Goal: Task Accomplishment & Management: Use online tool/utility

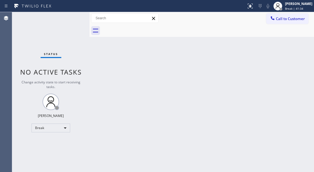
click at [287, 60] on div "Back to Dashboard Change Sender ID Customers Technicians Select a contact Outbo…" at bounding box center [201, 92] width 224 height 160
click at [71, 19] on div "Status No active tasks Change activity state to start receiving tasks. [PERSON_…" at bounding box center [50, 92] width 77 height 160
click at [49, 18] on div "Status No active tasks Change activity state to start receiving tasks. [PERSON_…" at bounding box center [50, 92] width 77 height 160
click at [296, 10] on span "Break | 1h 9min" at bounding box center [296, 9] width 22 height 4
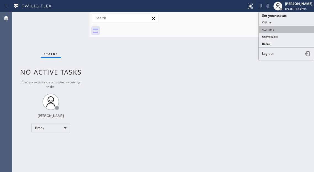
click at [276, 30] on button "Available" at bounding box center [285, 29] width 55 height 7
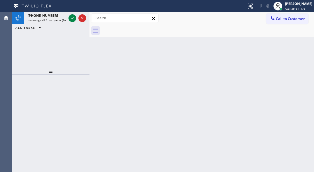
click at [297, 84] on div "Back to Dashboard Change Sender ID Customers Technicians Select a contact Outbo…" at bounding box center [201, 92] width 224 height 160
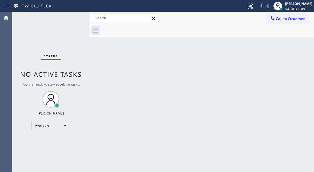
click at [68, 18] on div "Status No active tasks You are ready to start receiving tasks. [PERSON_NAME]" at bounding box center [50, 92] width 77 height 160
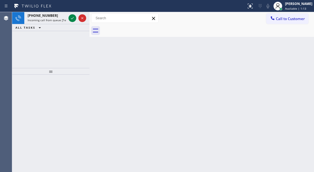
click at [283, 52] on div "Back to Dashboard Change Sender ID Customers Technicians Select a contact Outbo…" at bounding box center [201, 92] width 224 height 160
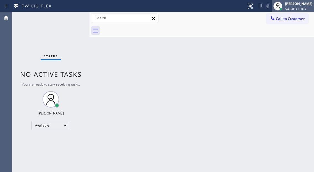
click at [296, 11] on div "[PERSON_NAME] Available | 1:15" at bounding box center [292, 6] width 42 height 12
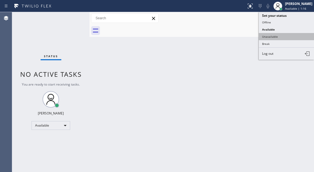
click at [279, 35] on button "Unavailable" at bounding box center [285, 36] width 55 height 7
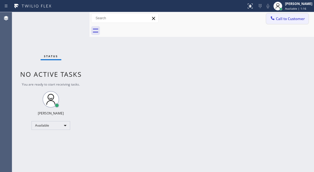
click at [299, 21] on span "Call to Customer" at bounding box center [289, 18] width 29 height 5
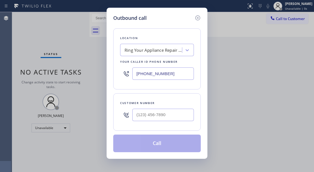
click at [44, 23] on div "Outbound call Location Ring Your Appliance Repair Company [GEOGRAPHIC_DATA] You…" at bounding box center [157, 86] width 314 height 172
drag, startPoint x: 289, startPoint y: 72, endPoint x: 268, endPoint y: 74, distance: 20.5
click at [289, 72] on div "Outbound call Location Ring Your Appliance Repair Company [GEOGRAPHIC_DATA] You…" at bounding box center [157, 86] width 314 height 172
click at [153, 114] on input "(___) ___-____" at bounding box center [162, 115] width 61 height 12
paste input "323) 854-5588"
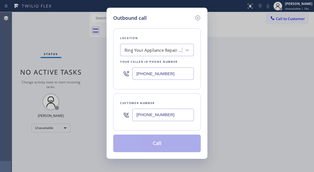
type input "[PHONE_NUMBER]"
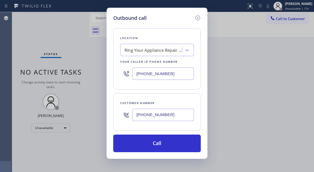
click at [173, 74] on input "[PHONE_NUMBER]" at bounding box center [162, 74] width 61 height 12
paste input "310) 870-3041"
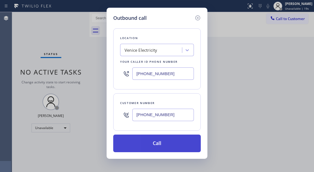
type input "[PHONE_NUMBER]"
click at [164, 149] on button "Call" at bounding box center [156, 144] width 87 height 18
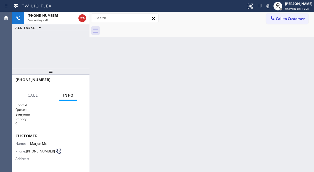
click at [297, 63] on div "Back to Dashboard Change Sender ID Customers Technicians Select a contact Outbo…" at bounding box center [201, 92] width 224 height 160
drag, startPoint x: 290, startPoint y: 40, endPoint x: 266, endPoint y: 43, distance: 24.2
click at [290, 40] on div "Back to Dashboard Change Sender ID Customers Technicians Select a contact Outbo…" at bounding box center [201, 92] width 224 height 160
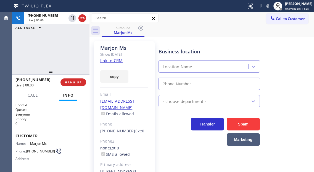
type input "[PHONE_NUMBER]"
click at [70, 82] on span "HANG UP" at bounding box center [73, 83] width 17 height 4
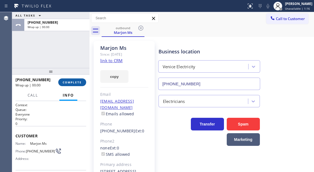
click at [70, 82] on span "COMPLETE" at bounding box center [72, 83] width 19 height 4
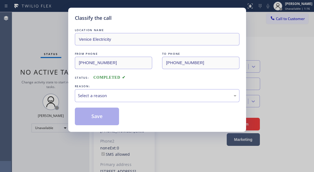
click at [70, 82] on div "Classify the call LOCATION NAME Venice Electricity FROM PHONE [PHONE_NUMBER] TO…" at bounding box center [157, 70] width 178 height 124
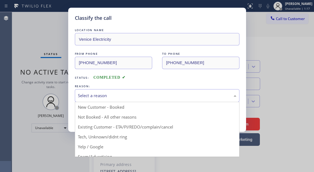
click at [106, 102] on div "Select a reason New Customer - Booked Not Booked - All other reasons Existing C…" at bounding box center [157, 95] width 164 height 13
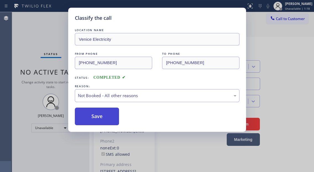
click at [103, 115] on button "Save" at bounding box center [97, 117] width 44 height 18
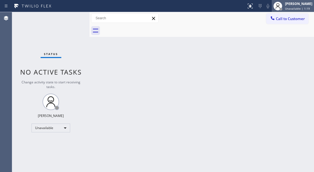
click at [295, 10] on div "[PERSON_NAME] Unavailable | 1:19" at bounding box center [298, 6] width 30 height 10
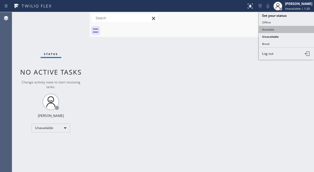
click at [272, 29] on button "Available" at bounding box center [285, 29] width 55 height 7
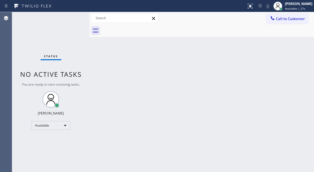
click at [301, 83] on div "Back to Dashboard Change Sender ID Customers Technicians Select a contact Outbo…" at bounding box center [201, 92] width 224 height 160
click at [292, 49] on div "Back to Dashboard Change Sender ID Customers Technicians Select a contact Outbo…" at bounding box center [201, 92] width 224 height 160
click at [309, 56] on div "Back to Dashboard Change Sender ID Customers Technicians Select a contact Outbo…" at bounding box center [201, 92] width 224 height 160
click at [300, 74] on div "Back to Dashboard Change Sender ID Customers Technicians Select a contact Outbo…" at bounding box center [201, 92] width 224 height 160
click at [301, 82] on div "Back to Dashboard Change Sender ID Customers Technicians Select a contact Outbo…" at bounding box center [201, 92] width 224 height 160
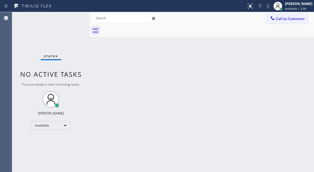
click at [72, 19] on div "Status No active tasks You are ready to start receiving tasks. [PERSON_NAME]" at bounding box center [50, 92] width 77 height 160
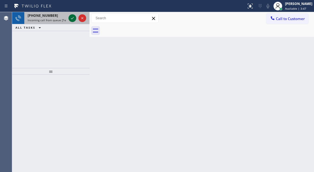
click at [72, 19] on icon at bounding box center [72, 18] width 7 height 7
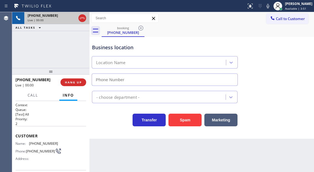
type input "[PHONE_NUMBER]"
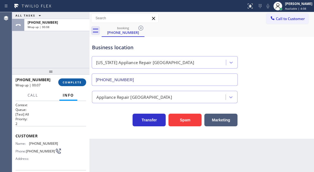
click at [76, 81] on span "COMPLETE" at bounding box center [72, 83] width 19 height 4
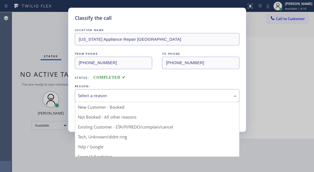
click at [135, 90] on div "Select a reason" at bounding box center [157, 95] width 164 height 13
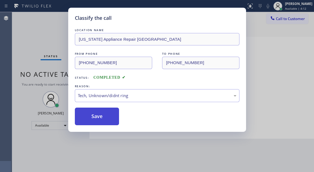
click at [106, 116] on button "Save" at bounding box center [97, 117] width 44 height 18
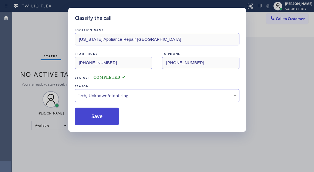
click at [106, 116] on button "Save" at bounding box center [97, 117] width 44 height 18
click at [106, 116] on div "Classify the call LOCATION NAME 4B1.Ring Partners Ring Your Appliance Repair Co…" at bounding box center [162, 92] width 301 height 160
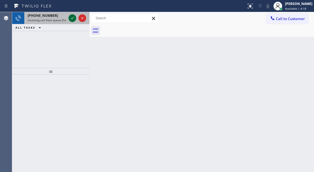
click at [75, 15] on icon at bounding box center [72, 18] width 7 height 7
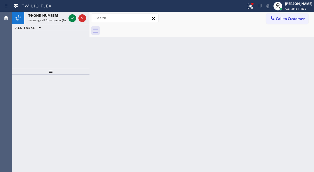
click at [295, 59] on div "Back to Dashboard Change Sender ID Customers Technicians Select a contact Outbo…" at bounding box center [201, 92] width 224 height 160
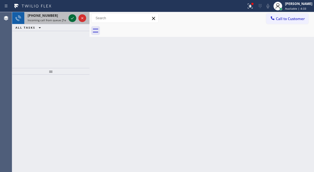
click at [71, 17] on icon at bounding box center [72, 18] width 7 height 7
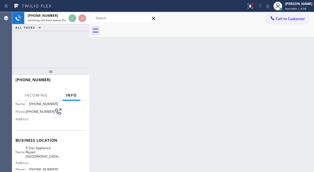
scroll to position [55, 0]
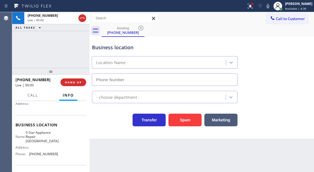
type input "[PHONE_NUMBER]"
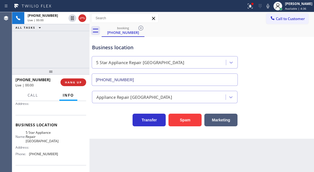
click at [45, 133] on span "5 Star Appliance Repair [GEOGRAPHIC_DATA]" at bounding box center [42, 137] width 33 height 13
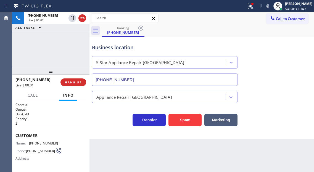
scroll to position [0, 0]
click at [41, 147] on div "Name: [PHONE_NUMBER] Phone: [PHONE_NUMBER] Address:" at bounding box center [36, 153] width 42 height 22
copy span "[PHONE_NUMBER]"
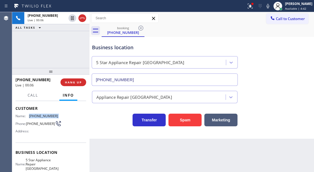
scroll to position [55, 0]
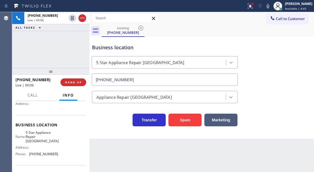
click at [35, 138] on span "5 Star Appliance Repair [GEOGRAPHIC_DATA]" at bounding box center [42, 137] width 33 height 13
copy span "5 Star Appliance Repair [GEOGRAPHIC_DATA]"
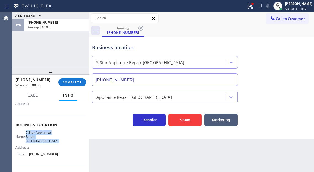
click at [81, 84] on span "COMPLETE" at bounding box center [72, 83] width 19 height 4
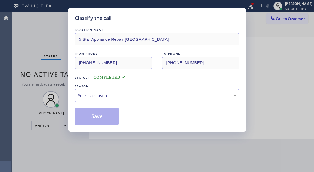
click at [115, 97] on div "Select a reason" at bounding box center [157, 96] width 158 height 6
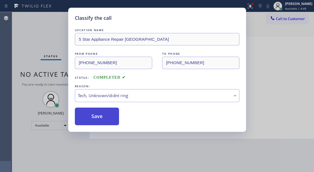
click at [113, 122] on button "Save" at bounding box center [97, 117] width 44 height 18
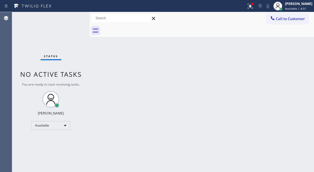
click at [66, 16] on div "Status No active tasks You are ready to start receiving tasks. [PERSON_NAME]" at bounding box center [50, 92] width 77 height 160
click at [297, 42] on div "Back to Dashboard Change Sender ID Customers Technicians Select a contact Outbo…" at bounding box center [201, 92] width 224 height 160
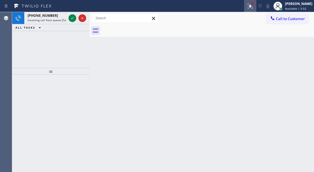
click at [251, 7] on icon at bounding box center [248, 6] width 3 height 4
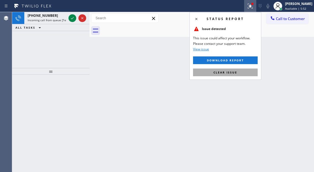
click at [237, 73] on button "Clear issue" at bounding box center [225, 73] width 65 height 8
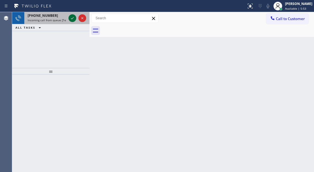
click at [70, 17] on icon at bounding box center [72, 18] width 7 height 7
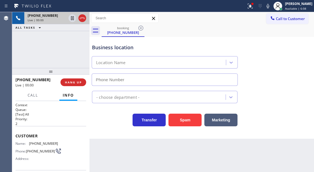
type input "[PHONE_NUMBER]"
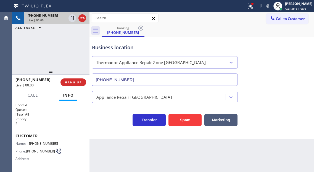
click at [123, 49] on div "Business location" at bounding box center [164, 47] width 145 height 7
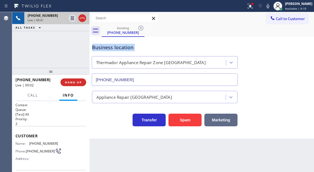
click at [218, 119] on button "Marketing" at bounding box center [220, 120] width 33 height 13
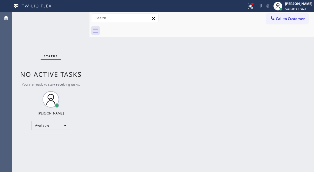
click at [295, 45] on div "Back to Dashboard Change Sender ID Customers Technicians Select a contact Outbo…" at bounding box center [201, 92] width 224 height 160
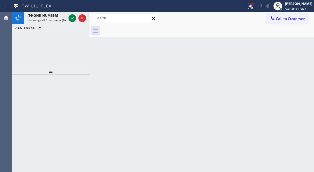
click at [301, 55] on div "Back to Dashboard Change Sender ID Customers Technicians Select a contact Outbo…" at bounding box center [201, 92] width 224 height 160
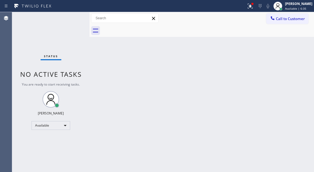
click at [71, 21] on div "Status No active tasks You are ready to start receiving tasks. [PERSON_NAME]" at bounding box center [50, 92] width 77 height 160
click at [289, 56] on div "Back to Dashboard Change Sender ID Customers Technicians Select a contact Outbo…" at bounding box center [201, 92] width 224 height 160
click at [70, 19] on div "Status No active tasks You are ready to start receiving tasks. [PERSON_NAME]" at bounding box center [50, 92] width 77 height 160
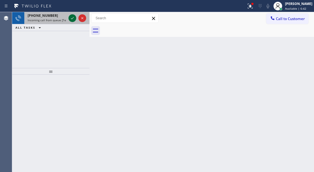
click at [70, 16] on icon at bounding box center [72, 18] width 7 height 7
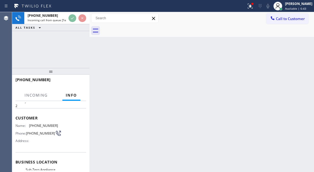
scroll to position [28, 0]
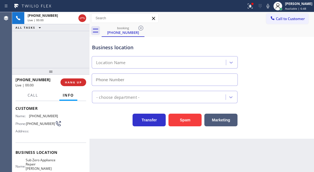
type input "[PHONE_NUMBER]"
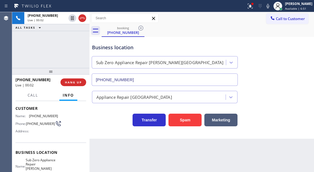
click at [41, 116] on span "[PHONE_NUMBER]" at bounding box center [43, 116] width 29 height 4
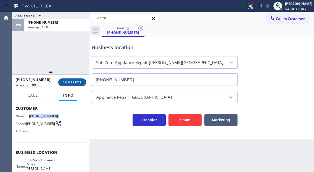
click at [71, 85] on button "COMPLETE" at bounding box center [72, 83] width 28 height 8
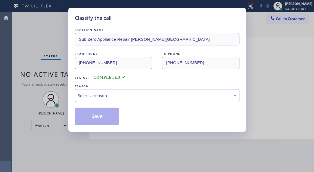
click at [71, 85] on div "Classify the call LOCATION NAME Sub Zero Appliance Repair [PERSON_NAME] Park FR…" at bounding box center [157, 70] width 178 height 124
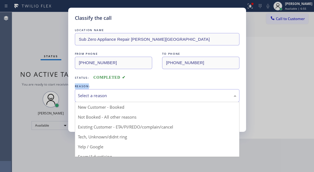
click at [92, 96] on div "Select a reason" at bounding box center [157, 96] width 158 height 6
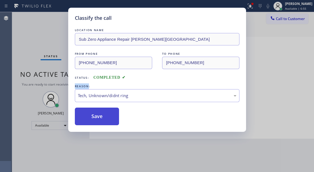
click at [112, 117] on button "Save" at bounding box center [97, 117] width 44 height 18
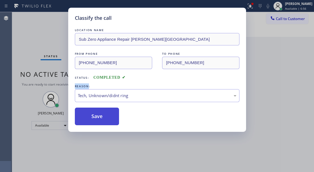
click at [112, 117] on button "Save" at bounding box center [97, 117] width 44 height 18
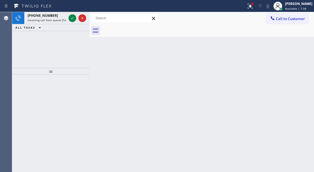
click at [300, 60] on div "Back to Dashboard Change Sender ID Customers Technicians Select a contact Outbo…" at bounding box center [201, 92] width 224 height 160
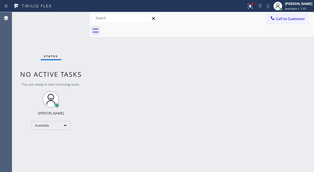
click at [71, 18] on div "Status No active tasks You are ready to start receiving tasks. [PERSON_NAME]" at bounding box center [50, 92] width 77 height 160
click at [71, 20] on div "Status No active tasks You are ready to start receiving tasks. [PERSON_NAME]" at bounding box center [50, 92] width 77 height 160
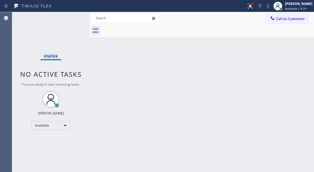
click at [72, 16] on div "Status No active tasks You are ready to start receiving tasks. [PERSON_NAME]" at bounding box center [50, 92] width 77 height 160
click at [253, 3] on div at bounding box center [252, 4] width 2 height 2
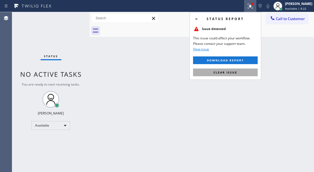
click at [250, 73] on button "Clear issue" at bounding box center [225, 73] width 65 height 8
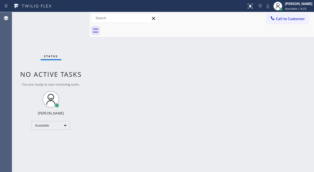
click at [73, 17] on div "Status No active tasks You are ready to start receiving tasks. [PERSON_NAME]" at bounding box center [50, 92] width 77 height 160
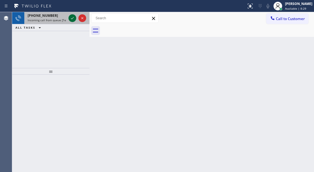
click at [72, 18] on icon at bounding box center [72, 18] width 7 height 7
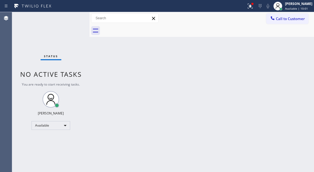
click at [293, 30] on div at bounding box center [207, 31] width 212 height 12
click at [252, 10] on button at bounding box center [250, 6] width 12 height 12
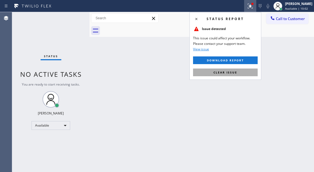
click at [239, 74] on button "Clear issue" at bounding box center [225, 73] width 65 height 8
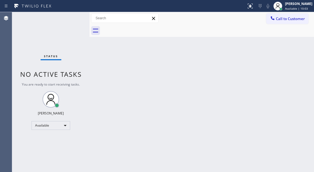
click at [70, 21] on div "Status No active tasks You are ready to start receiving tasks. [PERSON_NAME]" at bounding box center [50, 92] width 77 height 160
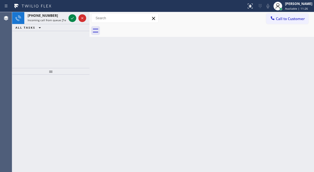
click at [301, 66] on div "Back to Dashboard Change Sender ID Customers Technicians Select a contact Outbo…" at bounding box center [201, 92] width 224 height 160
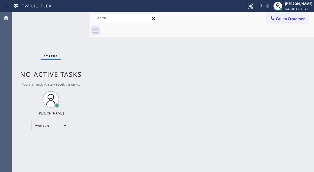
click at [71, 21] on div "Status No active tasks You are ready to start receiving tasks. [PERSON_NAME]" at bounding box center [50, 92] width 77 height 160
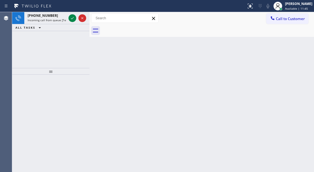
click at [298, 65] on div "Back to Dashboard Change Sender ID Customers Technicians Select a contact Outbo…" at bounding box center [201, 92] width 224 height 160
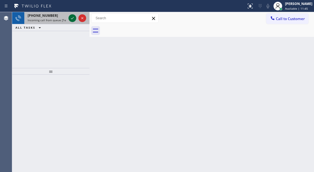
click at [73, 16] on icon at bounding box center [72, 18] width 7 height 7
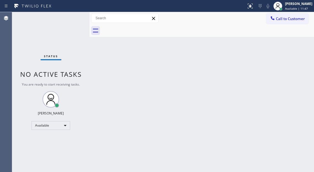
click at [67, 21] on div "Status No active tasks You are ready to start receiving tasks. [PERSON_NAME]" at bounding box center [50, 92] width 77 height 160
click at [292, 44] on div "Back to Dashboard Change Sender ID Customers Technicians Select a contact Outbo…" at bounding box center [201, 92] width 224 height 160
click at [72, 18] on div "Status No active tasks You are ready to start receiving tasks. [PERSON_NAME]" at bounding box center [50, 92] width 77 height 160
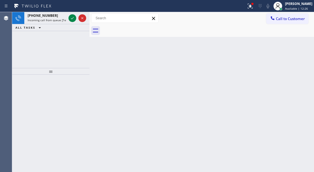
click at [290, 44] on div "Back to Dashboard Change Sender ID Customers Technicians Select a contact Outbo…" at bounding box center [201, 92] width 224 height 160
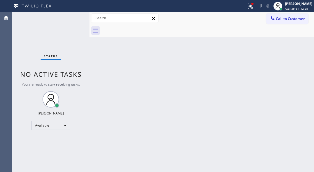
click at [71, 18] on div "Status No active tasks You are ready to start receiving tasks. [PERSON_NAME]" at bounding box center [50, 92] width 77 height 160
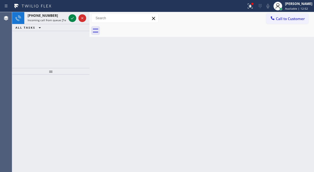
click at [303, 55] on div "Back to Dashboard Change Sender ID Customers Technicians Select a contact Outbo…" at bounding box center [201, 92] width 224 height 160
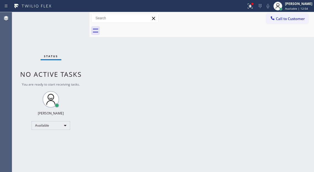
click at [71, 22] on div "Status No active tasks You are ready to start receiving tasks. [PERSON_NAME]" at bounding box center [50, 92] width 77 height 160
click at [291, 63] on div "Back to Dashboard Change Sender ID Customers Technicians Select a contact Outbo…" at bounding box center [201, 92] width 224 height 160
click at [256, 6] on div at bounding box center [250, 6] width 12 height 7
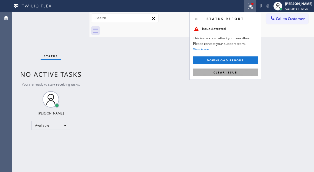
click at [225, 69] on button "Clear issue" at bounding box center [225, 73] width 65 height 8
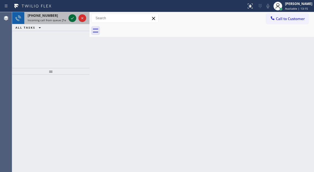
click at [71, 17] on icon at bounding box center [72, 18] width 7 height 7
click at [70, 18] on icon at bounding box center [72, 18] width 7 height 7
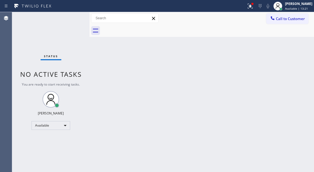
click at [70, 17] on div "Status No active tasks You are ready to start receiving tasks. [PERSON_NAME]" at bounding box center [50, 92] width 77 height 160
click at [72, 17] on div "Status No active tasks You are ready to start receiving tasks. [PERSON_NAME]" at bounding box center [50, 92] width 77 height 160
click at [299, 61] on div "Back to Dashboard Change Sender ID Customers Technicians Select a contact Outbo…" at bounding box center [201, 92] width 224 height 160
click at [74, 14] on div "Status No active tasks You are ready to start receiving tasks. [PERSON_NAME]" at bounding box center [50, 92] width 77 height 160
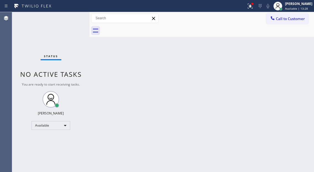
click at [74, 17] on div "Status No active tasks You are ready to start receiving tasks. [PERSON_NAME]" at bounding box center [50, 92] width 77 height 160
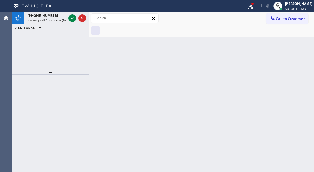
click at [285, 65] on div "Back to Dashboard Change Sender ID Customers Technicians Select a contact Outbo…" at bounding box center [201, 92] width 224 height 160
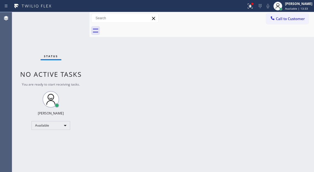
click at [70, 17] on div "Status No active tasks You are ready to start receiving tasks. [PERSON_NAME]" at bounding box center [50, 92] width 77 height 160
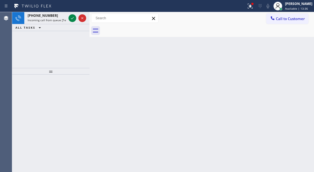
click at [287, 64] on div "Back to Dashboard Change Sender ID Customers Technicians Select a contact Outbo…" at bounding box center [201, 92] width 224 height 160
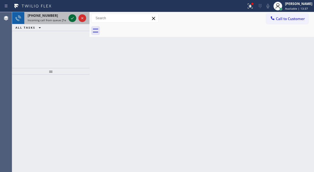
click at [72, 18] on icon at bounding box center [72, 18] width 7 height 7
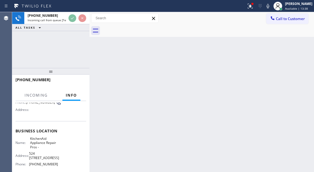
scroll to position [55, 0]
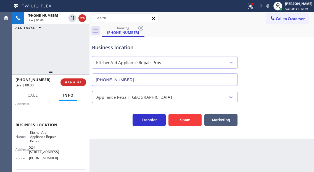
type input "[PHONE_NUMBER]"
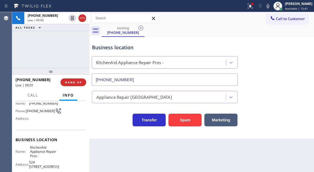
scroll to position [28, 0]
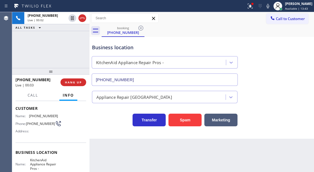
click at [40, 122] on span "[PHONE_NUMBER]" at bounding box center [40, 124] width 29 height 4
copy div "[PHONE_NUMBER]"
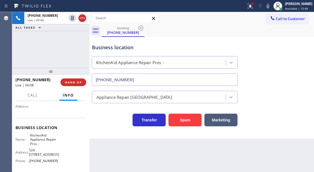
scroll to position [43, 0]
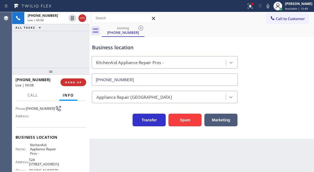
click at [43, 121] on div "Context Queue: [Test] All Priority: 1 Customer Name: [PHONE_NUMBER] Phone: [PHO…" at bounding box center [50, 142] width 71 height 164
click at [43, 121] on div "Name: [PHONE_NUMBER] Phone: [PHONE_NUMBER] Address:" at bounding box center [36, 110] width 42 height 22
click at [41, 149] on span "KitchenAid Appliance Repair Pros -" at bounding box center [44, 149] width 28 height 13
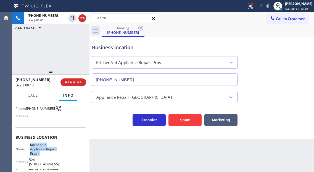
copy span "KitchenAid Appliance Repair Pros -"
click at [297, 55] on div "Business location KitchenAid Appliance Repair Pros - [PHONE_NUMBER]" at bounding box center [201, 61] width 221 height 50
click at [251, 6] on icon at bounding box center [249, 5] width 3 height 2
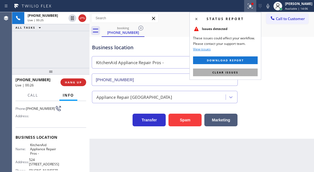
click at [257, 73] on button "Clear issues" at bounding box center [225, 73] width 65 height 8
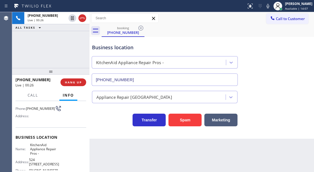
click at [133, 47] on div "Business location" at bounding box center [164, 47] width 145 height 7
click at [133, 46] on div "Business location" at bounding box center [164, 47] width 145 height 7
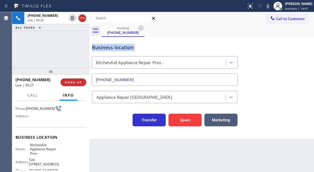
click at [133, 46] on div "Business location" at bounding box center [164, 47] width 145 height 7
click at [153, 47] on div "Business location" at bounding box center [164, 47] width 145 height 7
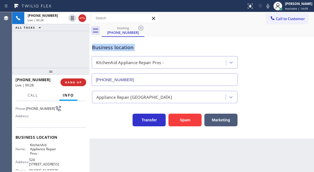
click at [153, 47] on div "Business location" at bounding box center [164, 47] width 145 height 7
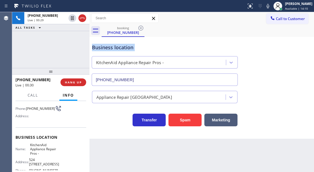
click at [153, 47] on div "Business location" at bounding box center [164, 47] width 145 height 7
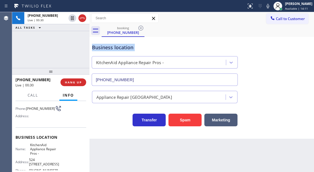
click at [153, 47] on div "Business location" at bounding box center [164, 47] width 145 height 7
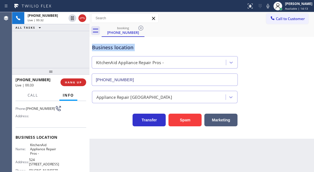
click at [138, 50] on div "Business location" at bounding box center [164, 47] width 145 height 7
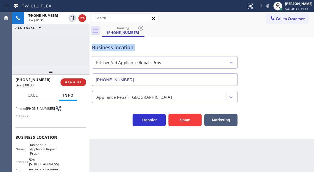
click at [138, 50] on div "Business location" at bounding box center [164, 47] width 145 height 7
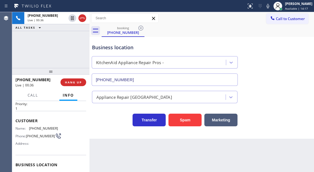
click at [58, 50] on div "[PHONE_NUMBER] Live | 00:36 ALL TASKS ALL TASKS ACTIVE TASKS TASKS IN WRAP UP" at bounding box center [50, 40] width 77 height 56
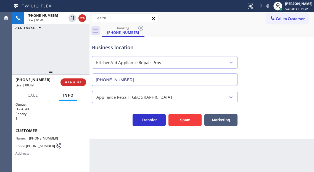
scroll to position [0, 0]
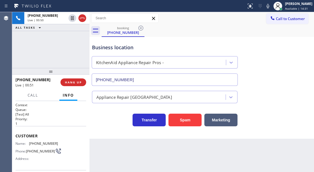
click at [99, 49] on div "Business location" at bounding box center [164, 47] width 145 height 7
click at [100, 49] on div "Business location" at bounding box center [164, 47] width 145 height 7
click at [84, 52] on div "[PHONE_NUMBER] Live | 00:51 ALL TASKS ALL TASKS ACTIVE TASKS TASKS IN WRAP UP" at bounding box center [50, 40] width 77 height 56
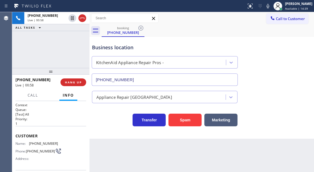
click at [84, 52] on div "[PHONE_NUMBER] Live | 00:58 ALL TASKS ALL TASKS ACTIVE TASKS TASKS IN WRAP UP" at bounding box center [50, 40] width 77 height 56
click at [122, 50] on div "Business location" at bounding box center [164, 47] width 145 height 7
click at [127, 50] on div "Business location" at bounding box center [164, 47] width 145 height 7
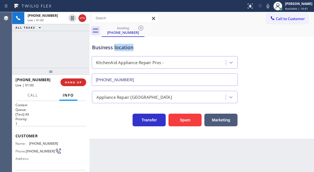
click at [127, 50] on div "Business location" at bounding box center [164, 47] width 145 height 7
click at [37, 144] on span "[PHONE_NUMBER]" at bounding box center [43, 144] width 29 height 4
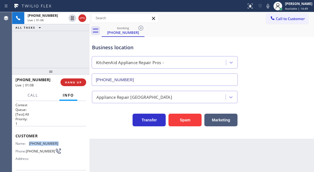
click at [37, 144] on span "[PHONE_NUMBER]" at bounding box center [43, 144] width 29 height 4
copy span "[PHONE_NUMBER]"
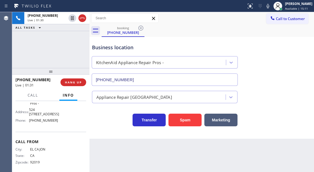
scroll to position [98, 0]
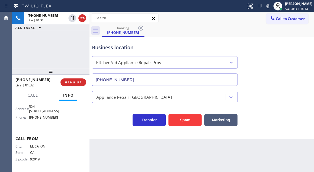
click at [54, 120] on div "Name: KitchenAid Appliance Repair Pros - Address: [STREET_ADDRESS], Phone: [PHO…" at bounding box center [36, 106] width 42 height 32
copy span "[PHONE_NUMBER]"
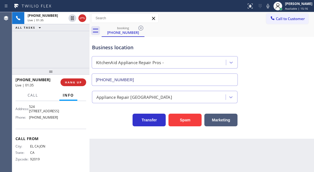
click at [114, 145] on div "Back to Dashboard Change Sender ID Customers Technicians Select a contact Outbo…" at bounding box center [201, 92] width 224 height 160
click at [303, 45] on div "Business location KitchenAid Appliance Repair Pros - [PHONE_NUMBER]" at bounding box center [201, 61] width 221 height 50
click at [54, 46] on div "[PHONE_NUMBER] Live | 01:58 ALL TASKS ALL TASKS ACTIVE TASKS TASKS IN WRAP UP" at bounding box center [50, 40] width 77 height 56
click at [97, 49] on div "Business location" at bounding box center [164, 47] width 145 height 7
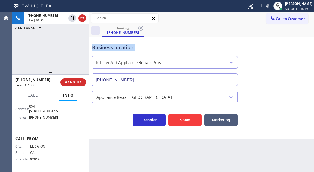
click at [97, 49] on div "Business location" at bounding box center [164, 47] width 145 height 7
click at [66, 41] on div "[PHONE_NUMBER] Live | 02:20 ALL TASKS ALL TASKS ACTIVE TASKS TASKS IN WRAP UP" at bounding box center [50, 40] width 77 height 56
click at [73, 44] on div "[PHONE_NUMBER] Live | 02:47 ALL TASKS ALL TASKS ACTIVE TASKS TASKS IN WRAP UP" at bounding box center [50, 40] width 77 height 56
click at [111, 50] on div "Business location" at bounding box center [164, 47] width 145 height 7
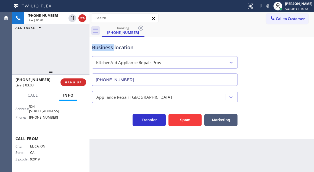
click at [111, 50] on div "Business location" at bounding box center [164, 47] width 145 height 7
click at [138, 51] on div "Business location" at bounding box center [164, 47] width 145 height 7
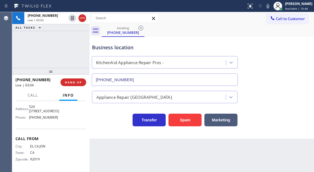
click at [138, 51] on div "Business location" at bounding box center [164, 47] width 145 height 7
click at [76, 82] on span "HANG UP" at bounding box center [73, 83] width 17 height 4
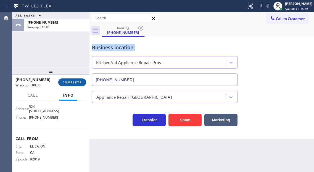
click at [76, 82] on span "COMPLETE" at bounding box center [72, 83] width 19 height 4
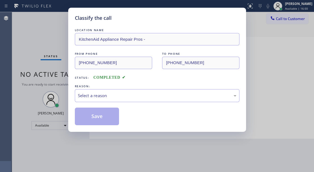
click at [76, 82] on div "LOCATION NAME KitchenAid Appliance Repair Pros - FROM PHONE [PHONE_NUMBER] TO P…" at bounding box center [157, 76] width 164 height 98
click at [125, 97] on div "Select a reason" at bounding box center [157, 96] width 158 height 6
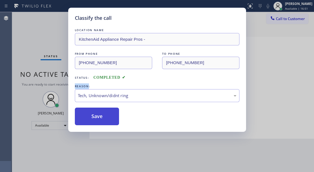
click at [103, 118] on button "Save" at bounding box center [97, 117] width 44 height 18
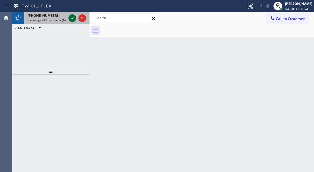
click at [71, 18] on icon at bounding box center [72, 18] width 7 height 7
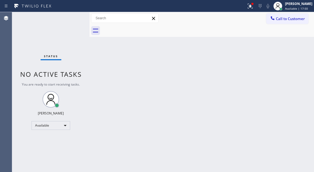
click at [63, 23] on div "Status No active tasks You are ready to start receiving tasks. [PERSON_NAME]" at bounding box center [50, 92] width 77 height 160
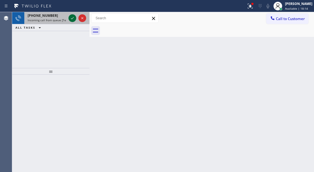
click at [71, 17] on icon at bounding box center [72, 18] width 7 height 7
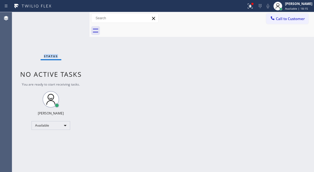
click at [71, 17] on div "Status No active tasks You are ready to start receiving tasks. [PERSON_NAME]" at bounding box center [50, 92] width 77 height 160
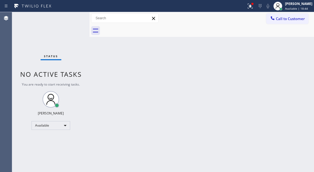
click at [71, 17] on div "Status No active tasks You are ready to start receiving tasks. [PERSON_NAME]" at bounding box center [50, 92] width 77 height 160
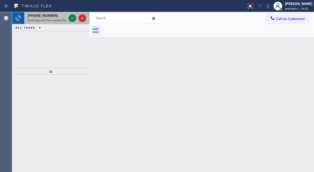
click at [67, 18] on div at bounding box center [77, 18] width 20 height 12
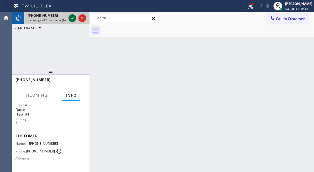
click at [70, 19] on icon at bounding box center [72, 18] width 7 height 7
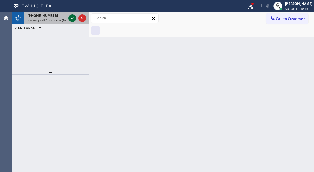
click at [71, 18] on icon at bounding box center [72, 18] width 7 height 7
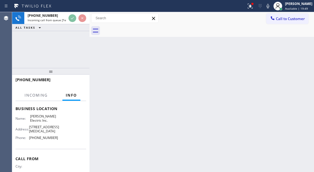
scroll to position [83, 0]
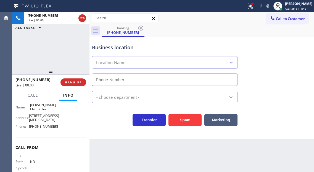
type input "[PHONE_NUMBER]"
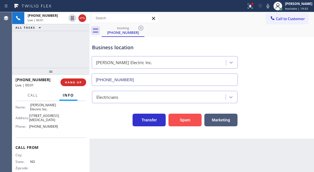
click at [185, 124] on button "Spam" at bounding box center [184, 120] width 33 height 13
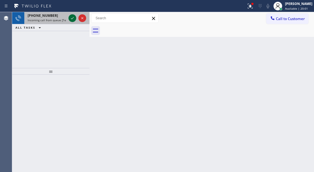
click at [73, 17] on icon at bounding box center [72, 18] width 7 height 7
click at [71, 18] on icon at bounding box center [72, 18] width 7 height 7
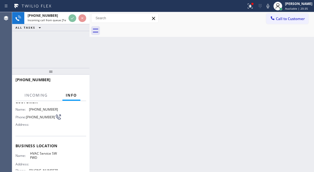
scroll to position [55, 0]
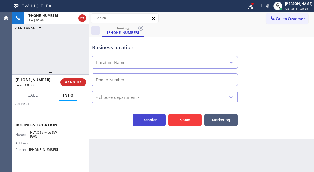
type input "[PHONE_NUMBER]"
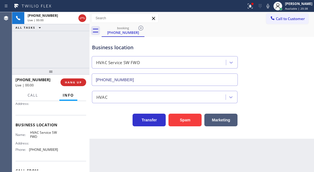
click at [167, 118] on div "Spam" at bounding box center [183, 118] width 36 height 15
click at [174, 118] on button "Spam" at bounding box center [184, 120] width 33 height 13
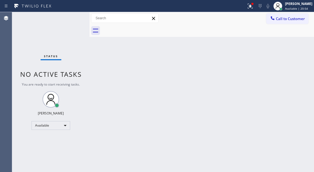
click at [70, 21] on div "Status No active tasks You are ready to start receiving tasks. [PERSON_NAME]" at bounding box center [50, 92] width 77 height 160
click at [72, 18] on div "Status No active tasks You are ready to start receiving tasks. [PERSON_NAME]" at bounding box center [50, 92] width 77 height 160
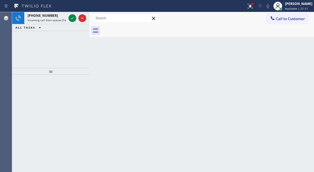
click at [72, 18] on icon at bounding box center [72, 18] width 7 height 7
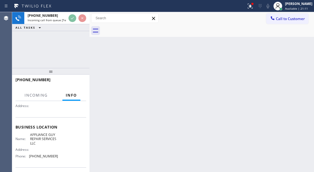
scroll to position [55, 0]
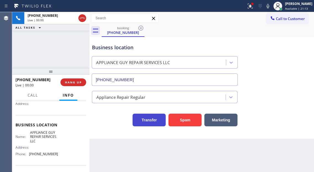
type input "[PHONE_NUMBER]"
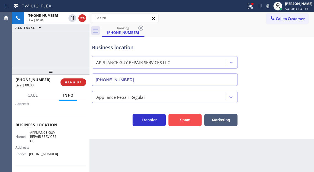
click at [188, 122] on button "Spam" at bounding box center [184, 120] width 33 height 13
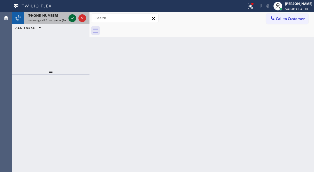
click at [70, 17] on icon at bounding box center [72, 18] width 7 height 7
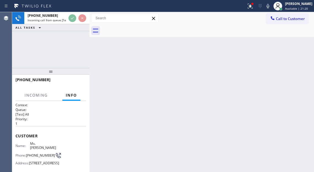
scroll to position [55, 0]
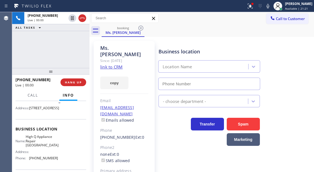
type input "[PHONE_NUMBER]"
click at [120, 64] on link "link to CRM" at bounding box center [111, 67] width 22 height 6
click at [65, 47] on div "[PHONE_NUMBER] Live | 02:09 ALL TASKS ALL TASKS ACTIVE TASKS TASKS IN WRAP UP" at bounding box center [50, 40] width 77 height 56
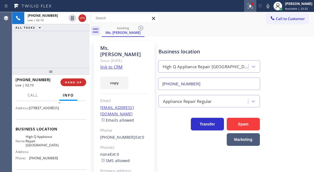
click at [252, 8] on icon at bounding box center [249, 6] width 5 height 5
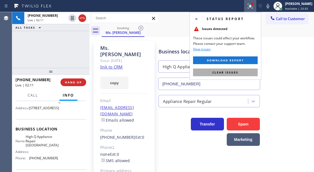
click at [248, 73] on button "Clear issues" at bounding box center [225, 73] width 65 height 8
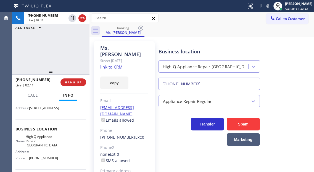
click at [67, 47] on div "[PHONE_NUMBER] Live | 02:12 ALL TASKS ALL TASKS ACTIVE TASKS TASKS IN WRAP UP" at bounding box center [50, 40] width 77 height 56
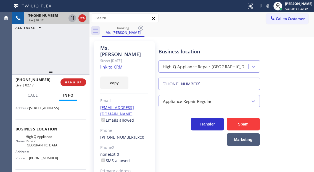
click at [72, 17] on icon at bounding box center [72, 18] width 7 height 7
click at [300, 95] on div "Appliance Repair Regular" at bounding box center [234, 100] width 155 height 15
drag, startPoint x: 294, startPoint y: 50, endPoint x: 270, endPoint y: 48, distance: 25.0
click at [294, 50] on div "Business location High Q Appliance Repair [GEOGRAPHIC_DATA] [PHONE_NUMBER]" at bounding box center [234, 65] width 155 height 50
click at [71, 21] on icon at bounding box center [72, 18] width 7 height 7
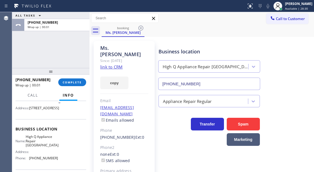
drag, startPoint x: 297, startPoint y: 49, endPoint x: 294, endPoint y: 50, distance: 3.3
click at [297, 49] on div "Business location High Q Appliance Repair [GEOGRAPHIC_DATA] [PHONE_NUMBER]" at bounding box center [234, 65] width 155 height 50
click at [76, 85] on button "COMPLETE" at bounding box center [72, 83] width 28 height 8
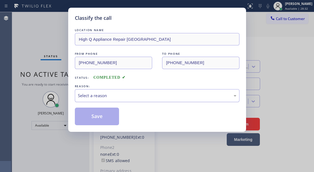
click at [135, 95] on div "Select a reason" at bounding box center [157, 96] width 158 height 6
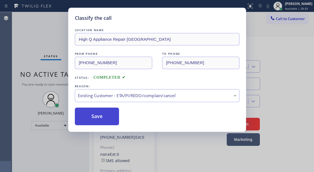
click at [117, 117] on button "Save" at bounding box center [97, 117] width 44 height 18
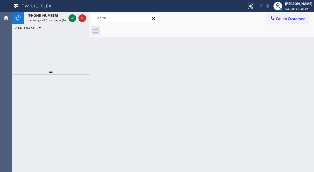
click at [298, 59] on div "Back to Dashboard Change Sender ID Customers Technicians Select a contact Outbo…" at bounding box center [201, 92] width 224 height 160
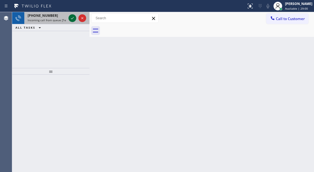
click at [73, 16] on icon at bounding box center [72, 18] width 7 height 7
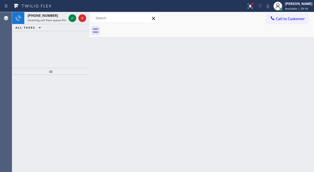
click at [296, 49] on div "Back to Dashboard Change Sender ID Customers Technicians Select a contact Outbo…" at bounding box center [201, 92] width 224 height 160
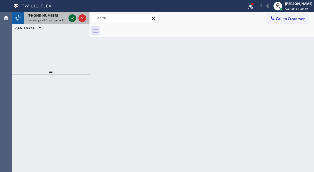
click at [74, 16] on icon at bounding box center [72, 18] width 7 height 7
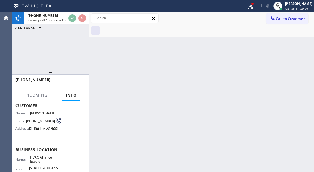
scroll to position [55, 0]
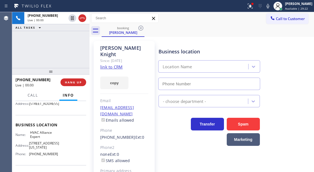
click at [50, 139] on span "HVAC Alliance Expert" at bounding box center [44, 135] width 28 height 9
type input "[PHONE_NUMBER]"
click at [50, 139] on span "HVAC Alliance Expert" at bounding box center [44, 135] width 28 height 9
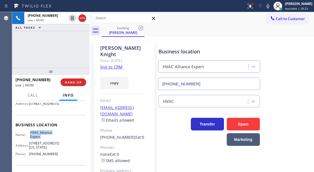
click at [49, 139] on span "HVAC Alliance Expert" at bounding box center [44, 135] width 28 height 9
click at [120, 64] on link "link to CRM" at bounding box center [111, 67] width 22 height 6
click at [40, 45] on div "[PHONE_NUMBER] Live | 00:02 ALL TASKS ALL TASKS ACTIVE TASKS TASKS IN WRAP UP" at bounding box center [50, 40] width 77 height 56
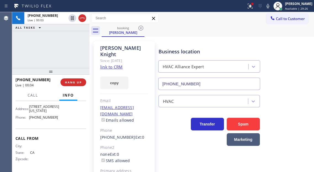
scroll to position [102, 0]
click at [292, 58] on div "Business location HVAC Alliance Expert [PHONE_NUMBER]" at bounding box center [234, 65] width 155 height 50
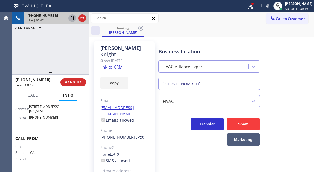
click at [73, 19] on icon at bounding box center [72, 18] width 7 height 7
click at [71, 20] on icon at bounding box center [72, 18] width 7 height 7
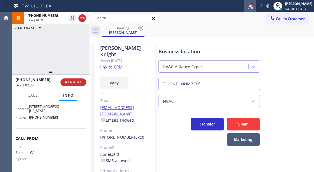
click at [254, 9] on button at bounding box center [250, 6] width 12 height 12
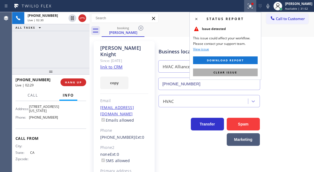
click at [245, 71] on button "Clear issue" at bounding box center [225, 73] width 65 height 8
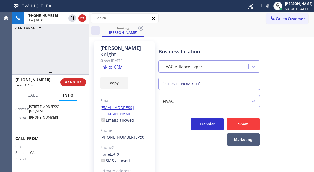
click at [284, 96] on div "HVAC" at bounding box center [234, 100] width 155 height 15
click at [74, 83] on span "HANG UP" at bounding box center [73, 83] width 17 height 4
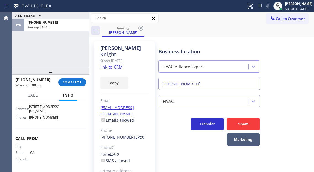
click at [293, 92] on div "HVAC" at bounding box center [234, 98] width 155 height 17
click at [81, 82] on span "COMPLETE" at bounding box center [72, 83] width 19 height 4
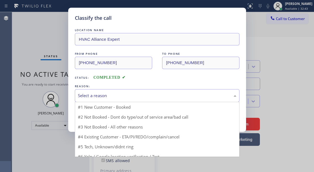
click at [124, 94] on div "Select a reason" at bounding box center [157, 96] width 158 height 6
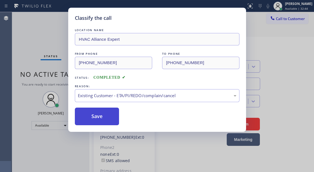
click at [115, 119] on button "Save" at bounding box center [97, 117] width 44 height 18
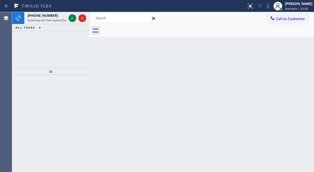
click at [290, 58] on div "Back to Dashboard Change Sender ID Customers Technicians Select a contact Outbo…" at bounding box center [201, 92] width 224 height 160
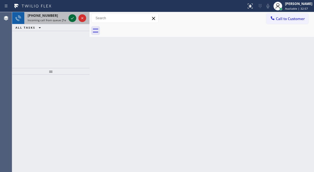
click at [71, 15] on icon at bounding box center [72, 18] width 7 height 7
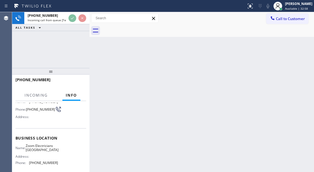
scroll to position [55, 0]
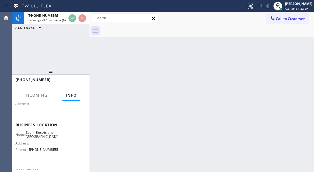
click at [37, 139] on span "Zoom Electricians [GEOGRAPHIC_DATA]" at bounding box center [42, 135] width 33 height 9
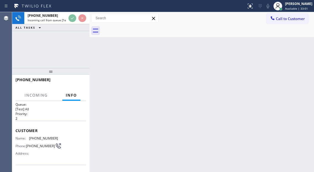
scroll to position [0, 0]
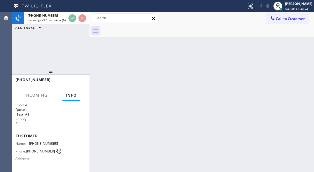
click at [31, 141] on div "Customer Name: [PHONE_NUMBER] Phone: [PHONE_NUMBER] Address:" at bounding box center [50, 148] width 71 height 44
click at [31, 142] on span "[PHONE_NUMBER]" at bounding box center [43, 144] width 29 height 4
copy span "[PHONE_NUMBER]"
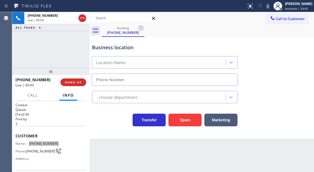
type input "[PHONE_NUMBER]"
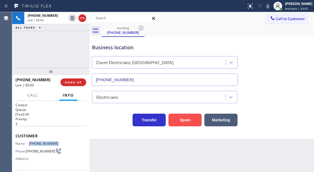
click at [185, 116] on button "Spam" at bounding box center [184, 120] width 33 height 13
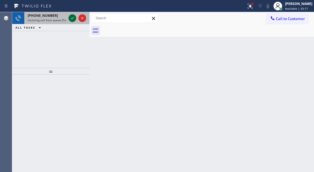
click at [71, 17] on icon at bounding box center [72, 18] width 7 height 7
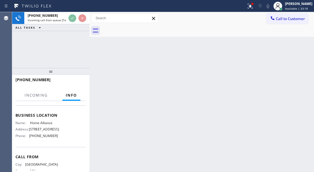
scroll to position [55, 0]
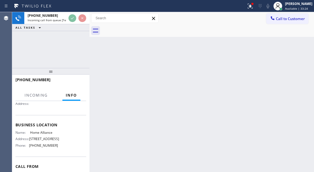
click at [294, 74] on div "Back to Dashboard Change Sender ID Customers Technicians Select a contact Outbo…" at bounding box center [201, 92] width 224 height 160
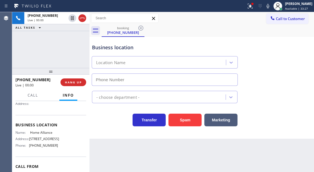
type input "[PHONE_NUMBER]"
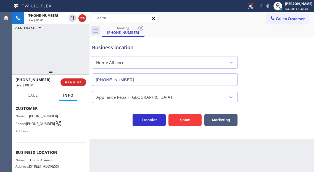
click at [39, 123] on span "[PHONE_NUMBER]" at bounding box center [40, 124] width 29 height 4
copy div "[PHONE_NUMBER]"
drag, startPoint x: 86, startPoint y: 136, endPoint x: 58, endPoint y: 144, distance: 29.7
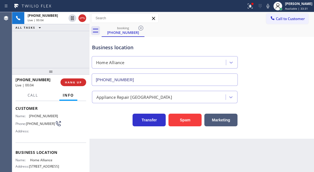
click at [86, 136] on div "Context Queue: [Test] All Priority: 1 Customer Name: [PHONE_NUMBER] Phone: [PHO…" at bounding box center [50, 136] width 77 height 71
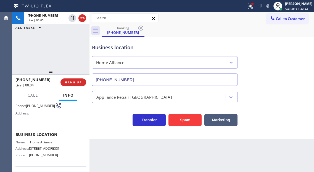
scroll to position [55, 0]
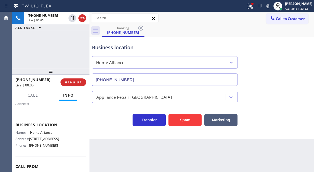
click at [47, 133] on span "Home Alliance" at bounding box center [44, 133] width 28 height 4
copy span "Home Alliance"
click at [49, 148] on span "[PHONE_NUMBER]" at bounding box center [43, 146] width 29 height 4
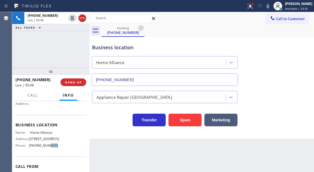
click at [49, 148] on span "[PHONE_NUMBER]" at bounding box center [43, 146] width 29 height 4
copy span "[PHONE_NUMBER]"
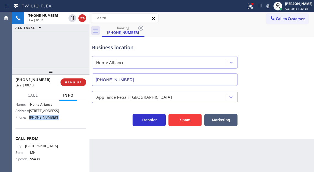
scroll to position [89, 0]
click at [106, 48] on div "Business location" at bounding box center [164, 47] width 145 height 7
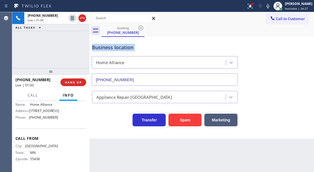
click at [106, 48] on div "Business location" at bounding box center [164, 47] width 145 height 7
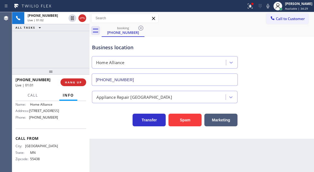
click at [42, 118] on span "[PHONE_NUMBER]" at bounding box center [43, 118] width 29 height 4
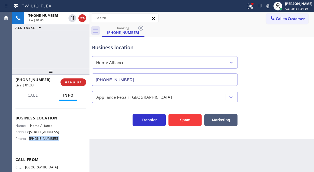
scroll to position [62, 0]
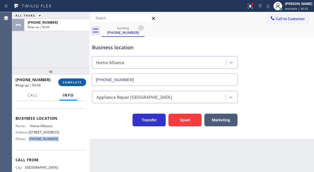
click at [76, 81] on span "COMPLETE" at bounding box center [72, 83] width 19 height 4
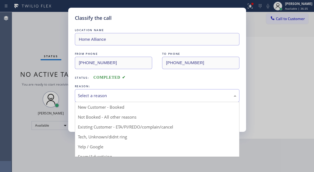
click at [113, 95] on div "Select a reason" at bounding box center [157, 96] width 158 height 6
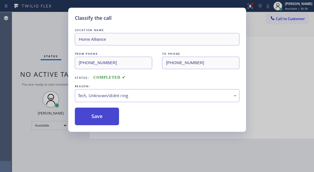
click at [108, 123] on button "Save" at bounding box center [97, 117] width 44 height 18
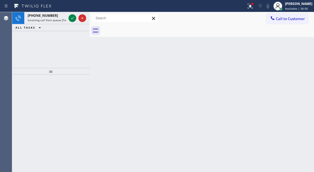
click at [296, 57] on div "Back to Dashboard Change Sender ID Customers Technicians Select a contact Outbo…" at bounding box center [201, 92] width 224 height 160
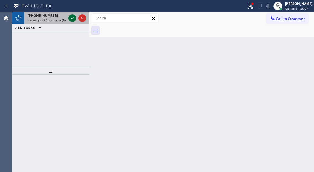
click at [72, 20] on icon at bounding box center [72, 18] width 7 height 7
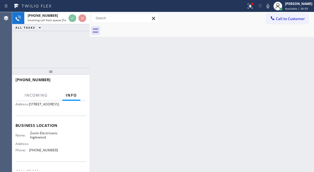
scroll to position [55, 0]
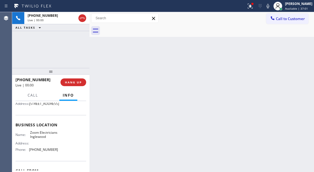
click at [41, 145] on div "Business location Name: Zoom Electricians Inglewood Address: Phone: [PHONE_NUMB…" at bounding box center [50, 138] width 71 height 46
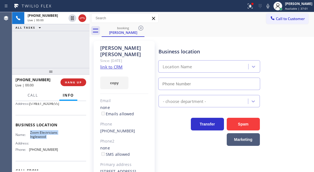
click at [41, 145] on div "Business location Name: Zoom Electricians Inglewood Address: Phone: [PHONE_NUMB…" at bounding box center [50, 138] width 71 height 46
type input "[PHONE_NUMBER]"
click at [114, 64] on link "link to CRM" at bounding box center [111, 67] width 22 height 6
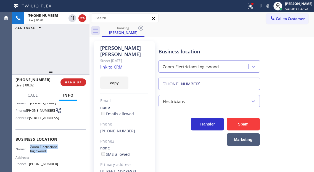
scroll to position [28, 0]
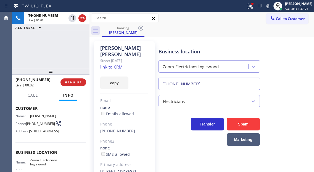
click at [32, 126] on span "[PHONE_NUMBER]" at bounding box center [40, 124] width 29 height 4
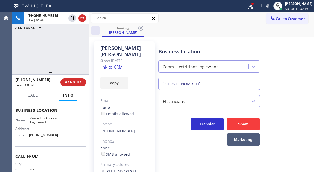
scroll to position [83, 0]
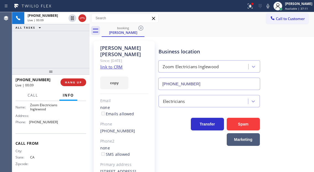
click at [44, 112] on span "Zoom Electricians Inglewood" at bounding box center [44, 107] width 28 height 9
click at [44, 118] on div "Address:" at bounding box center [36, 116] width 42 height 4
click at [33, 134] on div "Business location Name: Zoom Electricians Inglewood Address: Phone: [PHONE_NUMB…" at bounding box center [50, 111] width 71 height 46
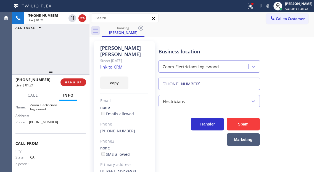
click at [36, 124] on span "[PHONE_NUMBER]" at bounding box center [43, 122] width 29 height 4
click at [77, 53] on div "[PHONE_NUMBER] Live | 01:49 ALL TASKS ALL TASKS ACTIVE TASKS TASKS IN WRAP UP" at bounding box center [50, 40] width 77 height 56
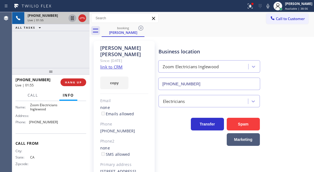
click at [72, 19] on icon at bounding box center [72, 18] width 7 height 7
click at [305, 56] on div "Business location Zoom Electricians [GEOGRAPHIC_DATA] [PHONE_NUMBER]" at bounding box center [234, 65] width 155 height 50
click at [71, 21] on icon at bounding box center [72, 18] width 7 height 7
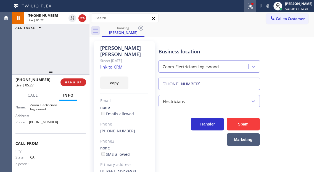
click at [253, 6] on icon at bounding box center [250, 6] width 7 height 7
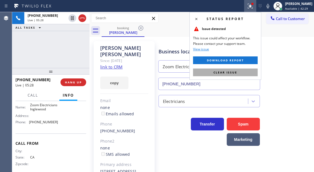
click at [251, 73] on button "Clear issue" at bounding box center [225, 73] width 65 height 8
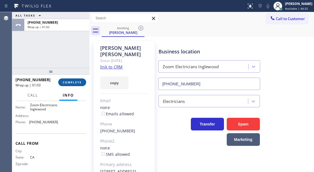
click at [80, 83] on span "COMPLETE" at bounding box center [72, 83] width 19 height 4
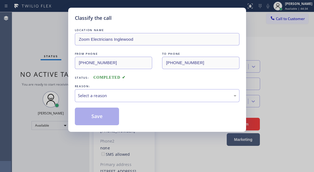
click at [116, 93] on div "Select a reason" at bounding box center [157, 96] width 158 height 6
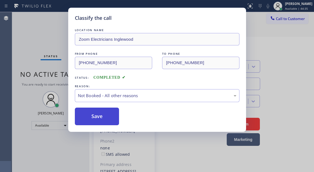
click at [109, 114] on button "Save" at bounding box center [97, 117] width 44 height 18
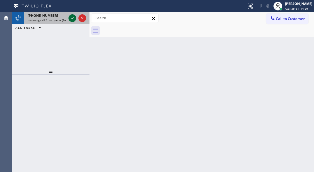
click at [72, 19] on icon at bounding box center [72, 18] width 7 height 7
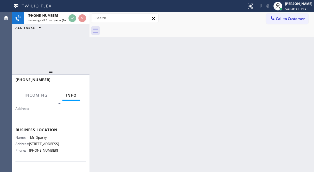
scroll to position [55, 0]
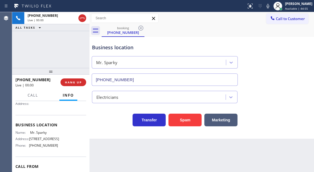
type input "[PHONE_NUMBER]"
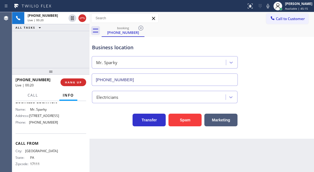
scroll to position [89, 0]
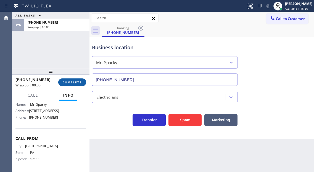
click at [79, 82] on span "COMPLETE" at bounding box center [72, 83] width 19 height 4
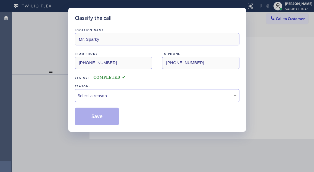
click at [79, 82] on div "LOCATION NAME Mr. Sparky FROM PHONE [PHONE_NUMBER] TO PHONE [PHONE_NUMBER] Stat…" at bounding box center [157, 76] width 164 height 98
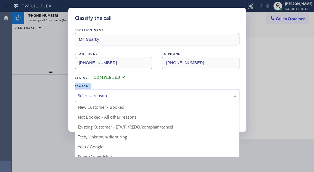
click at [93, 96] on div "Select a reason" at bounding box center [157, 96] width 158 height 6
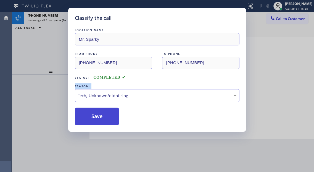
click at [96, 120] on button "Save" at bounding box center [97, 117] width 44 height 18
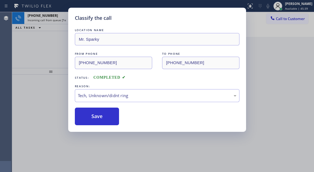
click at [45, 41] on div "Classify the call LOCATION NAME Mr. Sparky FROM PHONE [PHONE_NUMBER] TO PHONE […" at bounding box center [157, 86] width 314 height 172
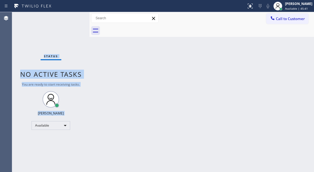
click at [71, 19] on div "Status No active tasks You are ready to start receiving tasks. [PERSON_NAME]" at bounding box center [50, 92] width 77 height 160
click at [71, 17] on div "Status No active tasks You are ready to start receiving tasks. [PERSON_NAME]" at bounding box center [50, 92] width 77 height 160
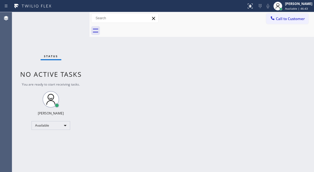
click at [285, 61] on div "Back to Dashboard Change Sender ID Customers Technicians Select a contact Outbo…" at bounding box center [201, 92] width 224 height 160
click at [73, 17] on div "Status No active tasks You are ready to start receiving tasks. [PERSON_NAME]" at bounding box center [50, 92] width 77 height 160
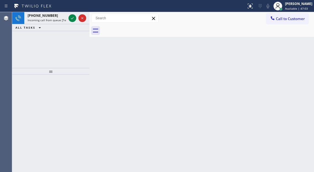
click at [301, 61] on div "Back to Dashboard Change Sender ID Customers Technicians Select a contact Outbo…" at bounding box center [201, 92] width 224 height 160
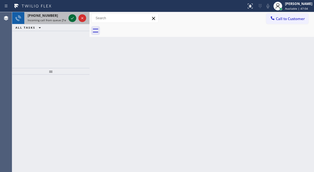
click at [72, 17] on icon at bounding box center [72, 18] width 7 height 7
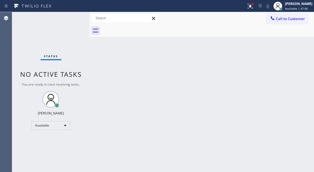
click at [69, 18] on div "Status No active tasks You are ready to start receiving tasks. [PERSON_NAME]" at bounding box center [50, 92] width 77 height 160
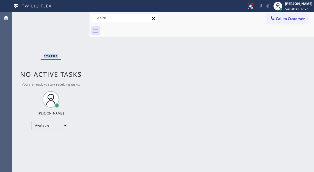
click at [69, 18] on div "Status No active tasks You are ready to start receiving tasks. [PERSON_NAME]" at bounding box center [50, 92] width 77 height 160
click at [288, 80] on div "Back to Dashboard Change Sender ID Customers Technicians Select a contact Outbo…" at bounding box center [201, 92] width 224 height 160
click at [67, 18] on div "Status No active tasks You are ready to start receiving tasks. [PERSON_NAME]" at bounding box center [50, 92] width 77 height 160
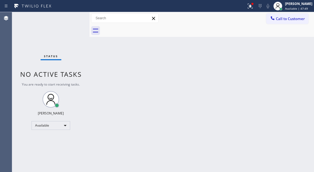
click at [67, 18] on div "Status No active tasks You are ready to start receiving tasks. [PERSON_NAME]" at bounding box center [50, 92] width 77 height 160
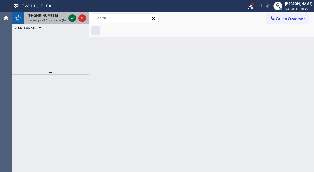
click at [72, 20] on icon at bounding box center [72, 18] width 7 height 7
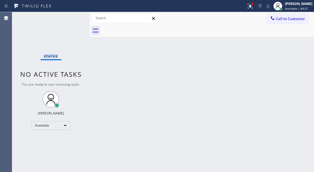
click at [72, 20] on div "Status No active tasks You are ready to start receiving tasks. [PERSON_NAME]" at bounding box center [50, 92] width 77 height 160
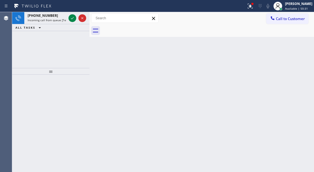
drag, startPoint x: 302, startPoint y: 46, endPoint x: 228, endPoint y: 45, distance: 74.5
click at [302, 46] on div "Back to Dashboard Change Sender ID Customers Technicians Select a contact Outbo…" at bounding box center [201, 92] width 224 height 160
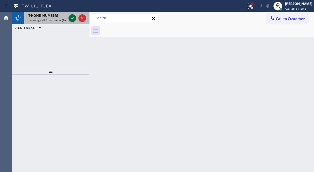
click at [72, 20] on icon at bounding box center [72, 18] width 7 height 7
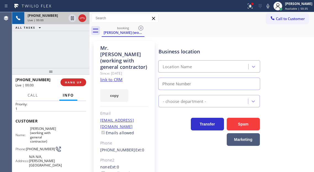
scroll to position [28, 0]
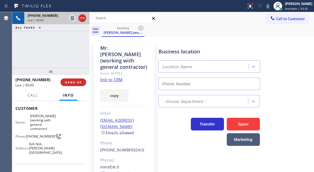
type input "[PHONE_NUMBER]"
click at [117, 79] on link "link to CRM" at bounding box center [111, 80] width 22 height 6
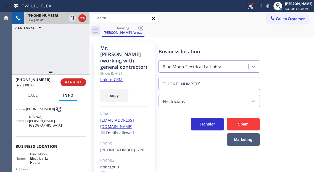
scroll to position [55, 0]
click at [34, 110] on span "[PHONE_NUMBER]" at bounding box center [40, 109] width 29 height 4
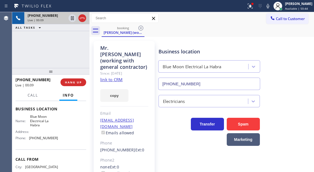
scroll to position [83, 0]
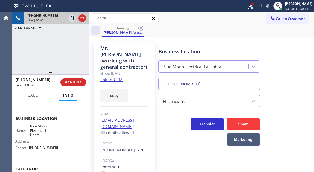
click at [41, 127] on span "Blue Moon Electrical La Habra" at bounding box center [44, 130] width 28 height 13
click at [43, 146] on span "[PHONE_NUMBER]" at bounding box center [43, 148] width 29 height 4
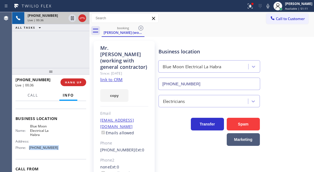
click at [43, 146] on span "[PHONE_NUMBER]" at bounding box center [43, 148] width 29 height 4
click at [252, 9] on icon at bounding box center [250, 6] width 7 height 7
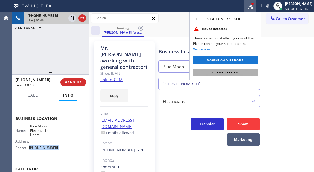
click at [245, 70] on button "Clear issues" at bounding box center [225, 73] width 65 height 8
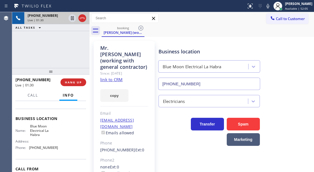
click at [48, 41] on div "[PHONE_NUMBER] Live | 01:30 ALL TASKS ALL TASKS ACTIVE TASKS TASKS IN WRAP UP" at bounding box center [50, 40] width 77 height 56
click at [76, 81] on span "HANG UP" at bounding box center [73, 83] width 17 height 4
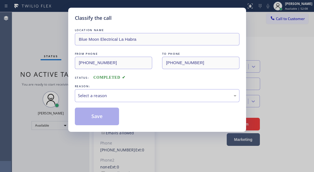
click at [76, 81] on div "LOCATION NAME Blue Moon Electrical La Habra FROM PHONE [PHONE_NUMBER] TO PHONE …" at bounding box center [157, 76] width 164 height 98
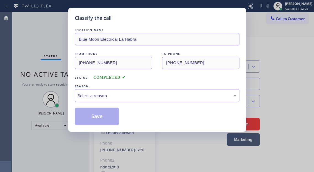
click at [76, 81] on div "LOCATION NAME Blue Moon Electrical La Habra FROM PHONE [PHONE_NUMBER] TO PHONE …" at bounding box center [157, 76] width 164 height 98
click at [91, 91] on div "Select a reason" at bounding box center [157, 95] width 164 height 13
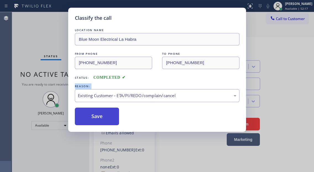
click at [101, 122] on button "Save" at bounding box center [97, 117] width 44 height 18
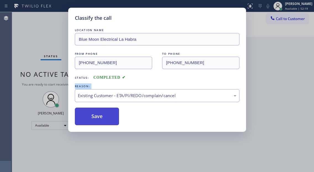
click at [101, 122] on button "Save" at bounding box center [97, 117] width 44 height 18
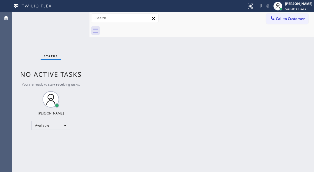
click at [69, 30] on div "Status No active tasks You are ready to start receiving tasks. [PERSON_NAME]" at bounding box center [50, 92] width 77 height 160
click at [70, 19] on div "Status No active tasks You are ready to start receiving tasks. [PERSON_NAME]" at bounding box center [50, 92] width 77 height 160
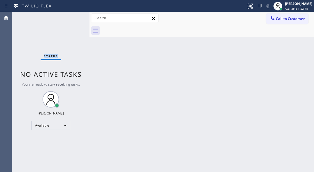
click at [70, 19] on div "Status No active tasks You are ready to start receiving tasks. [PERSON_NAME]" at bounding box center [50, 92] width 77 height 160
click at [72, 15] on div "Status No active tasks You are ready to start receiving tasks. [PERSON_NAME]" at bounding box center [50, 92] width 77 height 160
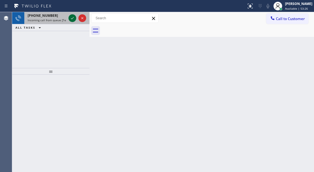
click at [72, 15] on icon at bounding box center [72, 18] width 7 height 7
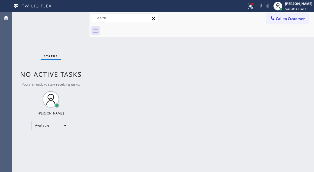
drag, startPoint x: 289, startPoint y: 46, endPoint x: 238, endPoint y: 30, distance: 53.3
click at [289, 46] on div "Back to Dashboard Change Sender ID Customers Technicians Select a contact Outbo…" at bounding box center [201, 92] width 224 height 160
click at [79, 17] on div "Status No active tasks You are ready to start receiving tasks. [PERSON_NAME]" at bounding box center [50, 92] width 77 height 160
click at [76, 16] on div "Status No active tasks You are ready to start receiving tasks. [PERSON_NAME]" at bounding box center [50, 92] width 77 height 160
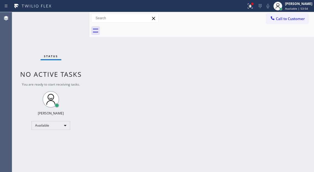
click at [76, 16] on div "Status No active tasks You are ready to start receiving tasks. [PERSON_NAME]" at bounding box center [50, 92] width 77 height 160
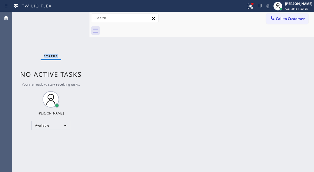
click at [76, 16] on div "Status No active tasks You are ready to start receiving tasks. [PERSON_NAME]" at bounding box center [50, 92] width 77 height 160
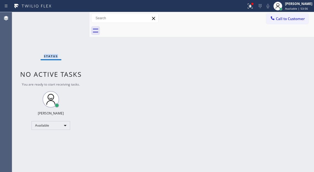
click at [76, 16] on div "Status No active tasks You are ready to start receiving tasks. [PERSON_NAME]" at bounding box center [50, 92] width 77 height 160
click at [254, 5] on div at bounding box center [251, 3] width 3 height 3
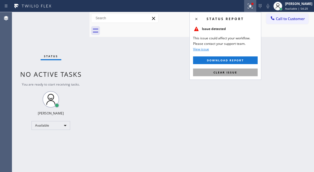
click at [248, 69] on button "Clear issue" at bounding box center [225, 73] width 65 height 8
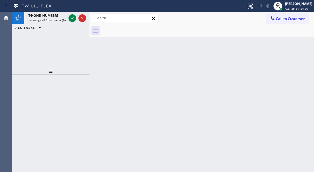
click at [291, 62] on div "Back to Dashboard Change Sender ID Customers Technicians Select a contact Outbo…" at bounding box center [201, 92] width 224 height 160
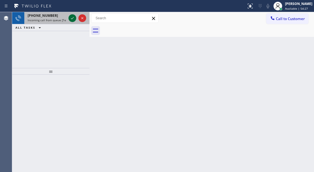
click at [71, 18] on icon at bounding box center [72, 18] width 7 height 7
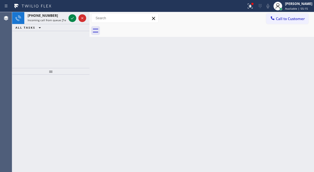
click at [291, 40] on div "Back to Dashboard Change Sender ID Customers Technicians Select a contact Outbo…" at bounding box center [201, 92] width 224 height 160
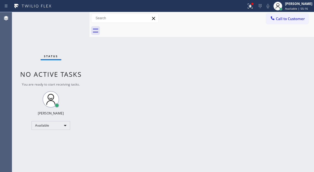
click at [70, 19] on div "Status No active tasks You are ready to start receiving tasks. [PERSON_NAME]" at bounding box center [50, 92] width 77 height 160
drag, startPoint x: 70, startPoint y: 19, endPoint x: 74, endPoint y: 18, distance: 3.3
click at [70, 18] on div "Status No active tasks You are ready to start receiving tasks. [PERSON_NAME]" at bounding box center [50, 92] width 77 height 160
click at [74, 18] on div "Status No active tasks You are ready to start receiving tasks. [PERSON_NAME]" at bounding box center [50, 92] width 77 height 160
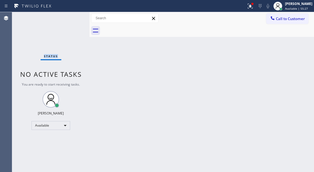
click at [74, 18] on div "Status No active tasks You are ready to start receiving tasks. [PERSON_NAME]" at bounding box center [50, 92] width 77 height 160
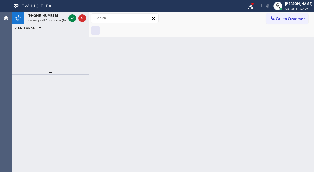
click at [299, 52] on div "Back to Dashboard Change Sender ID Customers Technicians Select a contact Outbo…" at bounding box center [201, 92] width 224 height 160
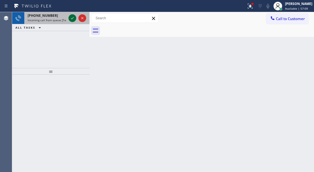
click at [70, 21] on icon at bounding box center [72, 18] width 7 height 7
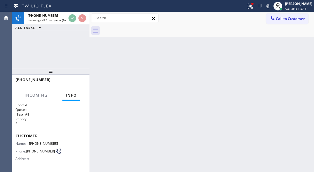
scroll to position [28, 0]
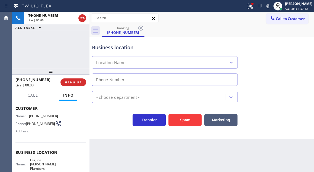
type input "[PHONE_NUMBER]"
click at [42, 165] on span "Laguna [PERSON_NAME] Plumbers" at bounding box center [44, 164] width 28 height 13
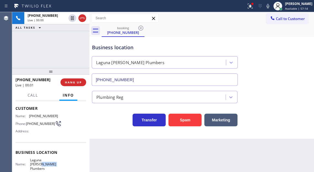
click at [42, 165] on span "Laguna [PERSON_NAME] Plumbers" at bounding box center [44, 164] width 28 height 13
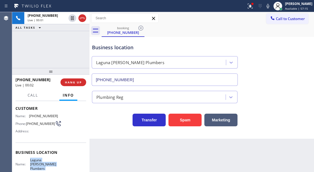
click at [42, 165] on span "Laguna [PERSON_NAME] Plumbers" at bounding box center [44, 164] width 28 height 13
click at [256, 7] on div at bounding box center [250, 6] width 12 height 7
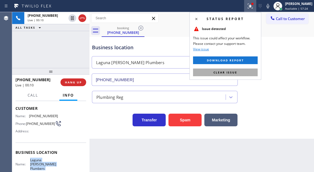
click at [236, 72] on span "Clear issue" at bounding box center [225, 73] width 24 height 4
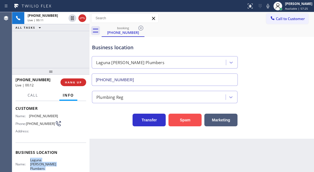
click at [183, 121] on button "Spam" at bounding box center [184, 120] width 33 height 13
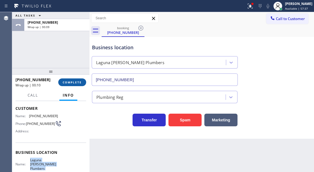
click at [75, 84] on span "COMPLETE" at bounding box center [72, 83] width 19 height 4
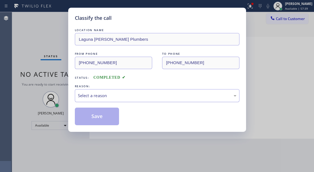
click at [115, 93] on div "Select a reason" at bounding box center [157, 96] width 158 height 6
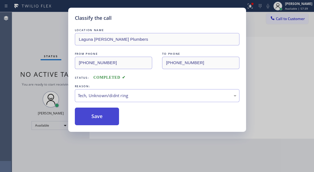
click at [107, 112] on button "Save" at bounding box center [97, 117] width 44 height 18
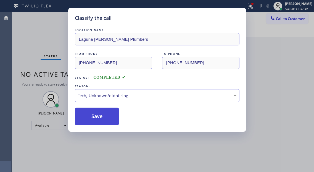
click at [107, 112] on button "Save" at bounding box center [97, 117] width 44 height 18
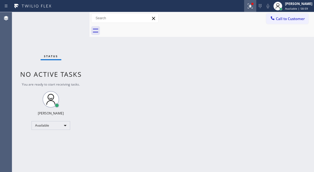
click at [256, 10] on button at bounding box center [250, 6] width 12 height 12
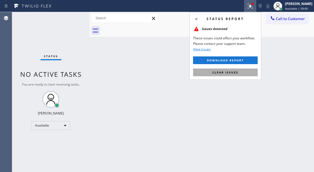
click at [234, 71] on span "Clear issues" at bounding box center [225, 73] width 26 height 4
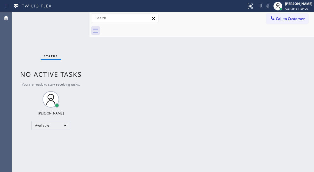
click at [71, 20] on div "Status No active tasks You are ready to start receiving tasks. [PERSON_NAME]" at bounding box center [50, 92] width 77 height 160
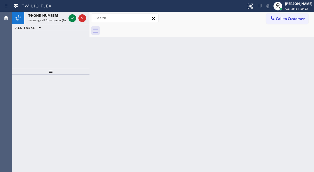
click at [291, 54] on div "Back to Dashboard Change Sender ID Customers Technicians Select a contact Outbo…" at bounding box center [201, 92] width 224 height 160
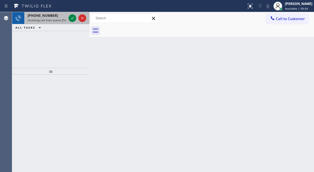
click at [72, 22] on div at bounding box center [77, 18] width 20 height 12
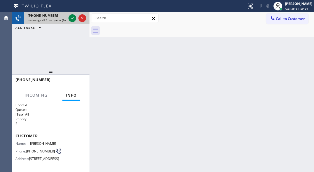
click at [72, 22] on div at bounding box center [77, 18] width 20 height 12
click at [70, 17] on icon at bounding box center [72, 18] width 7 height 7
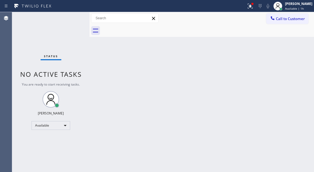
click at [76, 16] on div "Status No active tasks You are ready to start receiving tasks. [PERSON_NAME]" at bounding box center [50, 92] width 77 height 160
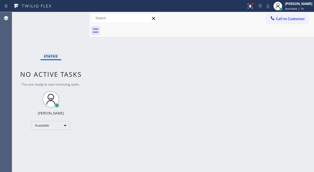
click at [76, 16] on div "Status No active tasks You are ready to start receiving tasks. [PERSON_NAME]" at bounding box center [50, 92] width 77 height 160
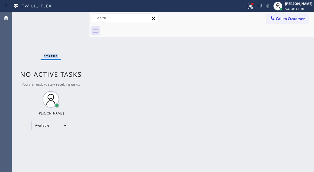
click at [76, 16] on div "Status No active tasks You are ready to start receiving tasks. [PERSON_NAME]" at bounding box center [50, 92] width 77 height 160
click at [69, 15] on div "Status No active tasks You are ready to start receiving tasks. [PERSON_NAME]" at bounding box center [50, 92] width 77 height 160
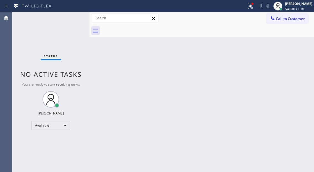
click at [69, 15] on div "Status No active tasks You are ready to start receiving tasks. [PERSON_NAME]" at bounding box center [50, 92] width 77 height 160
click at [290, 57] on div "Back to Dashboard Change Sender ID Customers Technicians Select a contact Outbo…" at bounding box center [201, 92] width 224 height 160
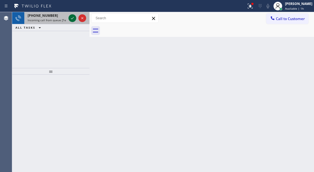
click at [73, 18] on icon at bounding box center [72, 18] width 3 height 2
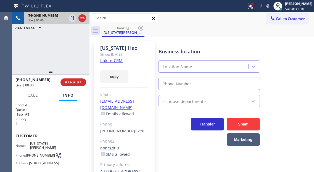
type input "[PHONE_NUMBER]"
click at [119, 61] on link "link to CRM" at bounding box center [111, 61] width 22 height 6
click at [38, 147] on div "Name: [US_STATE][PERSON_NAME] Phone: [PHONE_NUMBER] Address: [STREET_ADDRESS][P…" at bounding box center [36, 155] width 42 height 26
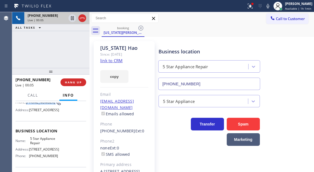
scroll to position [55, 0]
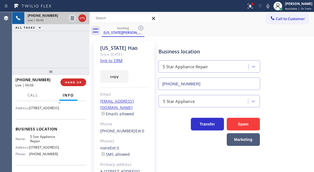
click at [42, 143] on span "5 Star Appliance Repair" at bounding box center [44, 139] width 28 height 9
click at [64, 38] on div "[PHONE_NUMBER] Live | 00:42 ALL TASKS ALL TASKS ACTIVE TASKS TASKS IN WRAP UP" at bounding box center [50, 40] width 77 height 56
click at [72, 19] on icon at bounding box center [72, 18] width 7 height 7
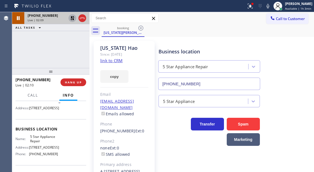
click at [288, 62] on div "Business location 5 Star Appliance Repair [PHONE_NUMBER]" at bounding box center [234, 65] width 155 height 50
click at [71, 19] on icon at bounding box center [72, 18] width 7 height 7
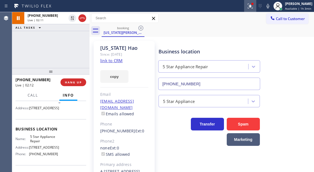
click at [252, 10] on button at bounding box center [250, 6] width 12 height 12
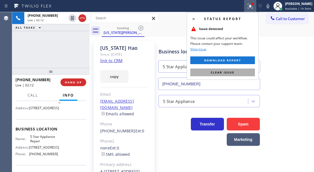
click at [241, 72] on button "Clear issue" at bounding box center [222, 73] width 65 height 8
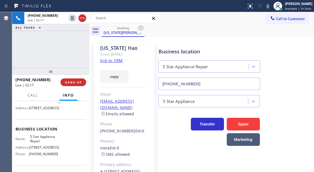
click at [45, 50] on div "[PHONE_NUMBER] Live | 02:17 ALL TASKS ALL TASKS ACTIVE TASKS TASKS IN WRAP UP" at bounding box center [50, 40] width 77 height 56
click at [52, 49] on div "[PHONE_NUMBER] Live | 02:20 ALL TASKS ALL TASKS ACTIVE TASKS TASKS IN WRAP UP" at bounding box center [50, 40] width 77 height 56
click at [296, 58] on div "Business location 5 Star Appliance Repair [PHONE_NUMBER]" at bounding box center [234, 65] width 155 height 50
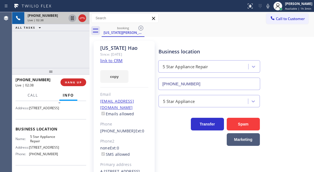
click at [72, 19] on icon at bounding box center [72, 18] width 7 height 7
click at [81, 55] on div "[PHONE_NUMBER] Live | 02:50 ALL TASKS ALL TASKS ACTIVE TASKS TASKS IN WRAP UP" at bounding box center [50, 40] width 77 height 56
click at [287, 55] on div "Business location 5 Star Appliance Repair [PHONE_NUMBER]" at bounding box center [234, 65] width 155 height 50
click at [77, 81] on span "HANG UP" at bounding box center [73, 83] width 17 height 4
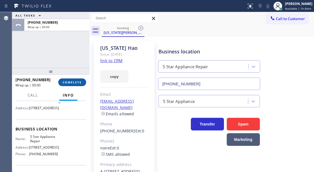
click at [77, 81] on span "COMPLETE" at bounding box center [72, 83] width 19 height 4
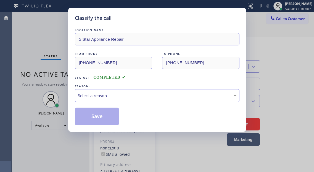
click at [77, 81] on div "LOCATION NAME 5 Star Appliance Repair FROM PHONE [PHONE_NUMBER] TO PHONE [PHONE…" at bounding box center [157, 76] width 164 height 98
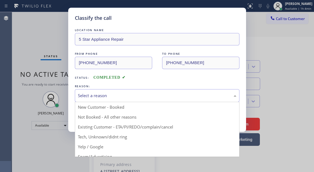
click at [110, 100] on div "Select a reason" at bounding box center [157, 95] width 164 height 13
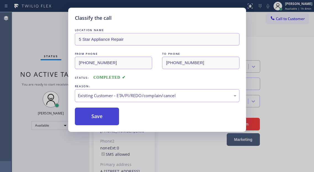
click at [109, 117] on button "Save" at bounding box center [97, 117] width 44 height 18
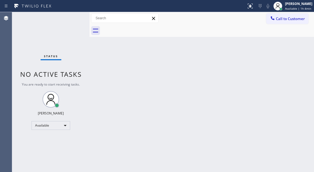
click at [46, 23] on div "Status No active tasks You are ready to start receiving tasks. [PERSON_NAME]" at bounding box center [50, 92] width 77 height 160
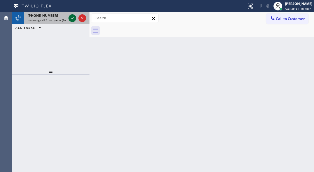
click at [72, 18] on icon at bounding box center [72, 18] width 7 height 7
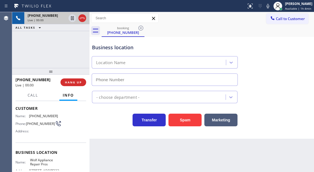
type input "[PHONE_NUMBER]"
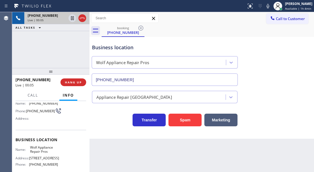
scroll to position [28, 0]
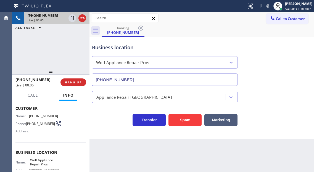
click at [38, 126] on span "[PHONE_NUMBER]" at bounding box center [40, 124] width 29 height 4
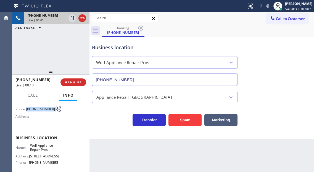
scroll to position [55, 0]
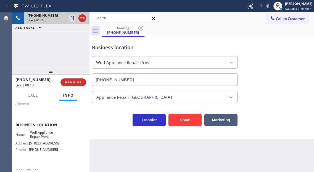
click at [43, 133] on span "Wolf Appliance Repair Pros" at bounding box center [44, 135] width 28 height 9
click at [43, 136] on span "Wolf Appliance Repair Pros" at bounding box center [44, 135] width 28 height 9
click at [302, 82] on div "Business location Wolf Appliance Repair Pros [PHONE_NUMBER]" at bounding box center [201, 61] width 221 height 50
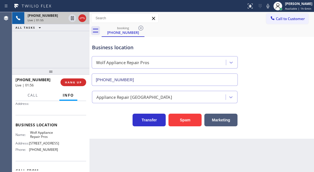
click at [40, 150] on span "[PHONE_NUMBER]" at bounding box center [43, 150] width 29 height 4
click at [171, 45] on div "Business location" at bounding box center [164, 47] width 145 height 7
click at [101, 46] on div "Business location" at bounding box center [164, 47] width 145 height 7
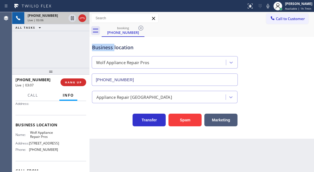
click at [101, 46] on div "Business location" at bounding box center [164, 47] width 145 height 7
drag, startPoint x: 303, startPoint y: 89, endPoint x: 211, endPoint y: 64, distance: 94.9
click at [303, 89] on div "Appliance Repair [GEOGRAPHIC_DATA]" at bounding box center [201, 96] width 221 height 15
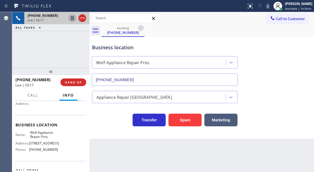
click at [72, 20] on icon at bounding box center [72, 18] width 3 height 4
click at [289, 71] on div "Business location Wolf Appliance Repair Pros [PHONE_NUMBER]" at bounding box center [201, 61] width 221 height 50
click at [71, 19] on icon at bounding box center [72, 18] width 7 height 7
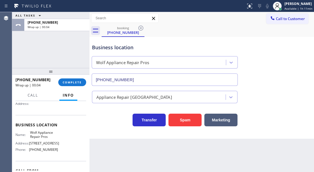
click at [291, 71] on div "Business location Wolf Appliance Repair Pros [PHONE_NUMBER]" at bounding box center [201, 61] width 221 height 50
click at [73, 81] on span "COMPLETE" at bounding box center [72, 83] width 19 height 4
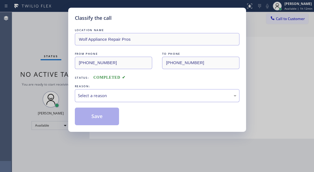
click at [104, 96] on div "Select a reason" at bounding box center [157, 96] width 158 height 6
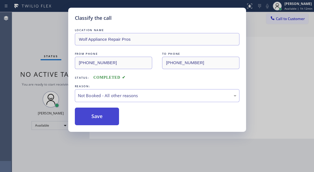
click at [110, 118] on button "Save" at bounding box center [97, 117] width 44 height 18
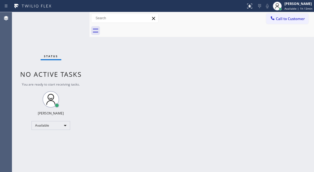
click at [296, 67] on div "Back to Dashboard Change Sender ID Customers Technicians Select a contact Outbo…" at bounding box center [201, 92] width 224 height 160
click at [73, 14] on div "Status No active tasks You are ready to start receiving tasks. [PERSON_NAME]" at bounding box center [50, 92] width 77 height 160
click at [71, 20] on div "Status No active tasks You are ready to start receiving tasks. [PERSON_NAME]" at bounding box center [50, 92] width 77 height 160
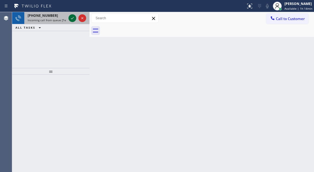
click at [71, 20] on icon at bounding box center [72, 18] width 7 height 7
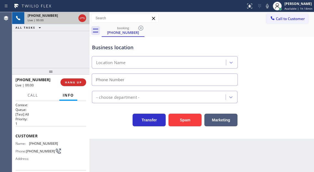
type input "[PHONE_NUMBER]"
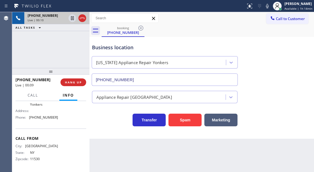
scroll to position [94, 0]
click at [49, 148] on span "[GEOGRAPHIC_DATA]" at bounding box center [41, 146] width 33 height 4
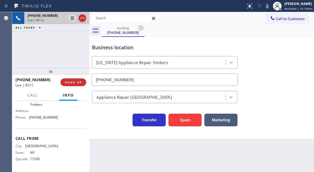
click at [41, 161] on span "11530" at bounding box center [44, 159] width 28 height 4
click at [45, 145] on span "[GEOGRAPHIC_DATA]" at bounding box center [41, 146] width 33 height 4
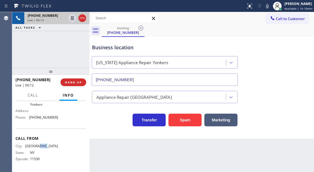
click at [45, 145] on span "[GEOGRAPHIC_DATA]" at bounding box center [41, 146] width 33 height 4
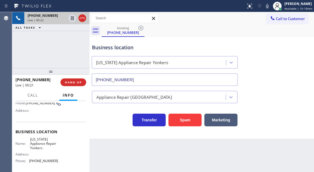
scroll to position [39, 0]
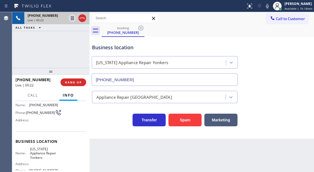
click at [31, 113] on span "[PHONE_NUMBER]" at bounding box center [40, 113] width 29 height 4
click at [86, 136] on div "Context Queue: [Test] All Priority: 1 Customer Name: [PHONE_NUMBER] Phone: [PHO…" at bounding box center [50, 136] width 77 height 71
click at [48, 152] on span "[US_STATE] Appliance Repair Yonkers" at bounding box center [44, 153] width 28 height 13
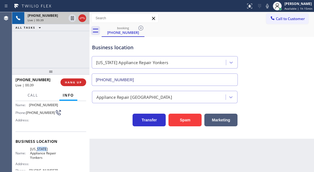
click at [48, 152] on span "[US_STATE] Appliance Repair Yonkers" at bounding box center [44, 153] width 28 height 13
click at [79, 139] on div "Business location Name: [US_STATE] Appliance Repair Yonkers Address: Phone: [PH…" at bounding box center [50, 157] width 71 height 50
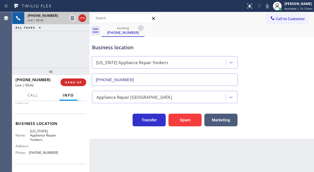
scroll to position [66, 0]
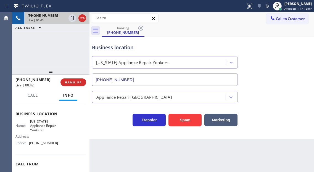
click at [40, 148] on div "Name: [US_STATE] Appliance Repair Yonkers Address: Phone: [PHONE_NUMBER]" at bounding box center [36, 134] width 42 height 28
click at [131, 49] on div "Business location" at bounding box center [164, 47] width 145 height 7
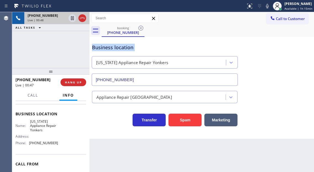
click at [131, 49] on div "Business location" at bounding box center [164, 47] width 145 height 7
click at [141, 49] on div "Business location" at bounding box center [164, 47] width 145 height 7
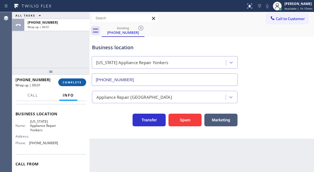
click at [76, 80] on button "COMPLETE" at bounding box center [72, 83] width 28 height 8
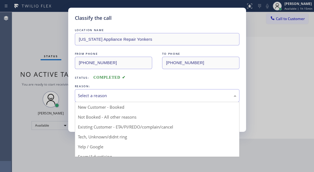
click at [111, 96] on div "Select a reason" at bounding box center [157, 96] width 158 height 6
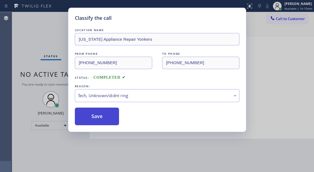
click at [107, 118] on button "Save" at bounding box center [97, 117] width 44 height 18
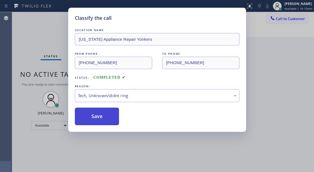
click at [107, 118] on button "Save" at bounding box center [97, 117] width 44 height 18
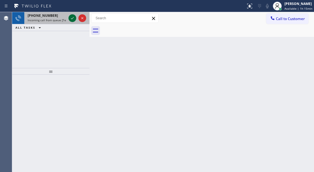
click at [73, 18] on icon at bounding box center [72, 18] width 7 height 7
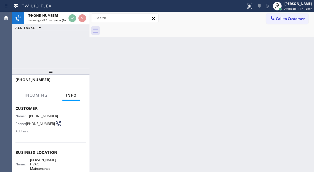
scroll to position [55, 0]
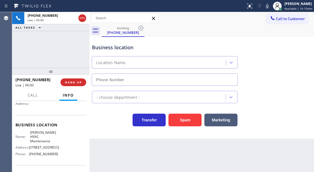
type input "[PHONE_NUMBER]"
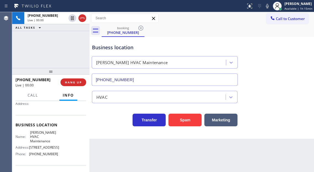
click at [44, 137] on span "[PERSON_NAME] HVAC Maintenance" at bounding box center [44, 137] width 28 height 13
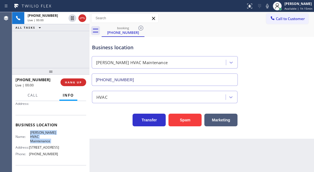
click at [44, 137] on span "[PERSON_NAME] HVAC Maintenance" at bounding box center [44, 137] width 28 height 13
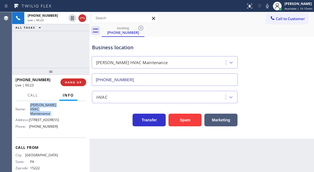
scroll to position [89, 0]
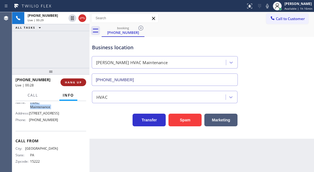
click at [79, 82] on span "HANG UP" at bounding box center [73, 83] width 17 height 4
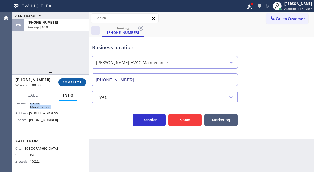
click at [79, 82] on span "COMPLETE" at bounding box center [72, 83] width 19 height 4
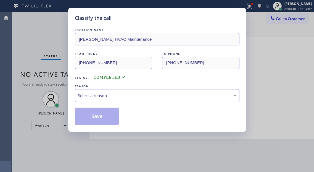
click at [128, 97] on div "Select a reason" at bounding box center [157, 96] width 158 height 6
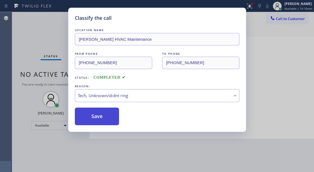
click at [101, 120] on button "Save" at bounding box center [97, 117] width 44 height 18
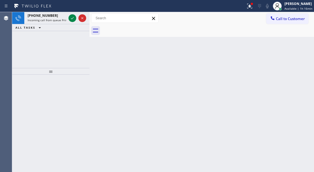
click at [302, 51] on div "Back to Dashboard Change Sender ID Customers Technicians Select a contact Outbo…" at bounding box center [201, 92] width 224 height 160
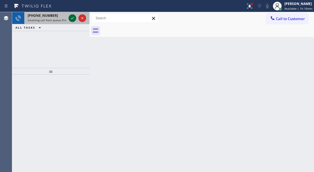
click at [73, 21] on icon at bounding box center [72, 18] width 7 height 7
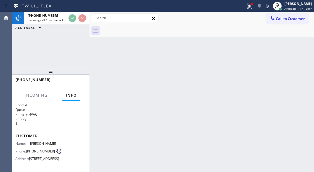
click at [32, 152] on span "[PHONE_NUMBER]" at bounding box center [40, 151] width 29 height 4
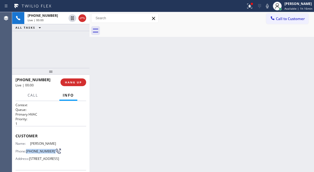
click at [32, 152] on span "[PHONE_NUMBER]" at bounding box center [40, 151] width 29 height 4
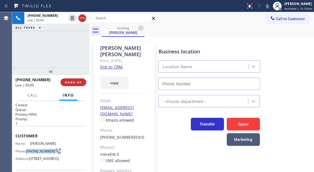
type input "[PHONE_NUMBER]"
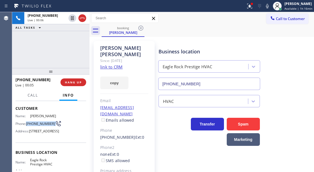
scroll to position [55, 0]
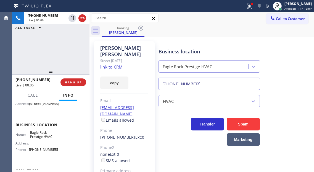
click at [38, 139] on span "Eagle Rock Prestige HVAC" at bounding box center [44, 135] width 28 height 9
click at [110, 64] on link "link to CRM" at bounding box center [111, 67] width 22 height 6
click at [46, 51] on div "[PHONE_NUMBER] Live | 00:11 ALL TASKS ALL TASKS ACTIVE TASKS TASKS IN WRAP UP" at bounding box center [50, 40] width 77 height 56
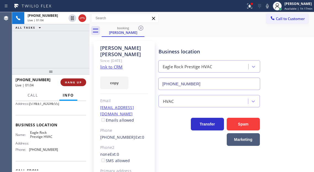
click at [70, 80] on button "HANG UP" at bounding box center [73, 83] width 26 height 8
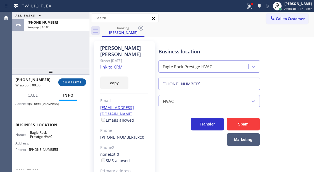
click at [70, 82] on span "COMPLETE" at bounding box center [72, 83] width 19 height 4
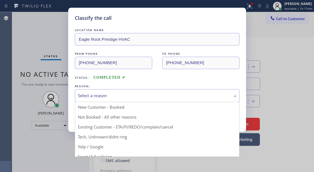
click at [109, 97] on div "Select a reason" at bounding box center [157, 96] width 158 height 6
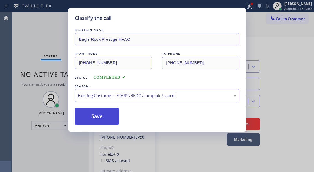
click at [108, 117] on button "Save" at bounding box center [97, 117] width 44 height 18
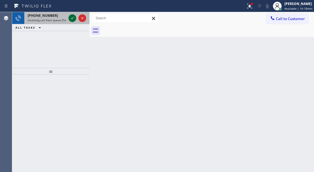
click at [71, 18] on icon at bounding box center [72, 18] width 7 height 7
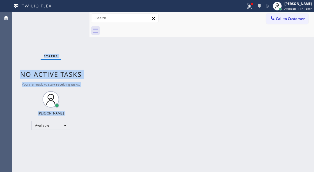
click at [70, 18] on div "Status No active tasks You are ready to start receiving tasks. [PERSON_NAME]" at bounding box center [50, 92] width 77 height 160
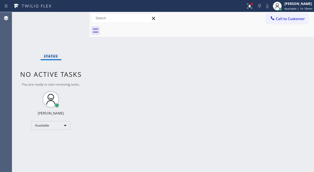
click at [70, 18] on div "Status No active tasks You are ready to start receiving tasks. [PERSON_NAME]" at bounding box center [50, 92] width 77 height 160
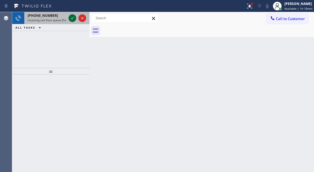
click at [72, 17] on icon at bounding box center [72, 18] width 7 height 7
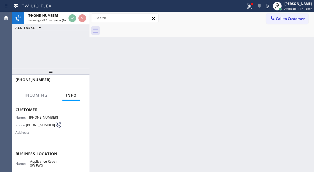
scroll to position [55, 0]
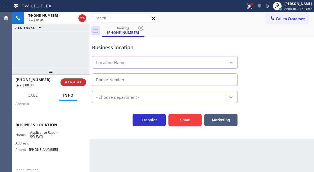
type input "[PHONE_NUMBER]"
click at [34, 138] on span "Applicance Repair SW FWD" at bounding box center [44, 135] width 28 height 9
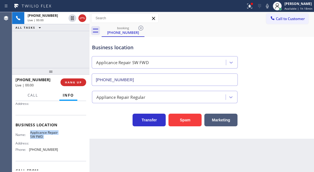
click at [34, 138] on span "Applicance Repair SW FWD" at bounding box center [44, 135] width 28 height 9
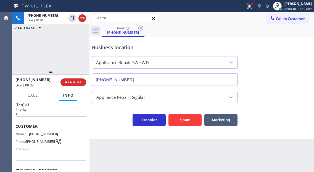
scroll to position [7, 0]
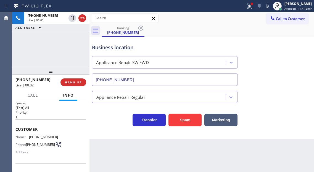
click at [36, 139] on span "[PHONE_NUMBER]" at bounding box center [43, 137] width 29 height 4
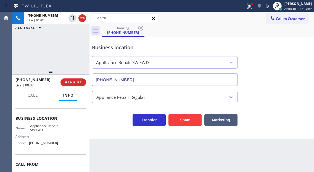
click at [41, 133] on span "Applicance Repair SW FWD" at bounding box center [44, 128] width 28 height 9
click at [38, 148] on div "Name: Applicance Repair SW FWD Address: Phone: [PHONE_NUMBER]" at bounding box center [36, 136] width 42 height 24
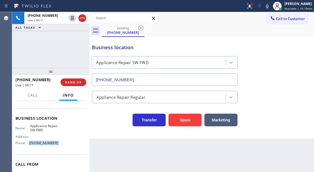
click at [38, 148] on div "Name: Applicance Repair SW FWD Address: Phone: [PHONE_NUMBER]" at bounding box center [36, 136] width 42 height 24
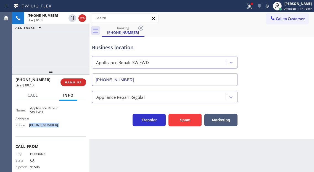
scroll to position [89, 0]
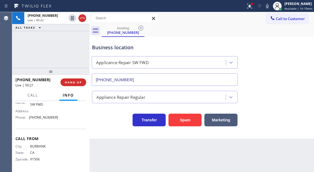
click at [289, 58] on div "Business location Applicance Repair SW FWD [PHONE_NUMBER]" at bounding box center [201, 61] width 221 height 50
click at [249, 6] on icon at bounding box center [249, 6] width 7 height 7
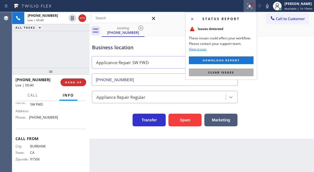
click at [250, 71] on button "Clear issues" at bounding box center [221, 73] width 65 height 8
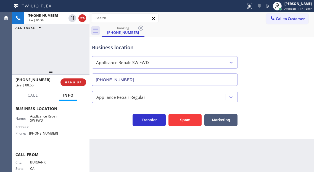
scroll to position [62, 0]
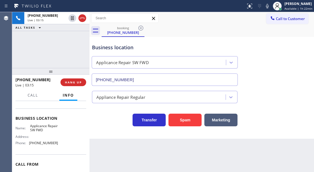
click at [44, 60] on div "[PHONE_NUMBER] Live | 03:15 ALL TASKS ALL TASKS ACTIVE TASKS TASKS IN WRAP UP" at bounding box center [50, 40] width 77 height 56
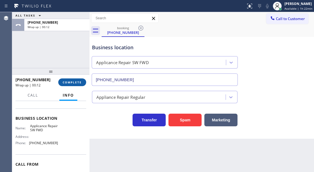
click at [84, 85] on button "COMPLETE" at bounding box center [72, 83] width 28 height 8
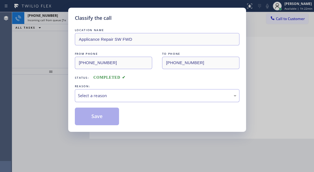
click at [114, 96] on div "Select a reason" at bounding box center [157, 96] width 158 height 6
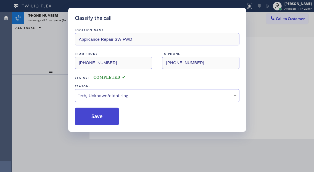
click at [103, 115] on button "Save" at bounding box center [97, 117] width 44 height 18
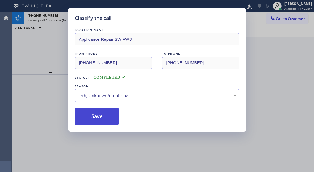
click at [103, 115] on button "Save" at bounding box center [97, 117] width 44 height 18
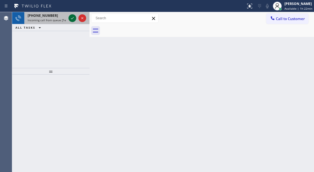
click at [72, 19] on icon at bounding box center [72, 18] width 7 height 7
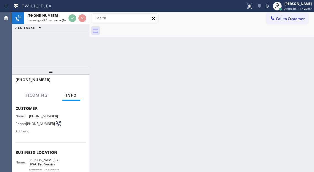
scroll to position [55, 0]
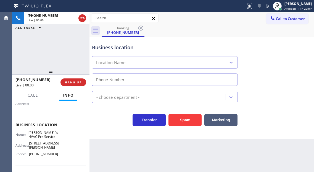
type input "[PHONE_NUMBER]"
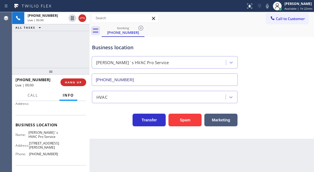
click at [136, 49] on div "Business location" at bounding box center [164, 47] width 145 height 7
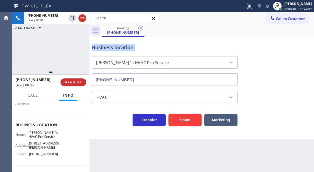
click at [136, 49] on div "Business location" at bounding box center [164, 47] width 145 height 7
click at [294, 66] on div "Business location [PERSON_NAME]`s HVAC Pro Service [PHONE_NUMBER]" at bounding box center [201, 61] width 221 height 50
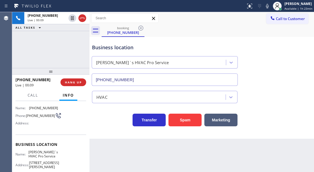
scroll to position [34, 0]
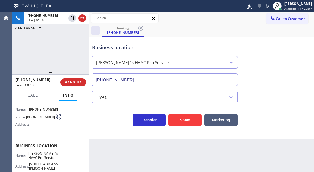
click at [43, 156] on span "[PERSON_NAME]`s HVAC Pro Service" at bounding box center [43, 156] width 30 height 9
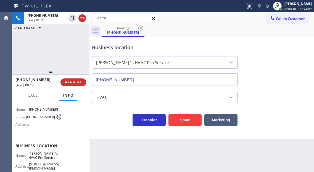
click at [29, 118] on span "[PHONE_NUMBER]" at bounding box center [40, 117] width 29 height 4
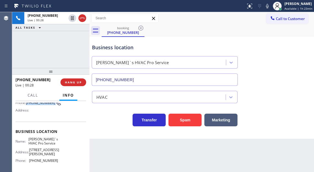
scroll to position [62, 0]
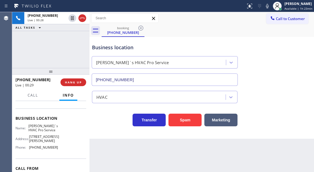
click at [49, 131] on span "[PERSON_NAME]`s HVAC Pro Service" at bounding box center [43, 128] width 30 height 9
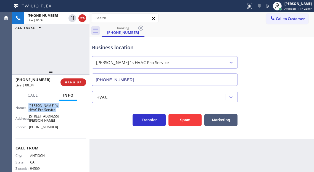
scroll to position [87, 0]
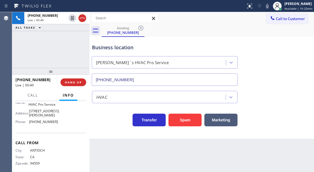
click at [79, 149] on div "City: [GEOGRAPHIC_DATA]: [US_STATE] Zipcode: 94509" at bounding box center [50, 158] width 71 height 19
click at [38, 120] on span "[PHONE_NUMBER]" at bounding box center [43, 122] width 29 height 4
drag, startPoint x: 225, startPoint y: 38, endPoint x: 132, endPoint y: 1, distance: 100.3
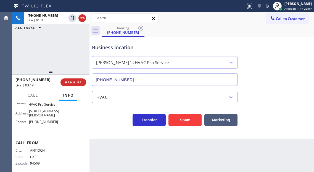
click at [224, 38] on div "Business location [PERSON_NAME]`s HVAC Pro Service [PHONE_NUMBER]" at bounding box center [201, 61] width 221 height 50
drag, startPoint x: 69, startPoint y: 64, endPoint x: 69, endPoint y: 42, distance: 22.1
click at [69, 64] on div "[PHONE_NUMBER] Live | 03:25 ALL TASKS ALL TASKS ACTIVE TASKS TASKS IN WRAP UP" at bounding box center [50, 40] width 77 height 56
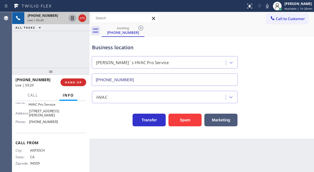
click at [72, 18] on icon at bounding box center [72, 18] width 3 height 4
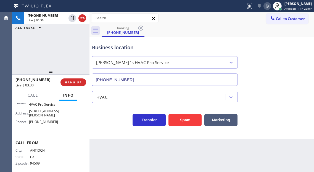
click at [267, 6] on icon at bounding box center [267, 6] width 7 height 7
click at [286, 54] on div "Business location [PERSON_NAME]`s HVAC Pro Service [PHONE_NUMBER]" at bounding box center [201, 61] width 221 height 50
drag, startPoint x: 290, startPoint y: 45, endPoint x: 274, endPoint y: 34, distance: 19.7
click at [290, 45] on div "Business location [PERSON_NAME]`s HVAC Pro Service [PHONE_NUMBER]" at bounding box center [201, 61] width 221 height 50
click at [268, 7] on icon at bounding box center [267, 6] width 3 height 4
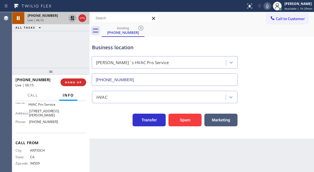
click at [71, 18] on icon at bounding box center [72, 18] width 7 height 7
click at [269, 6] on icon at bounding box center [267, 6] width 7 height 7
drag, startPoint x: 291, startPoint y: 77, endPoint x: 284, endPoint y: 49, distance: 28.7
click at [291, 77] on div "Business location [PERSON_NAME]`s HVAC Pro Service [PHONE_NUMBER]" at bounding box center [201, 61] width 221 height 50
click at [269, 9] on button at bounding box center [267, 6] width 8 height 8
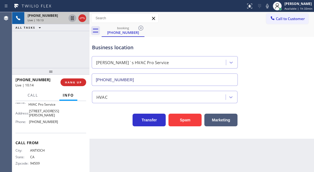
click at [291, 105] on div "Transfer Spam Marketing" at bounding box center [201, 114] width 221 height 23
click at [290, 10] on span "Available | 1h 35min" at bounding box center [298, 9] width 28 height 4
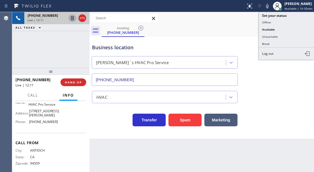
click at [267, 7] on icon at bounding box center [267, 6] width 3 height 4
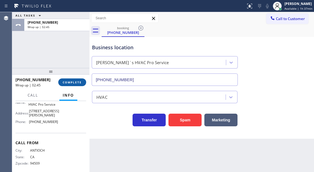
click at [77, 83] on span "COMPLETE" at bounding box center [72, 83] width 19 height 4
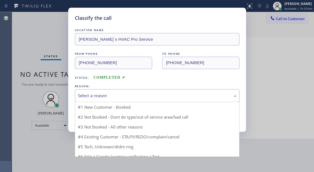
click at [105, 97] on div "Select a reason" at bounding box center [157, 96] width 158 height 6
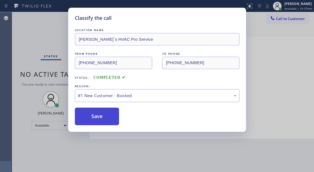
click at [100, 115] on button "Save" at bounding box center [97, 117] width 44 height 18
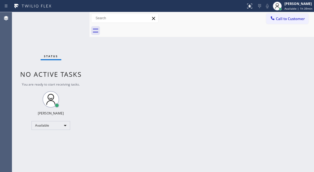
click at [306, 61] on div "Back to Dashboard Change Sender ID Customers Technicians Select a contact Outbo…" at bounding box center [201, 92] width 224 height 160
click at [74, 17] on div "Status No active tasks You are ready to start receiving tasks. [PERSON_NAME]" at bounding box center [50, 92] width 77 height 160
drag, startPoint x: 291, startPoint y: 81, endPoint x: 217, endPoint y: 24, distance: 93.0
click at [291, 81] on div "Back to Dashboard Change Sender ID Customers Technicians Select a contact Outbo…" at bounding box center [201, 92] width 224 height 160
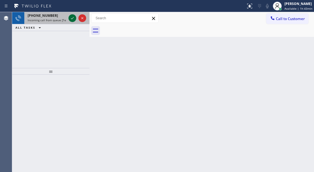
click at [68, 19] on div at bounding box center [72, 18] width 8 height 7
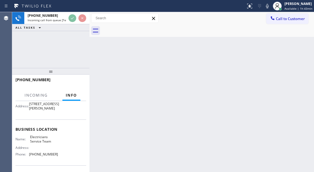
scroll to position [55, 0]
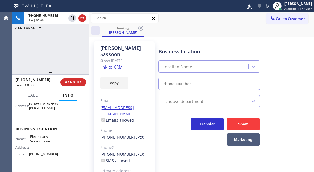
type input "[PHONE_NUMBER]"
click at [42, 143] on span "Electricians Service Team" at bounding box center [44, 139] width 28 height 9
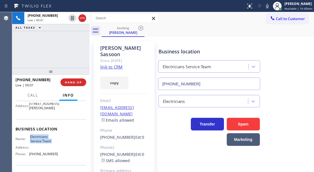
click at [119, 64] on link "link to CRM" at bounding box center [111, 67] width 22 height 6
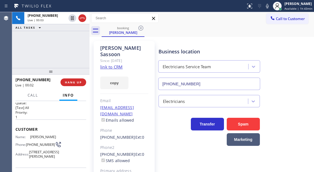
scroll to position [0, 0]
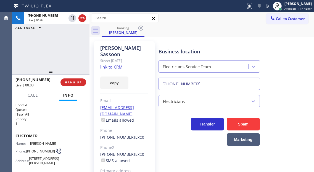
click at [36, 149] on span "[PHONE_NUMBER]" at bounding box center [40, 151] width 29 height 4
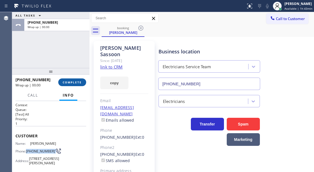
click at [82, 81] on button "COMPLETE" at bounding box center [72, 83] width 28 height 8
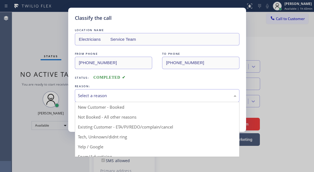
click at [129, 92] on div "Select a reason" at bounding box center [157, 95] width 164 height 13
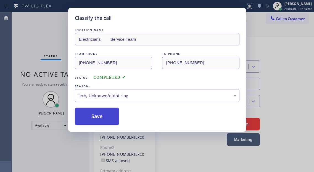
click at [114, 121] on button "Save" at bounding box center [97, 117] width 44 height 18
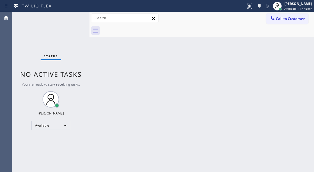
click at [286, 56] on div "Back to Dashboard Change Sender ID Customers Technicians Select a contact Outbo…" at bounding box center [201, 92] width 224 height 160
click at [71, 17] on div "Status No active tasks You are ready to start receiving tasks. [PERSON_NAME]" at bounding box center [50, 92] width 77 height 160
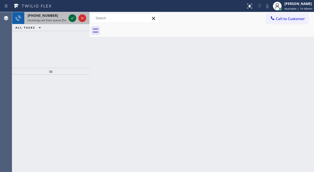
click at [71, 19] on icon at bounding box center [72, 18] width 7 height 7
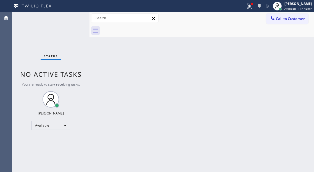
click at [71, 20] on div "Status No active tasks You are ready to start receiving tasks. [PERSON_NAME]" at bounding box center [50, 92] width 77 height 160
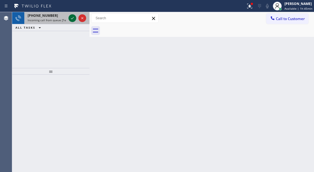
click at [69, 18] on icon at bounding box center [72, 18] width 7 height 7
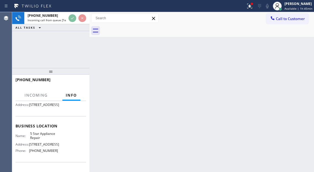
scroll to position [55, 0]
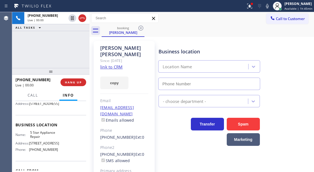
type input "[PHONE_NUMBER]"
click at [116, 64] on link "link to CRM" at bounding box center [111, 67] width 22 height 6
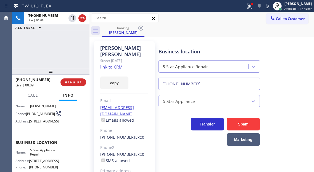
scroll to position [28, 0]
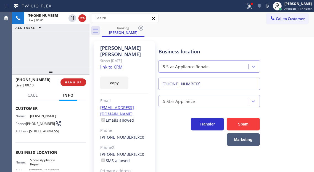
click at [35, 125] on span "[PHONE_NUMBER]" at bounding box center [40, 124] width 29 height 4
click at [89, 125] on div at bounding box center [89, 92] width 0 height 160
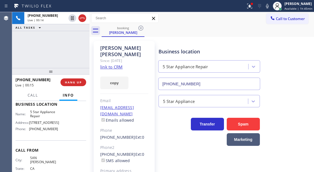
scroll to position [83, 0]
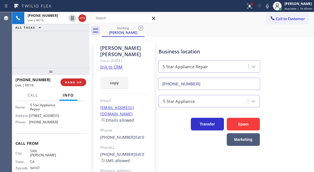
click at [39, 112] on span "5 Star Appliance Repair" at bounding box center [44, 107] width 28 height 9
click at [47, 124] on span "[PHONE_NUMBER]" at bounding box center [43, 122] width 29 height 4
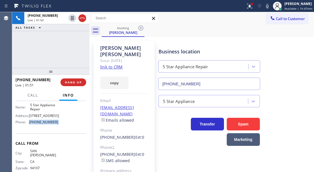
click at [47, 124] on span "[PHONE_NUMBER]" at bounding box center [43, 122] width 29 height 4
click at [66, 47] on div "[PHONE_NUMBER] Live | 02:38 ALL TASKS ALL TASKS ACTIVE TASKS TASKS IN WRAP UP" at bounding box center [50, 40] width 77 height 56
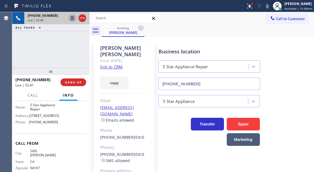
click at [72, 20] on icon at bounding box center [72, 18] width 3 height 4
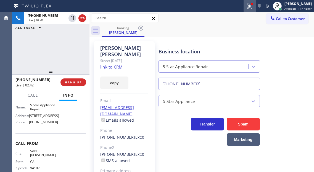
click at [252, 10] on button at bounding box center [249, 6] width 12 height 12
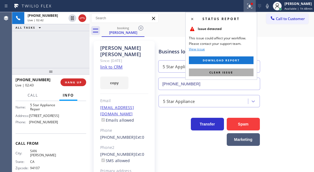
click at [235, 74] on button "Clear issue" at bounding box center [221, 73] width 65 height 8
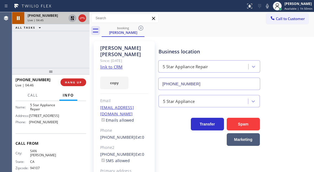
click at [70, 20] on icon at bounding box center [72, 18] width 7 height 7
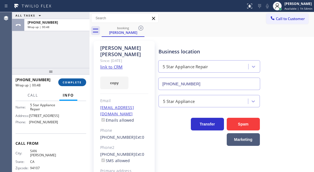
click at [69, 83] on span "COMPLETE" at bounding box center [72, 83] width 19 height 4
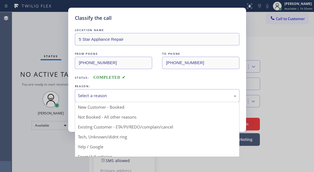
click at [99, 91] on div "Select a reason" at bounding box center [157, 95] width 164 height 13
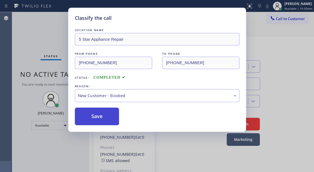
click at [105, 116] on button "Save" at bounding box center [97, 117] width 44 height 18
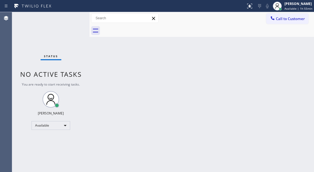
click at [73, 18] on div "Status No active tasks You are ready to start receiving tasks. [PERSON_NAME]" at bounding box center [50, 92] width 77 height 160
click at [70, 19] on div "Status No active tasks You are ready to start receiving tasks. [PERSON_NAME]" at bounding box center [50, 92] width 77 height 160
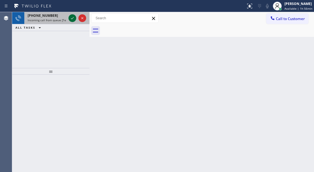
click at [70, 19] on icon at bounding box center [72, 18] width 7 height 7
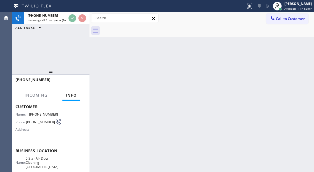
scroll to position [55, 0]
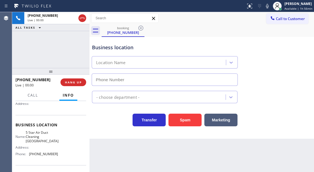
type input "[PHONE_NUMBER]"
click at [47, 135] on span "5 Star Air Duct Cleaning [GEOGRAPHIC_DATA]" at bounding box center [42, 137] width 33 height 13
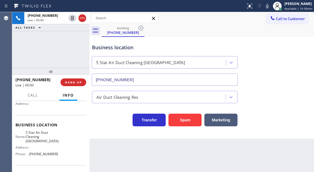
click at [47, 135] on span "5 Star Air Duct Cleaning [GEOGRAPHIC_DATA]" at bounding box center [42, 137] width 33 height 13
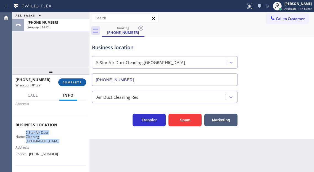
click at [70, 83] on span "COMPLETE" at bounding box center [72, 83] width 19 height 4
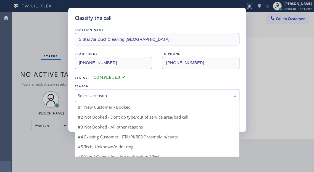
click at [137, 95] on div "Select a reason" at bounding box center [157, 96] width 158 height 6
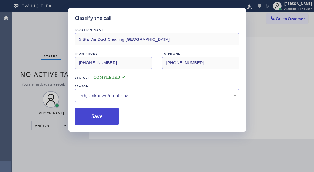
click at [110, 119] on button "Save" at bounding box center [97, 117] width 44 height 18
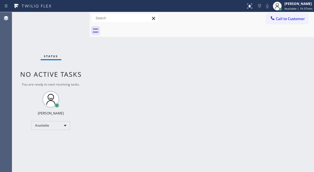
click at [294, 61] on div "Back to Dashboard Change Sender ID Customers Technicians Select a contact Outbo…" at bounding box center [201, 92] width 224 height 160
click at [299, 70] on div "Back to Dashboard Change Sender ID Customers Technicians Select a contact Outbo…" at bounding box center [201, 92] width 224 height 160
drag, startPoint x: 295, startPoint y: 45, endPoint x: 284, endPoint y: 45, distance: 10.8
click at [295, 45] on div "Back to Dashboard Change Sender ID Customers Technicians Select a contact Outbo…" at bounding box center [201, 92] width 224 height 160
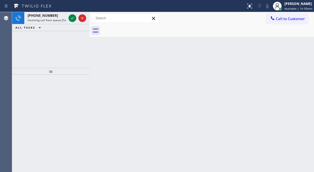
click at [296, 44] on div "Back to Dashboard Change Sender ID Customers Technicians Select a contact Outbo…" at bounding box center [201, 92] width 224 height 160
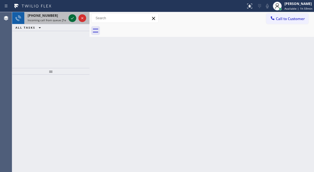
click at [71, 17] on icon at bounding box center [72, 18] width 7 height 7
click at [71, 21] on icon at bounding box center [72, 18] width 7 height 7
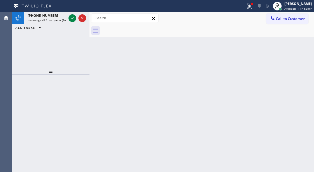
click at [285, 45] on div "Back to Dashboard Change Sender ID Customers Technicians Select a contact Outbo…" at bounding box center [201, 92] width 224 height 160
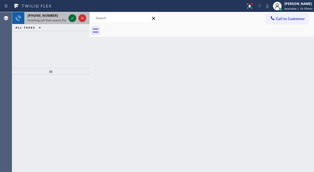
click at [73, 16] on icon at bounding box center [72, 18] width 7 height 7
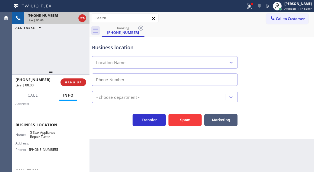
type input "[PHONE_NUMBER]"
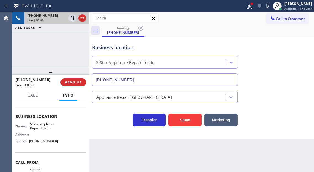
scroll to position [55, 0]
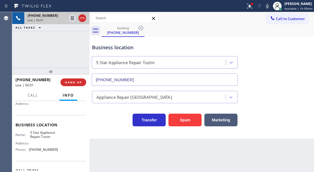
click at [42, 134] on span "5 Star Appliance Repair Tustin" at bounding box center [44, 135] width 28 height 9
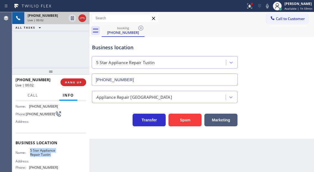
scroll to position [28, 0]
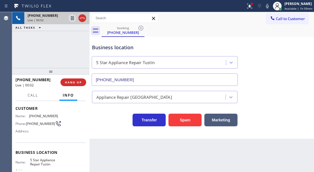
click at [38, 125] on span "[PHONE_NUMBER]" at bounding box center [40, 124] width 29 height 4
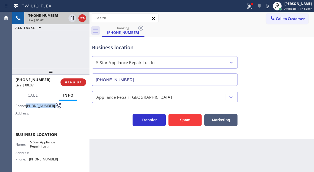
scroll to position [55, 0]
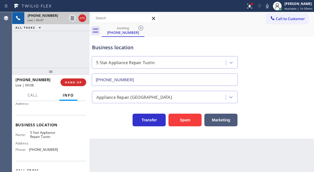
click at [41, 138] on span "5 Star Appliance Repair Tustin" at bounding box center [44, 135] width 28 height 9
click at [43, 151] on span "[PHONE_NUMBER]" at bounding box center [43, 150] width 29 height 4
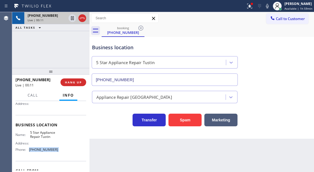
click at [43, 151] on span "[PHONE_NUMBER]" at bounding box center [43, 150] width 29 height 4
click at [299, 76] on div "Business location 5 Star Appliance Repair Tustin [PHONE_NUMBER]" at bounding box center [201, 61] width 221 height 50
click at [250, 7] on icon at bounding box center [249, 6] width 7 height 7
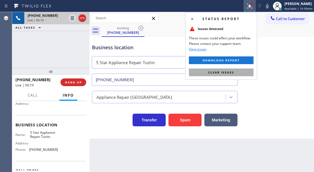
click at [237, 74] on button "Clear issues" at bounding box center [221, 73] width 65 height 8
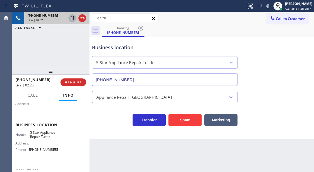
click at [70, 20] on icon at bounding box center [72, 18] width 7 height 7
click at [72, 18] on icon at bounding box center [72, 18] width 4 height 4
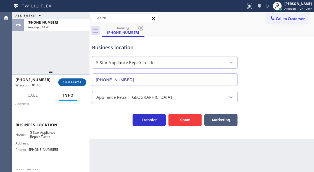
click at [71, 82] on span "COMPLETE" at bounding box center [72, 83] width 19 height 4
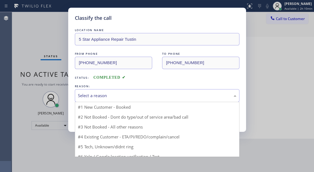
click at [106, 97] on div "Select a reason" at bounding box center [157, 96] width 158 height 6
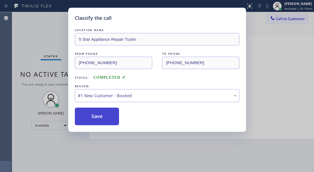
click at [106, 114] on button "Save" at bounding box center [97, 117] width 44 height 18
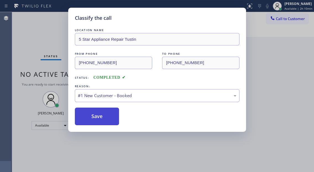
click at [106, 114] on button "Save" at bounding box center [97, 117] width 44 height 18
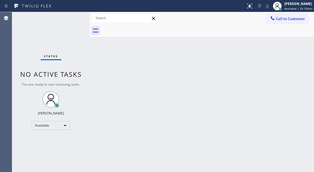
click at [293, 74] on div "Back to Dashboard Change Sender ID Customers Technicians Select a contact Outbo…" at bounding box center [201, 92] width 224 height 160
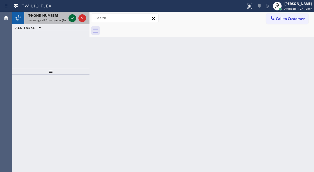
click at [72, 17] on icon at bounding box center [72, 18] width 7 height 7
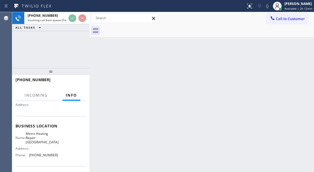
scroll to position [55, 0]
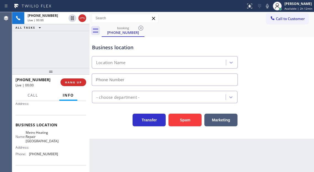
click at [48, 138] on span "Metro Heating Repair [GEOGRAPHIC_DATA]" at bounding box center [42, 137] width 33 height 13
type input "[PHONE_NUMBER]"
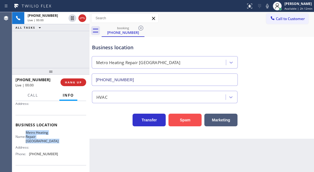
click at [188, 119] on button "Spam" at bounding box center [184, 120] width 33 height 13
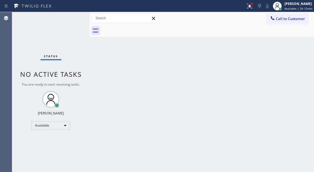
drag, startPoint x: 288, startPoint y: 54, endPoint x: 249, endPoint y: 27, distance: 47.2
click at [288, 54] on div "Back to Dashboard Change Sender ID Customers Technicians Select a contact Outbo…" at bounding box center [201, 92] width 224 height 160
drag, startPoint x: 248, startPoint y: 6, endPoint x: 247, endPoint y: 28, distance: 21.8
click at [248, 6] on icon at bounding box center [249, 6] width 7 height 7
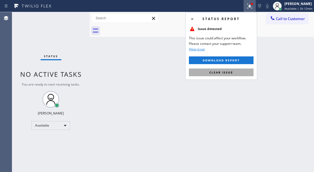
click at [230, 73] on span "Clear issue" at bounding box center [221, 73] width 24 height 4
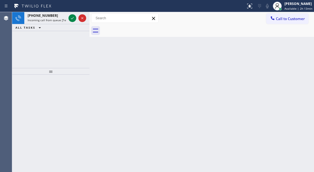
drag, startPoint x: 297, startPoint y: 56, endPoint x: 275, endPoint y: 55, distance: 22.4
click at [297, 56] on div "Back to Dashboard Change Sender ID Customers Technicians Select a contact Outbo…" at bounding box center [201, 92] width 224 height 160
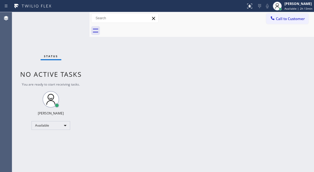
click at [69, 19] on div "Status No active tasks You are ready to start receiving tasks. [PERSON_NAME]" at bounding box center [50, 92] width 77 height 160
drag, startPoint x: 285, startPoint y: 47, endPoint x: 283, endPoint y: 45, distance: 2.8
click at [285, 47] on div "Back to Dashboard Change Sender ID Customers Technicians Select a contact Outbo…" at bounding box center [201, 92] width 224 height 160
click at [68, 18] on div "Status No active tasks You are ready to start receiving tasks. [PERSON_NAME]" at bounding box center [50, 92] width 77 height 160
click at [70, 19] on div "Status No active tasks You are ready to start receiving tasks. [PERSON_NAME]" at bounding box center [50, 92] width 77 height 160
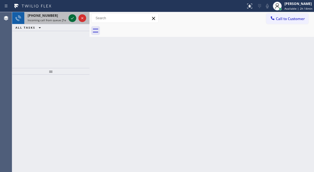
click at [69, 18] on icon at bounding box center [72, 18] width 7 height 7
click at [71, 19] on icon at bounding box center [72, 18] width 7 height 7
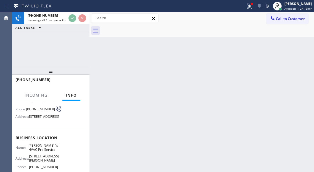
scroll to position [55, 0]
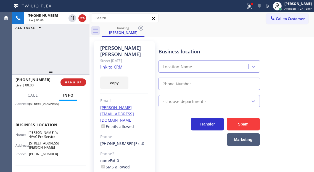
type input "[PHONE_NUMBER]"
click at [118, 64] on link "link to CRM" at bounding box center [111, 67] width 22 height 6
click at [46, 53] on div "[PHONE_NUMBER] Live | 00:04 ALL TASKS ALL TASKS ACTIVE TASKS TASKS IN WRAP UP" at bounding box center [50, 40] width 77 height 56
click at [57, 47] on div "[PHONE_NUMBER] Live | 00:25 ALL TASKS ALL TASKS ACTIVE TASKS TASKS IN WRAP UP" at bounding box center [50, 40] width 77 height 56
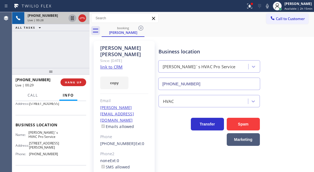
click at [71, 19] on icon at bounding box center [72, 18] width 3 height 4
click at [289, 94] on div "HVAC" at bounding box center [234, 100] width 155 height 15
click at [71, 20] on icon at bounding box center [72, 18] width 7 height 7
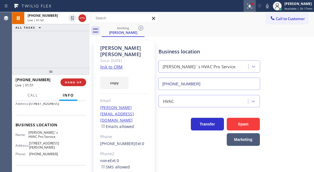
click at [252, 7] on icon at bounding box center [249, 6] width 5 height 5
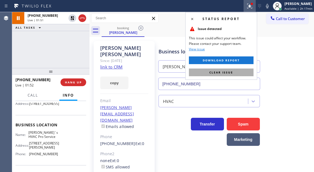
click at [231, 73] on span "Clear issue" at bounding box center [221, 73] width 24 height 4
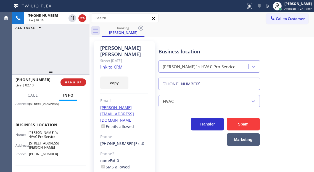
click at [55, 53] on div "[PHONE_NUMBER] Live | 02:10 ALL TASKS ALL TASKS ACTIVE TASKS TASKS IN WRAP UP" at bounding box center [50, 40] width 77 height 56
click at [77, 83] on span "HANG UP" at bounding box center [73, 83] width 17 height 4
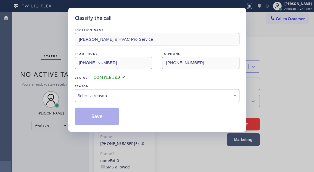
click at [77, 83] on div "LOCATION NAME [PERSON_NAME]`s HVAC Pro Service FROM PHONE [PHONE_NUMBER] TO PHO…" at bounding box center [157, 76] width 164 height 98
click at [114, 98] on div "Select a reason" at bounding box center [157, 96] width 158 height 6
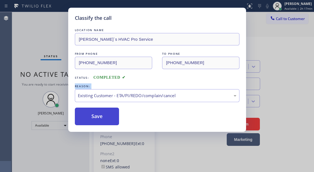
click at [108, 119] on button "Save" at bounding box center [97, 117] width 44 height 18
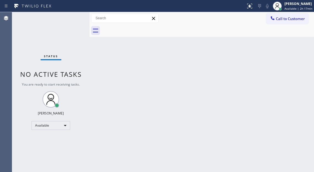
click at [76, 20] on div "Status No active tasks You are ready to start receiving tasks. [PERSON_NAME]" at bounding box center [50, 92] width 77 height 160
click at [291, 50] on div "Back to Dashboard Change Sender ID Customers Technicians Select a contact Outbo…" at bounding box center [201, 92] width 224 height 160
click at [71, 17] on div "Status No active tasks You are ready to start receiving tasks. [PERSON_NAME]" at bounding box center [50, 92] width 77 height 160
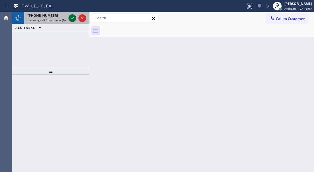
click at [70, 18] on icon at bounding box center [72, 18] width 7 height 7
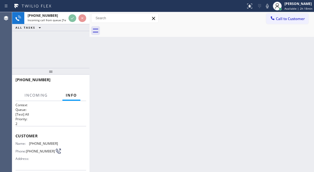
scroll to position [55, 0]
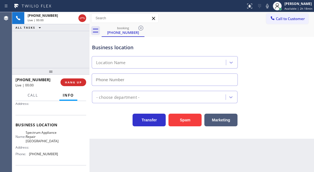
type input "[PHONE_NUMBER]"
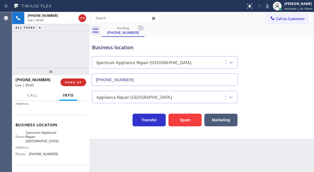
click at [42, 140] on span "Spectrum Appliance Repair [GEOGRAPHIC_DATA]" at bounding box center [42, 137] width 33 height 13
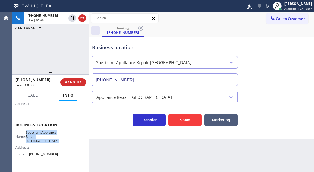
click at [42, 140] on span "Spectrum Appliance Repair [GEOGRAPHIC_DATA]" at bounding box center [42, 137] width 33 height 13
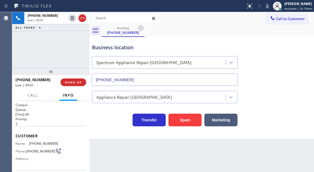
click at [33, 142] on span "[PHONE_NUMBER]" at bounding box center [43, 144] width 29 height 4
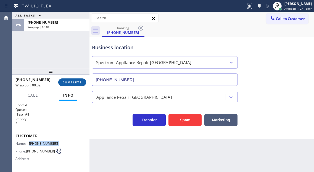
click at [80, 83] on span "COMPLETE" at bounding box center [72, 83] width 19 height 4
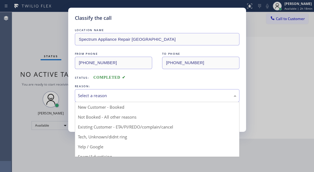
click at [112, 95] on div "Select a reason" at bounding box center [157, 96] width 158 height 6
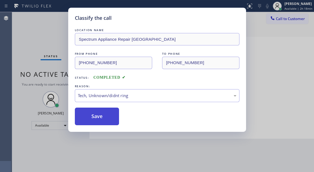
click at [104, 124] on button "Save" at bounding box center [97, 117] width 44 height 18
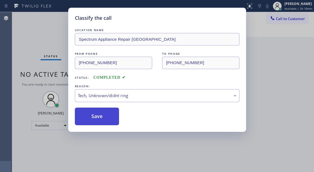
click at [104, 123] on button "Save" at bounding box center [97, 117] width 44 height 18
click at [104, 123] on div "Classify the call LOCATION NAME 4B1.Ring Partners Ring Your Appliance Repair Co…" at bounding box center [162, 92] width 301 height 160
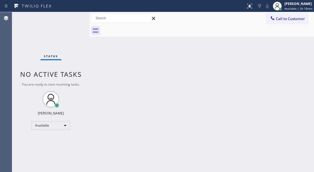
click at [73, 18] on div "Status No active tasks You are ready to start receiving tasks. [PERSON_NAME]" at bounding box center [50, 92] width 77 height 160
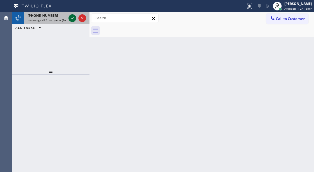
click at [72, 18] on icon at bounding box center [72, 18] width 7 height 7
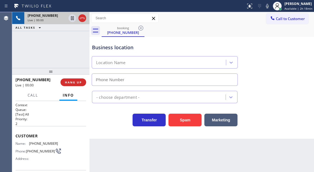
type input "[PHONE_NUMBER]"
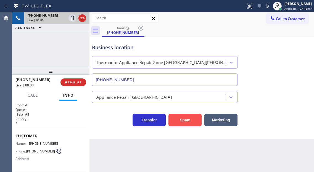
click at [186, 117] on button "Spam" at bounding box center [184, 120] width 33 height 13
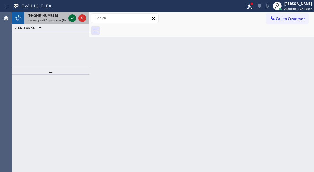
click at [71, 17] on icon at bounding box center [72, 18] width 7 height 7
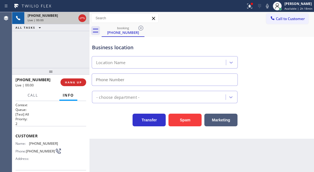
type input "[PHONE_NUMBER]"
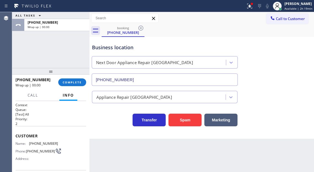
click at [307, 47] on div "Business location Next Door Appliance Repair [GEOGRAPHIC_DATA] [PHONE_NUMBER]" at bounding box center [201, 61] width 221 height 50
click at [71, 84] on span "COMPLETE" at bounding box center [72, 83] width 19 height 4
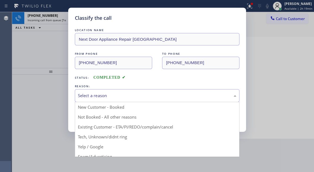
click at [101, 90] on div "Select a reason" at bounding box center [157, 95] width 164 height 13
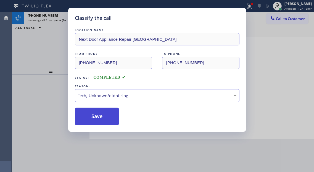
click at [106, 121] on button "Save" at bounding box center [97, 117] width 44 height 18
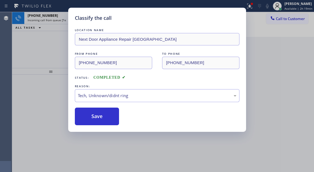
click at [30, 49] on div "Classify the call LOCATION NAME Next Door Appliance Repair [GEOGRAPHIC_DATA] FR…" at bounding box center [157, 86] width 314 height 172
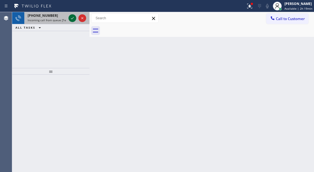
click at [72, 18] on icon at bounding box center [72, 18] width 7 height 7
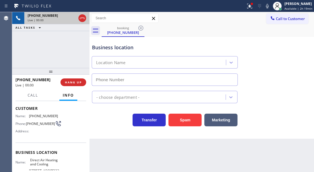
scroll to position [55, 0]
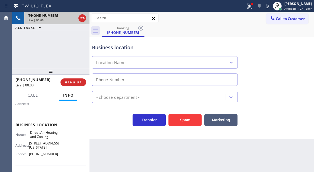
type input "[PHONE_NUMBER]"
click at [125, 49] on div "Business location" at bounding box center [164, 47] width 145 height 7
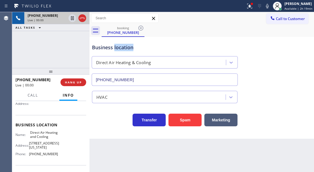
click at [125, 49] on div "Business location" at bounding box center [164, 47] width 145 height 7
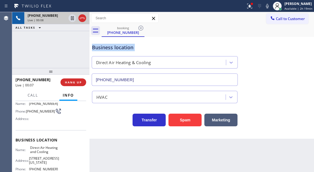
scroll to position [28, 0]
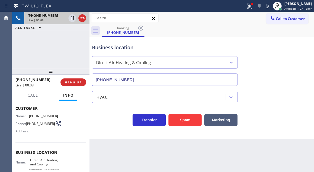
click at [40, 126] on span "[PHONE_NUMBER]" at bounding box center [40, 124] width 29 height 4
click at [38, 126] on span "[PHONE_NUMBER]" at bounding box center [40, 124] width 29 height 4
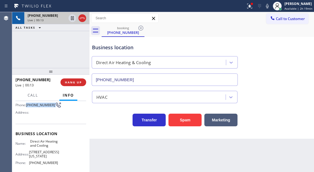
scroll to position [56, 0]
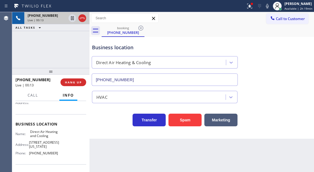
click at [44, 133] on span "Direct Air Heating and Cooling" at bounding box center [44, 134] width 28 height 9
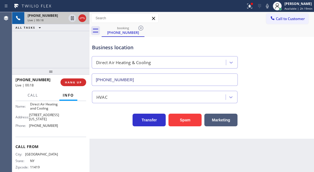
click at [42, 128] on span "[PHONE_NUMBER]" at bounding box center [43, 126] width 29 height 4
click at [299, 46] on div "Business location Direct Air Heating & Cooling [PHONE_NUMBER]" at bounding box center [201, 61] width 221 height 50
click at [71, 20] on icon at bounding box center [72, 18] width 7 height 7
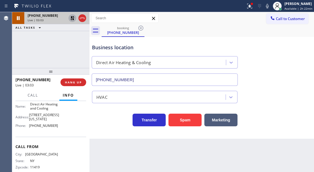
click at [286, 62] on div "Business location Direct Air Heating & Cooling [PHONE_NUMBER]" at bounding box center [201, 61] width 221 height 50
click at [71, 20] on icon at bounding box center [72, 18] width 7 height 7
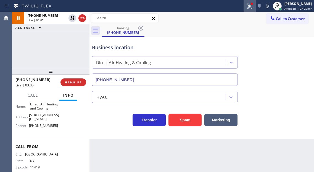
click at [250, 8] on icon at bounding box center [249, 6] width 7 height 7
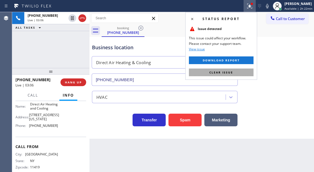
click at [237, 69] on button "Clear issue" at bounding box center [221, 73] width 65 height 8
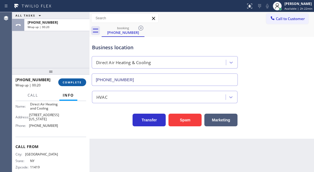
click at [72, 84] on span "COMPLETE" at bounding box center [72, 83] width 19 height 4
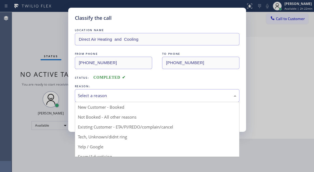
click at [102, 102] on div "Select a reason New Customer - Booked Not Booked - All other reasons Existing C…" at bounding box center [157, 95] width 164 height 13
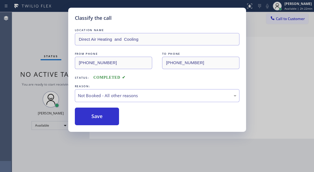
click at [108, 114] on button "Save" at bounding box center [97, 117] width 44 height 18
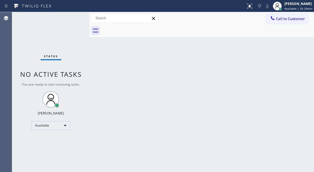
click at [307, 45] on div "Back to Dashboard Change Sender ID Customers Technicians Select a contact Outbo…" at bounding box center [201, 92] width 224 height 160
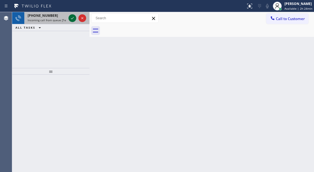
click at [71, 19] on icon at bounding box center [72, 18] width 7 height 7
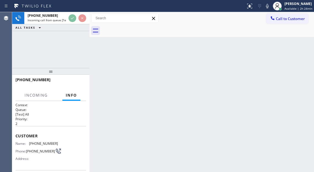
scroll to position [28, 0]
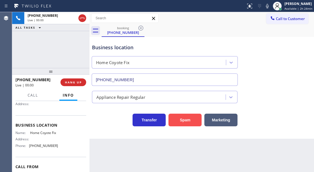
type input "[PHONE_NUMBER]"
click at [184, 120] on button "Spam" at bounding box center [184, 120] width 33 height 13
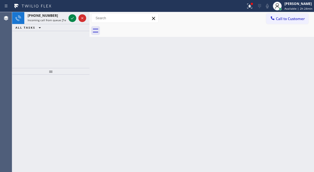
drag, startPoint x: 296, startPoint y: 38, endPoint x: 254, endPoint y: 44, distance: 42.3
click at [296, 38] on div "Back to Dashboard Change Sender ID Customers Technicians Select a contact Outbo…" at bounding box center [201, 92] width 224 height 160
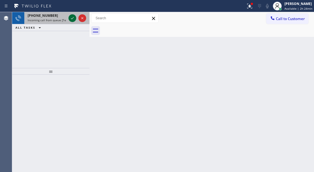
click at [71, 22] on button at bounding box center [72, 18] width 8 height 8
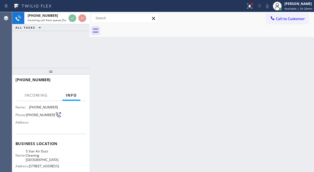
scroll to position [55, 0]
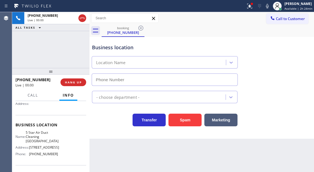
type input "[PHONE_NUMBER]"
click at [40, 141] on span "5 Star Air Duct Cleaning [GEOGRAPHIC_DATA]" at bounding box center [42, 137] width 33 height 13
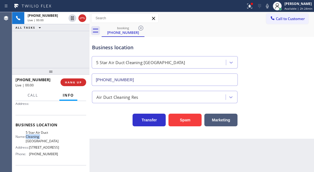
click at [40, 141] on span "5 Star Air Duct Cleaning [GEOGRAPHIC_DATA]" at bounding box center [42, 137] width 33 height 13
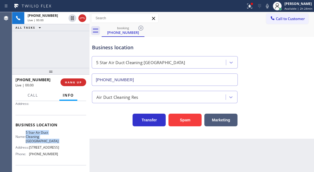
click at [40, 141] on span "5 Star Air Duct Cleaning [GEOGRAPHIC_DATA]" at bounding box center [42, 137] width 33 height 13
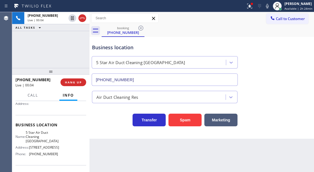
click at [287, 69] on div "Business location 5 Star Air Duct Cleaning [GEOGRAPHIC_DATA] [PHONE_NUMBER]" at bounding box center [201, 61] width 221 height 50
click at [102, 53] on div "Business location 5 Star Air Duct Cleaning [GEOGRAPHIC_DATA] [PHONE_NUMBER]" at bounding box center [165, 62] width 148 height 48
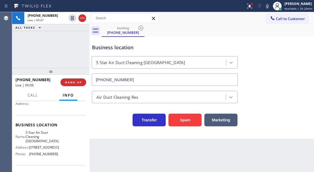
click at [102, 53] on div "Business location 5 Star Air Duct Cleaning [GEOGRAPHIC_DATA] [PHONE_NUMBER]" at bounding box center [165, 62] width 148 height 48
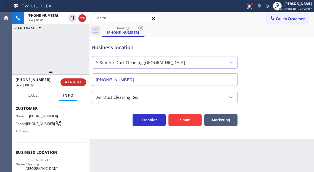
click at [35, 122] on span "[PHONE_NUMBER]" at bounding box center [40, 124] width 29 height 4
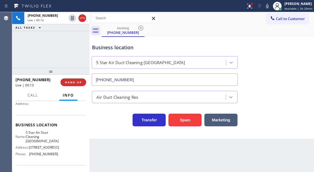
scroll to position [83, 0]
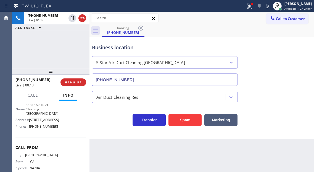
click at [49, 113] on span "5 Star Air Duct Cleaning [GEOGRAPHIC_DATA]" at bounding box center [42, 109] width 33 height 13
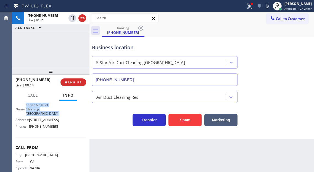
click at [49, 113] on span "5 Star Air Duct Cleaning [GEOGRAPHIC_DATA]" at bounding box center [42, 109] width 33 height 13
click at [251, 5] on icon at bounding box center [249, 5] width 3 height 2
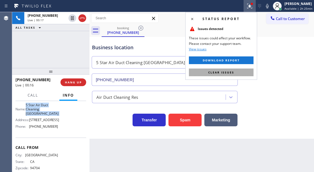
click at [208, 73] on span "Clear issues" at bounding box center [221, 73] width 26 height 4
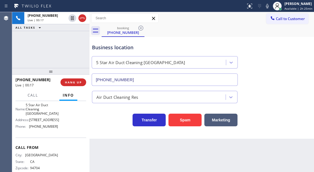
click at [118, 44] on div "Business location" at bounding box center [164, 47] width 145 height 7
click at [118, 47] on div "Business location" at bounding box center [164, 47] width 145 height 7
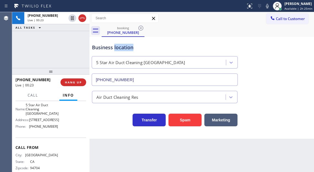
click at [118, 47] on div "Business location" at bounding box center [164, 47] width 145 height 7
click at [70, 55] on div "[PHONE_NUMBER] Live | 00:25 ALL TASKS ALL TASKS ACTIVE TASKS TASKS IN WRAP UP" at bounding box center [50, 40] width 77 height 56
click at [44, 122] on span "[STREET_ADDRESS]" at bounding box center [44, 120] width 30 height 4
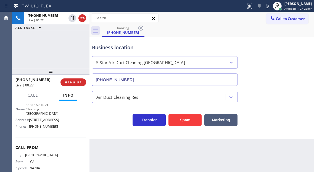
click at [44, 122] on span "[STREET_ADDRESS]" at bounding box center [44, 120] width 30 height 4
click at [43, 106] on span "5 Star Air Duct Cleaning [GEOGRAPHIC_DATA]" at bounding box center [42, 109] width 33 height 13
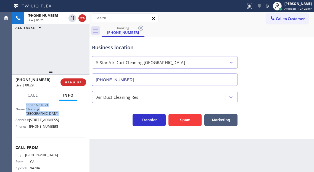
click at [43, 106] on span "5 Star Air Duct Cleaning [GEOGRAPHIC_DATA]" at bounding box center [42, 109] width 33 height 13
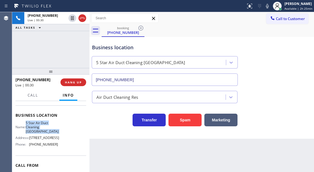
scroll to position [55, 0]
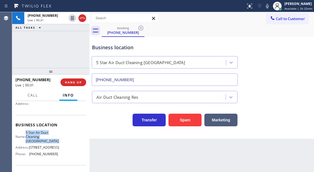
click at [41, 137] on span "5 Star Air Duct Cleaning [GEOGRAPHIC_DATA]" at bounding box center [42, 137] width 33 height 13
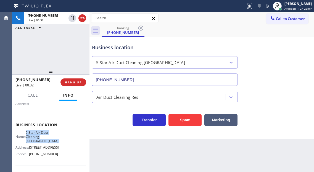
click at [41, 137] on span "5 Star Air Duct Cleaning [GEOGRAPHIC_DATA]" at bounding box center [42, 137] width 33 height 13
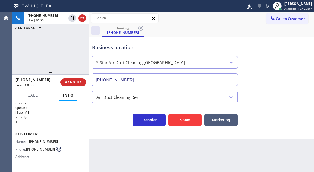
scroll to position [0, 0]
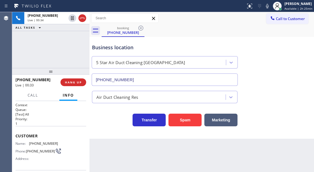
click at [36, 146] on span "[PHONE_NUMBER]" at bounding box center [43, 144] width 29 height 4
click at [63, 49] on div "[PHONE_NUMBER] Live | 00:35 ALL TASKS ALL TASKS ACTIVE TASKS TASKS IN WRAP UP" at bounding box center [50, 40] width 77 height 56
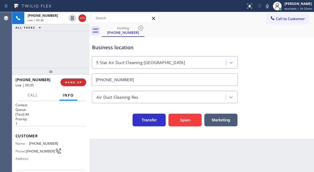
click at [100, 43] on div "Business location 5 Star Air Duct Cleaning [GEOGRAPHIC_DATA] [PHONE_NUMBER]" at bounding box center [165, 62] width 148 height 48
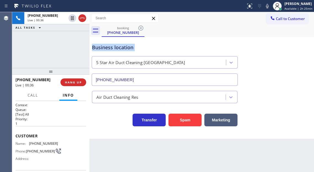
click at [100, 43] on div "Business location 5 Star Air Duct Cleaning [GEOGRAPHIC_DATA] [PHONE_NUMBER]" at bounding box center [165, 62] width 148 height 48
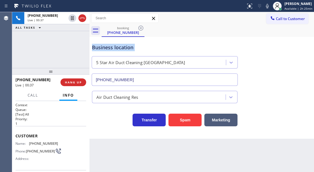
click at [100, 43] on div "Business location 5 Star Air Duct Cleaning [GEOGRAPHIC_DATA] [PHONE_NUMBER]" at bounding box center [165, 62] width 148 height 48
click at [76, 82] on span "HANG UP" at bounding box center [73, 83] width 17 height 4
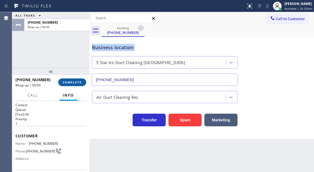
click at [76, 82] on span "COMPLETE" at bounding box center [72, 83] width 19 height 4
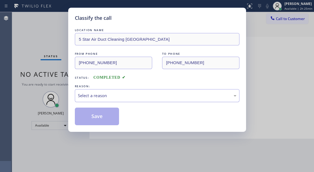
click at [114, 100] on div "Select a reason" at bounding box center [157, 95] width 164 height 13
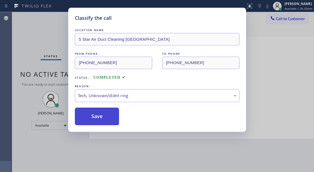
click at [109, 111] on button "Save" at bounding box center [97, 117] width 44 height 18
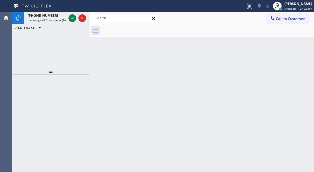
click at [290, 38] on div "Back to Dashboard Change Sender ID Customers Technicians Select a contact Outbo…" at bounding box center [201, 92] width 224 height 160
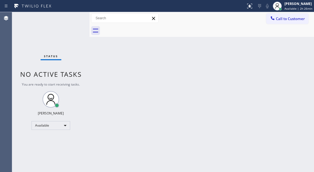
click at [74, 17] on div "Status No active tasks You are ready to start receiving tasks. [PERSON_NAME]" at bounding box center [50, 92] width 77 height 160
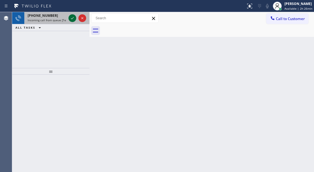
click at [71, 18] on icon at bounding box center [72, 18] width 7 height 7
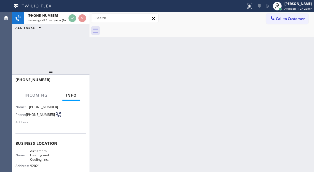
scroll to position [55, 0]
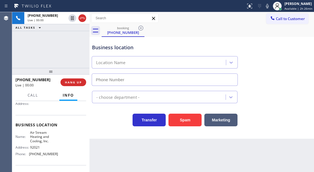
click at [30, 148] on span "92021" at bounding box center [44, 148] width 28 height 4
type input "[PHONE_NUMBER]"
click at [30, 148] on span "92021" at bounding box center [44, 148] width 28 height 4
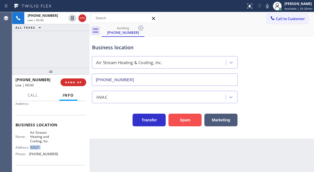
click at [172, 118] on button "Spam" at bounding box center [184, 120] width 33 height 13
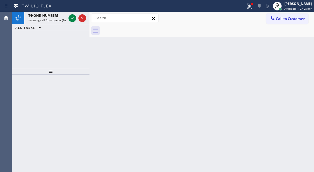
click at [285, 50] on div "Back to Dashboard Change Sender ID Customers Technicians Select a contact Outbo…" at bounding box center [201, 92] width 224 height 160
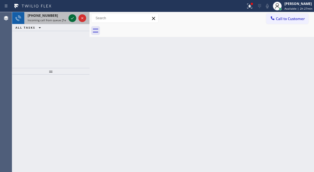
click at [70, 20] on icon at bounding box center [72, 18] width 7 height 7
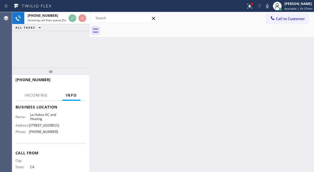
scroll to position [83, 0]
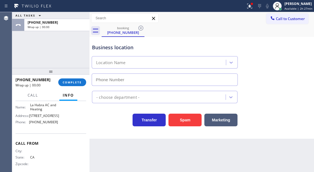
type input "[PHONE_NUMBER]"
click at [70, 79] on button "COMPLETE" at bounding box center [72, 83] width 28 height 8
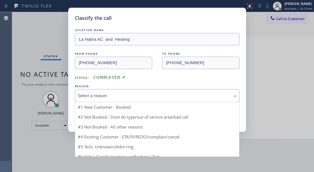
click at [112, 102] on div "Select a reason #1 New Customer - Booked #2 Not Booked - Dont do type/out of se…" at bounding box center [157, 95] width 164 height 13
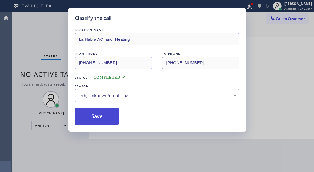
click at [112, 121] on button "Save" at bounding box center [97, 117] width 44 height 18
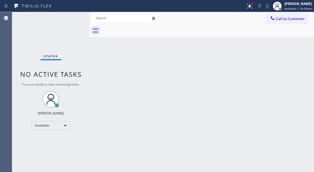
drag, startPoint x: 291, startPoint y: 69, endPoint x: 250, endPoint y: 67, distance: 41.9
click at [291, 69] on div "Back to Dashboard Change Sender ID Customers Technicians Select a contact Outbo…" at bounding box center [201, 92] width 224 height 160
click at [74, 16] on div "Status No active tasks You are ready to start receiving tasks. [PERSON_NAME]" at bounding box center [50, 92] width 77 height 160
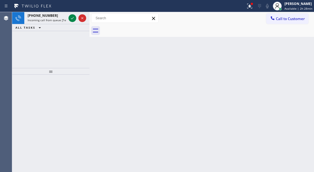
click at [299, 84] on div "Back to Dashboard Change Sender ID Customers Technicians Select a contact Outbo…" at bounding box center [201, 92] width 224 height 160
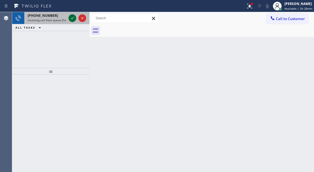
click at [71, 18] on icon at bounding box center [72, 18] width 7 height 7
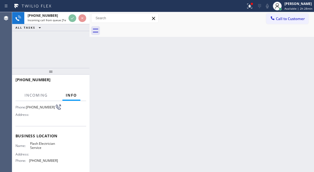
scroll to position [55, 0]
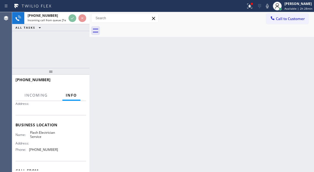
click at [47, 139] on span "Flash Electrician Service" at bounding box center [44, 135] width 28 height 9
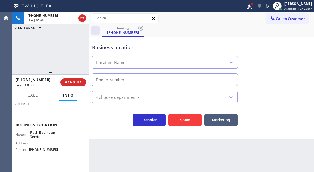
click at [47, 139] on span "Flash Electrician Service" at bounding box center [44, 135] width 28 height 9
type input "[PHONE_NUMBER]"
click at [47, 139] on span "Flash Electrician Service" at bounding box center [44, 135] width 28 height 9
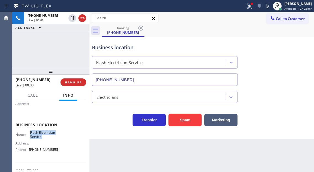
click at [47, 139] on span "Flash Electrician Service" at bounding box center [44, 135] width 28 height 9
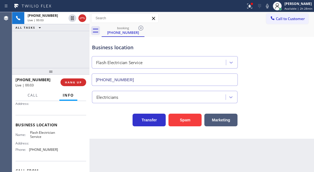
click at [290, 91] on div "Electricians" at bounding box center [201, 96] width 221 height 15
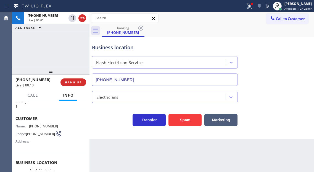
scroll to position [0, 0]
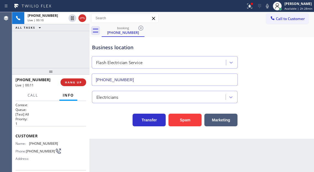
click at [33, 144] on span "[PHONE_NUMBER]" at bounding box center [43, 144] width 29 height 4
click at [295, 84] on div "Business location Flash Electrician Service [PHONE_NUMBER]" at bounding box center [201, 61] width 221 height 50
click at [81, 84] on span "HANG UP" at bounding box center [73, 83] width 17 height 4
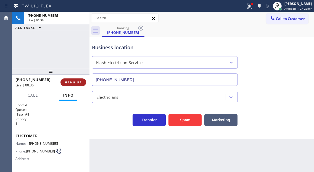
click at [81, 84] on span "HANG UP" at bounding box center [73, 83] width 17 height 4
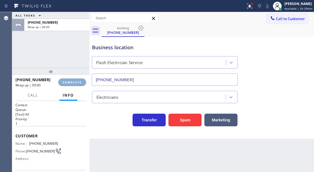
click at [81, 84] on span "COMPLETE" at bounding box center [72, 83] width 19 height 4
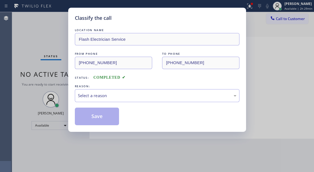
click at [81, 84] on div "REASON:" at bounding box center [157, 87] width 164 height 6
click at [122, 96] on div "Select a reason" at bounding box center [157, 96] width 158 height 6
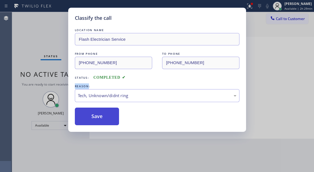
click at [103, 118] on button "Save" at bounding box center [97, 117] width 44 height 18
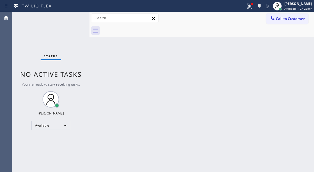
click at [284, 58] on div "Back to Dashboard Change Sender ID Customers Technicians Select a contact Outbo…" at bounding box center [201, 92] width 224 height 160
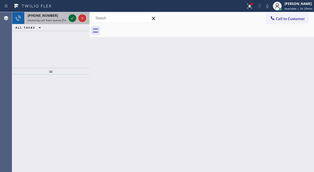
click at [70, 17] on icon at bounding box center [72, 18] width 7 height 7
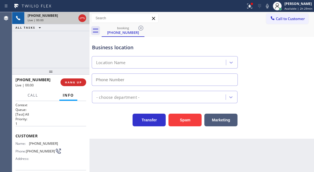
type input "[PHONE_NUMBER]"
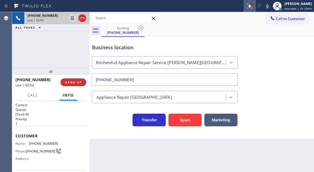
click at [251, 6] on icon at bounding box center [249, 5] width 3 height 2
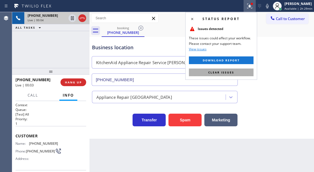
click at [233, 75] on button "Clear issues" at bounding box center [221, 73] width 65 height 8
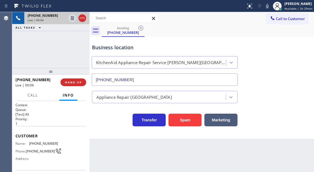
click at [35, 145] on span "[PHONE_NUMBER]" at bounding box center [43, 144] width 29 height 4
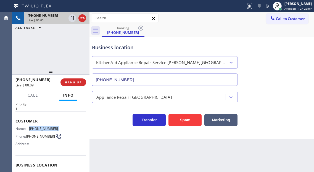
scroll to position [28, 0]
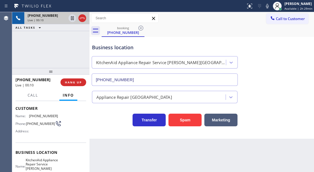
click at [44, 161] on span "KitchenAid Appliance Repair Service [PERSON_NAME][GEOGRAPHIC_DATA]" at bounding box center [42, 166] width 33 height 17
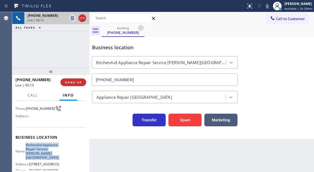
scroll to position [55, 0]
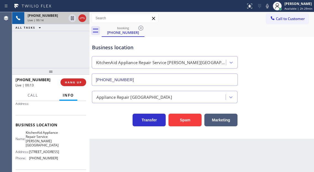
click at [45, 162] on div "Name: KitchenAid Appliance Repair Service [PERSON_NAME] Place Address: [STREET_…" at bounding box center [36, 147] width 42 height 32
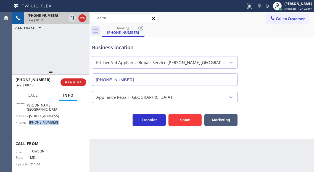
scroll to position [102, 0]
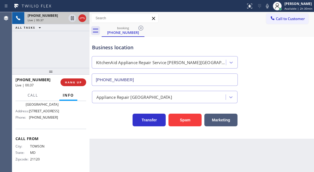
click at [286, 80] on div "Business location KitchenAid Appliance Repair Service [PERSON_NAME][GEOGRAPHIC_…" at bounding box center [201, 61] width 221 height 50
click at [44, 119] on span "[PHONE_NUMBER]" at bounding box center [43, 118] width 29 height 4
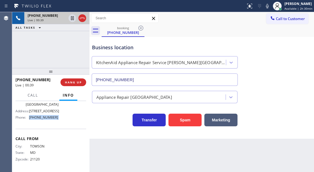
click at [44, 119] on span "[PHONE_NUMBER]" at bounding box center [43, 118] width 29 height 4
click at [44, 118] on span "[PHONE_NUMBER]" at bounding box center [43, 118] width 29 height 4
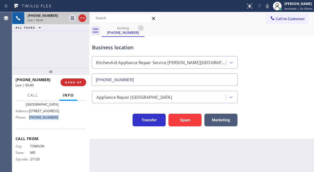
click at [44, 118] on span "[PHONE_NUMBER]" at bounding box center [43, 118] width 29 height 4
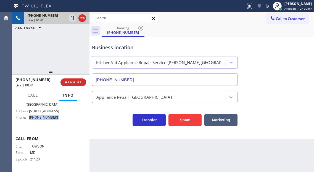
click at [44, 118] on span "[PHONE_NUMBER]" at bounding box center [43, 118] width 29 height 4
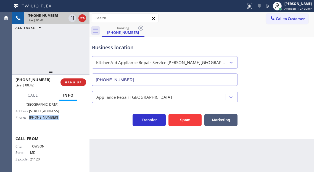
click at [44, 118] on span "[PHONE_NUMBER]" at bounding box center [43, 118] width 29 height 4
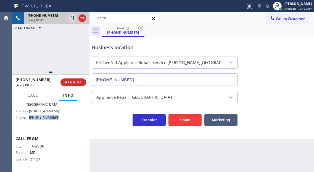
click at [44, 118] on span "[PHONE_NUMBER]" at bounding box center [43, 118] width 29 height 4
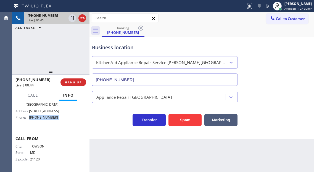
click at [44, 118] on span "[PHONE_NUMBER]" at bounding box center [43, 118] width 29 height 4
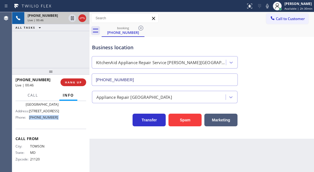
click at [46, 120] on div "Name: KitchenAid Appliance Repair Service [PERSON_NAME] Place Address: [STREET_…" at bounding box center [36, 106] width 42 height 32
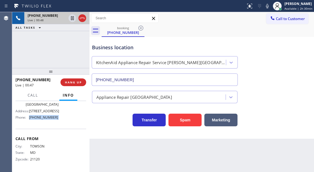
click at [44, 119] on span "[PHONE_NUMBER]" at bounding box center [43, 118] width 29 height 4
click at [45, 120] on div "Name: KitchenAid Appliance Repair Service [PERSON_NAME] Place Address: [STREET_…" at bounding box center [36, 106] width 42 height 32
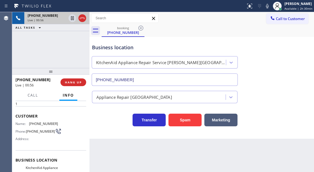
scroll to position [20, 0]
click at [63, 56] on div "[PHONE_NUMBER] Live | 00:57 ALL TASKS ALL TASKS ACTIVE TASKS TASKS IN WRAP UP" at bounding box center [50, 40] width 77 height 56
click at [57, 56] on div "[PHONE_NUMBER] Live | 01:10 ALL TASKS ALL TASKS ACTIVE TASKS TASKS IN WRAP UP" at bounding box center [50, 40] width 77 height 56
click at [68, 47] on div "[PHONE_NUMBER] Live | 02:05 ALL TASKS ALL TASKS ACTIVE TASKS TASKS IN WRAP UP" at bounding box center [50, 40] width 77 height 56
click at [79, 81] on span "HANG UP" at bounding box center [73, 83] width 17 height 4
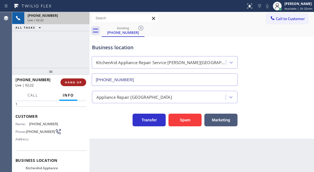
click at [79, 81] on span "HANG UP" at bounding box center [73, 83] width 17 height 4
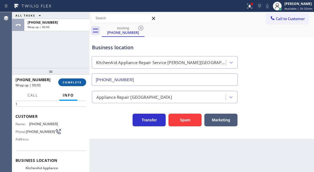
click at [79, 81] on span "COMPLETE" at bounding box center [72, 83] width 19 height 4
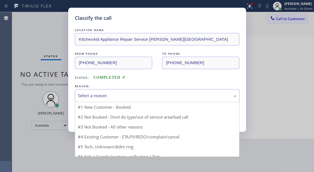
click at [106, 95] on div "Select a reason" at bounding box center [157, 96] width 158 height 6
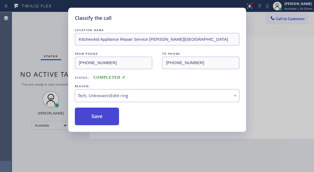
click at [107, 124] on button "Save" at bounding box center [97, 117] width 44 height 18
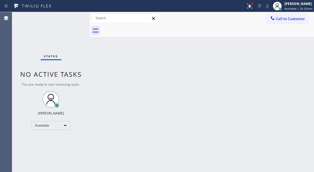
click at [285, 52] on div "Back to Dashboard Change Sender ID Customers Technicians Select a contact Outbo…" at bounding box center [201, 92] width 224 height 160
click at [250, 9] on icon at bounding box center [249, 6] width 7 height 7
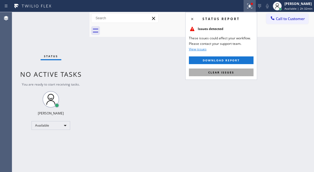
click at [232, 69] on button "Clear issues" at bounding box center [221, 73] width 65 height 8
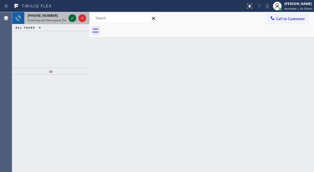
click at [71, 17] on icon at bounding box center [72, 18] width 7 height 7
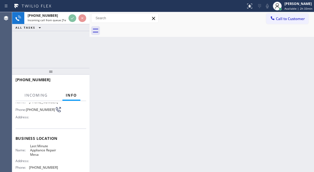
scroll to position [55, 0]
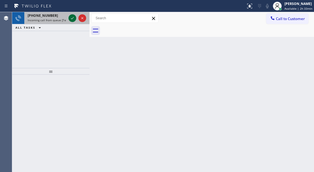
click at [71, 18] on icon at bounding box center [72, 18] width 7 height 7
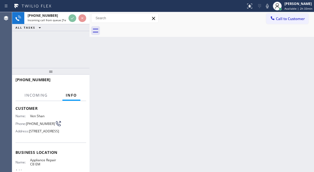
scroll to position [55, 0]
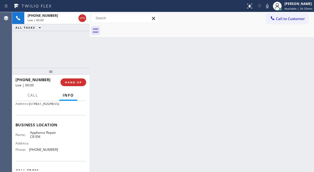
click at [40, 139] on span "Appliance Repair CB EM" at bounding box center [44, 135] width 28 height 9
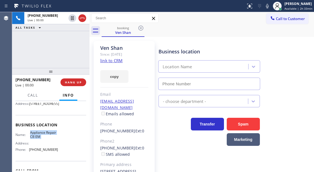
click at [40, 139] on span "Appliance Repair CB EM" at bounding box center [44, 135] width 28 height 9
type input "[PHONE_NUMBER]"
click at [40, 139] on span "Appliance Repair CB EM" at bounding box center [44, 135] width 28 height 9
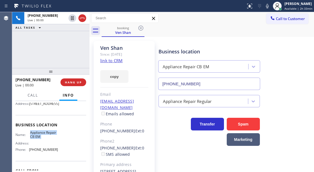
click at [40, 139] on span "Appliance Repair CB EM" at bounding box center [44, 135] width 28 height 9
click at [117, 60] on link "link to CRM" at bounding box center [111, 61] width 22 height 6
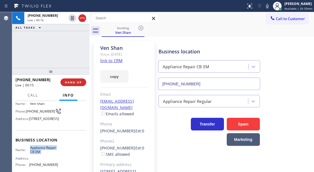
scroll to position [28, 0]
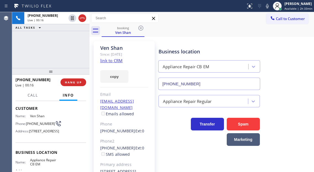
click at [37, 124] on span "[PHONE_NUMBER]" at bounding box center [40, 124] width 29 height 4
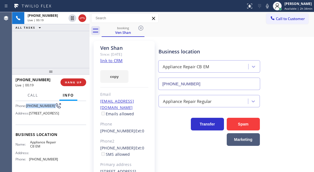
scroll to position [55, 0]
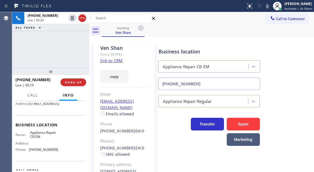
click at [47, 139] on span "Appliance Repair CB EM" at bounding box center [44, 135] width 28 height 9
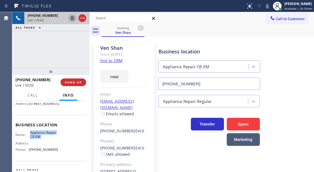
click at [71, 18] on icon at bounding box center [72, 18] width 7 height 7
click at [70, 18] on icon at bounding box center [72, 18] width 7 height 7
click at [70, 17] on icon at bounding box center [72, 18] width 7 height 7
click at [283, 43] on div "Business location Appliance Repair CB EM [PHONE_NUMBER]" at bounding box center [234, 65] width 155 height 50
click at [73, 21] on icon at bounding box center [72, 18] width 7 height 7
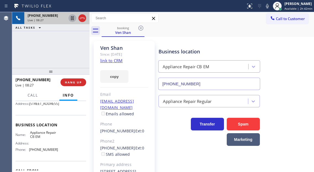
click at [290, 79] on div "Business location Appliance Repair CB EM [PHONE_NUMBER]" at bounding box center [234, 65] width 155 height 50
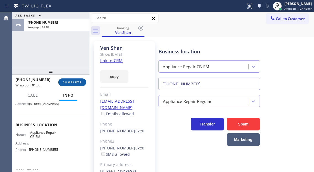
click at [75, 85] on button "COMPLETE" at bounding box center [72, 83] width 28 height 8
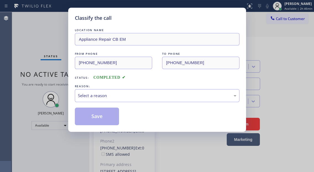
click at [120, 95] on div "Select a reason" at bounding box center [157, 96] width 158 height 6
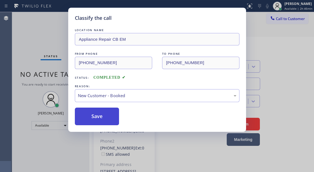
click at [114, 112] on button "Save" at bounding box center [97, 117] width 44 height 18
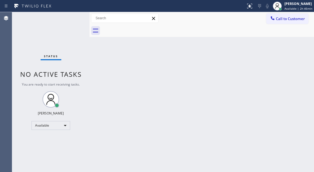
click at [283, 9] on div at bounding box center [277, 6] width 12 height 12
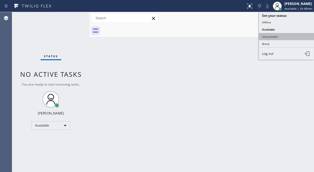
click at [279, 34] on button "Unavailable" at bounding box center [285, 36] width 55 height 7
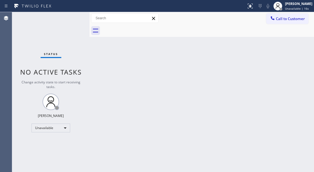
drag, startPoint x: 293, startPoint y: 71, endPoint x: 285, endPoint y: 71, distance: 7.4
click at [293, 71] on div "Back to Dashboard Change Sender ID Customers Technicians Select a contact Outbo…" at bounding box center [201, 92] width 224 height 160
click at [56, 36] on div "Status No active tasks Change activity state to start receiving tasks. [PERSON_…" at bounding box center [50, 92] width 77 height 160
click at [59, 124] on div "Unavailable" at bounding box center [50, 128] width 39 height 9
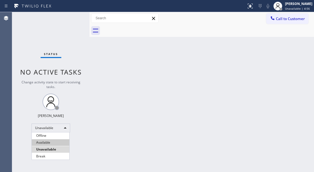
click at [54, 141] on li "Available" at bounding box center [51, 143] width 38 height 7
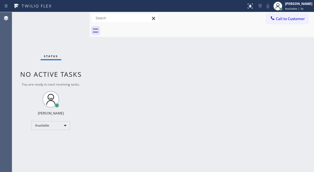
click at [295, 54] on div "Back to Dashboard Change Sender ID Customers Technicians Select a contact Outbo…" at bounding box center [201, 92] width 224 height 160
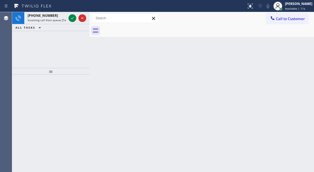
click at [292, 57] on div "Back to Dashboard Change Sender ID Customers Technicians Select a contact Outbo…" at bounding box center [201, 92] width 224 height 160
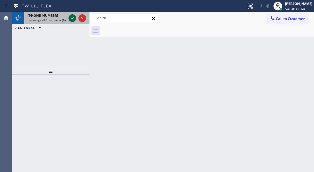
click at [71, 18] on icon at bounding box center [72, 18] width 7 height 7
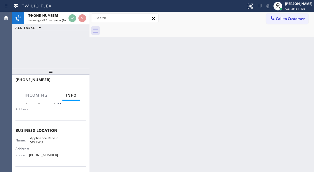
scroll to position [55, 0]
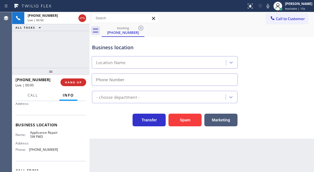
type input "[PHONE_NUMBER]"
click at [295, 54] on div "Business location Applicance Repair SW FWD [PHONE_NUMBER]" at bounding box center [201, 61] width 221 height 50
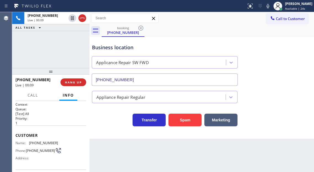
scroll to position [0, 0]
click at [33, 142] on span "[PHONE_NUMBER]" at bounding box center [43, 144] width 29 height 4
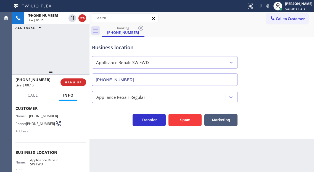
click at [43, 163] on span "Applicance Repair SW FWD" at bounding box center [44, 162] width 28 height 9
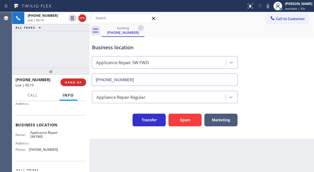
click at [42, 152] on span "[PHONE_NUMBER]" at bounding box center [43, 150] width 29 height 4
click at [304, 87] on div "Appliance Repair Regular" at bounding box center [201, 94] width 221 height 17
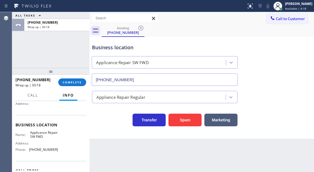
click at [67, 78] on div "[PHONE_NUMBER] Wrap up | 00:18 COMPLETE" at bounding box center [50, 82] width 71 height 14
click at [68, 81] on span "COMPLETE" at bounding box center [72, 83] width 19 height 4
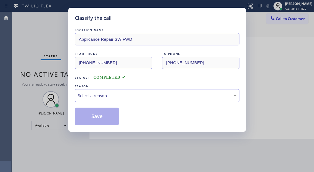
click at [103, 92] on div "Select a reason" at bounding box center [157, 95] width 164 height 13
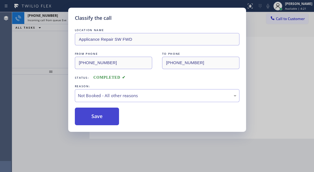
click at [105, 117] on button "Save" at bounding box center [97, 117] width 44 height 18
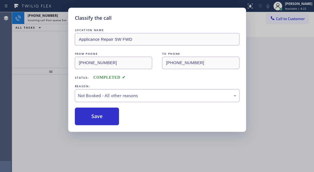
click at [54, 40] on div "Classify the call LOCATION NAME Applicance Repair SW FWD FROM PHONE [PHONE_NUMB…" at bounding box center [157, 86] width 314 height 172
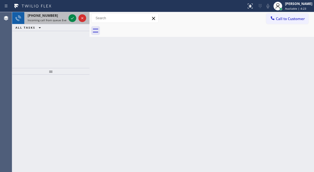
click at [70, 22] on div at bounding box center [77, 18] width 20 height 12
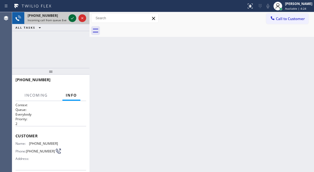
click at [70, 19] on icon at bounding box center [72, 18] width 7 height 7
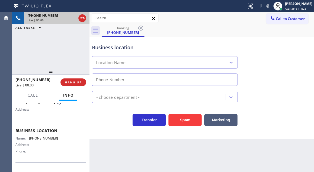
scroll to position [55, 0]
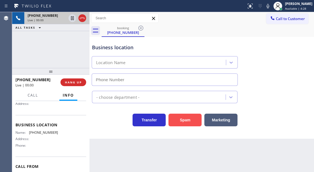
click at [178, 120] on button "Spam" at bounding box center [184, 120] width 33 height 13
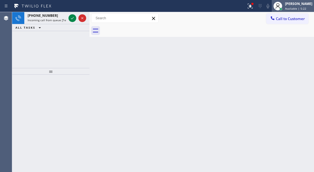
click at [282, 7] on div at bounding box center [277, 6] width 9 height 9
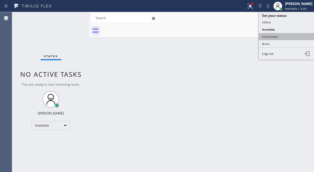
click at [274, 33] on button "Unavailable" at bounding box center [285, 36] width 55 height 7
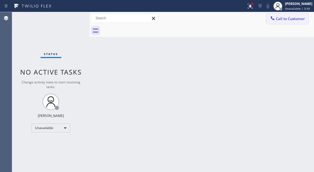
click at [283, 22] on button "Call to Customer" at bounding box center [287, 19] width 42 height 10
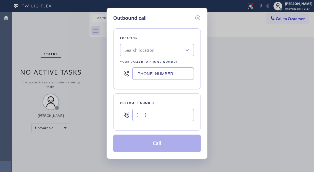
click at [148, 115] on input "(___) ___-____" at bounding box center [162, 115] width 61 height 12
paste input "408) 858-9093"
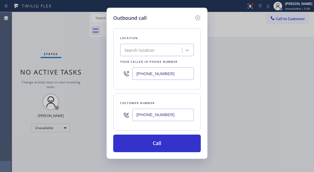
type input "[PHONE_NUMBER]"
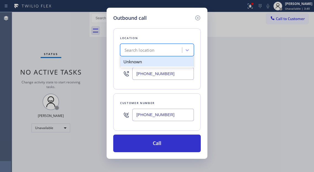
click at [127, 53] on div "Search location" at bounding box center [139, 50] width 30 height 6
paste input "Appliance Repair CB EM"
type input "Appliance Repair CB EM"
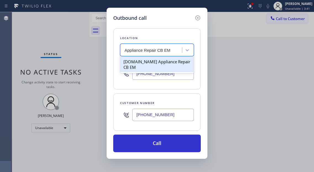
click at [140, 63] on div "[DOMAIN_NAME] Appliance Repair CB EM" at bounding box center [157, 64] width 74 height 15
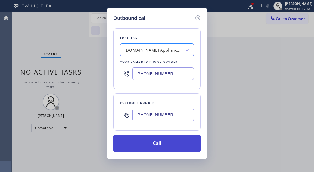
click at [163, 145] on button "Call" at bounding box center [156, 144] width 87 height 18
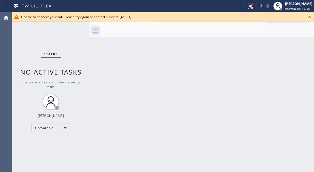
click at [307, 17] on icon at bounding box center [309, 17] width 7 height 7
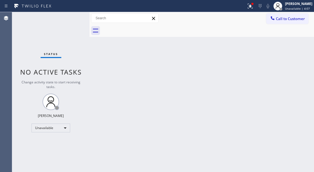
drag, startPoint x: 281, startPoint y: 19, endPoint x: 231, endPoint y: 48, distance: 57.1
click at [281, 19] on span "Call to Customer" at bounding box center [289, 18] width 29 height 5
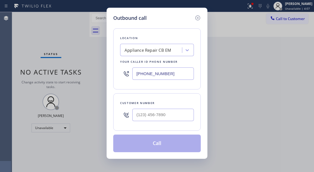
click at [173, 71] on input "[PHONE_NUMBER]" at bounding box center [162, 74] width 61 height 12
paste input "___) ___-____"
paste input "text"
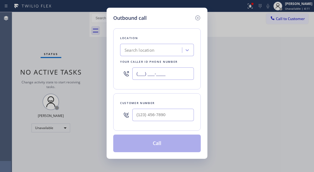
type input "(___) ___-____"
paste input "855) 731-4952"
type input "[PHONE_NUMBER]"
click at [157, 112] on input "(___) ___-____" at bounding box center [162, 115] width 61 height 12
paste input "408) 858-9093"
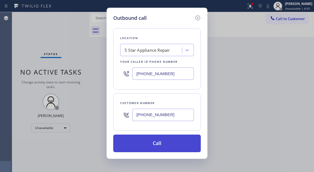
type input "[PHONE_NUMBER]"
click at [173, 144] on button "Call" at bounding box center [156, 144] width 87 height 18
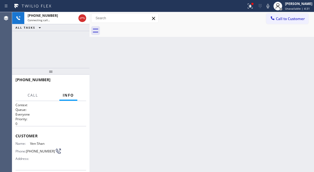
click at [302, 60] on div "Back to Dashboard Change Sender ID Customers Technicians Select a contact Outbo…" at bounding box center [201, 92] width 224 height 160
click at [50, 45] on div "[PHONE_NUMBER] Connecting call… ALL TASKS ALL TASKS ACTIVE TASKS TASKS IN WRAP …" at bounding box center [50, 40] width 77 height 56
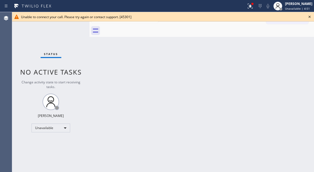
click at [307, 19] on icon at bounding box center [309, 17] width 7 height 7
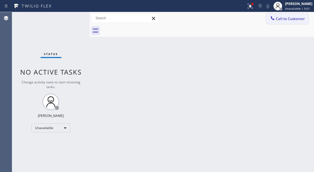
click at [279, 19] on span "Call to Customer" at bounding box center [289, 18] width 29 height 5
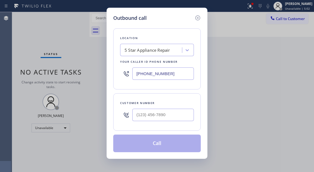
click at [167, 74] on input "[PHONE_NUMBER]" at bounding box center [162, 74] width 61 height 12
paste input "33) 692-2271"
type input "[PHONE_NUMBER]"
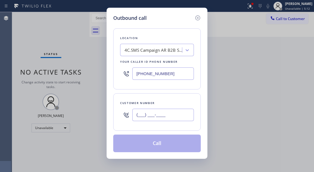
click at [158, 115] on input "(___) ___-____" at bounding box center [162, 115] width 61 height 12
paste input "408) 858-9093"
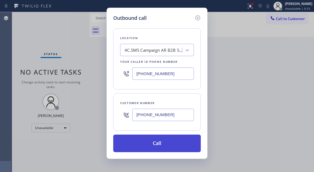
type input "[PHONE_NUMBER]"
click at [162, 143] on button "Call" at bounding box center [156, 144] width 87 height 18
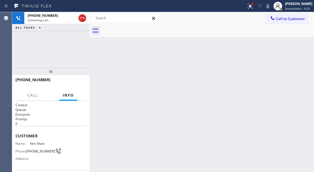
click at [49, 48] on div "[PHONE_NUMBER] Connecting call… ALL TASKS ALL TASKS ACTIVE TASKS TASKS IN WRAP …" at bounding box center [50, 40] width 77 height 56
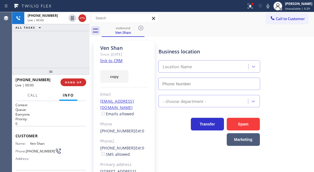
type input "[PHONE_NUMBER]"
click at [40, 146] on span "Ven Shan" at bounding box center [44, 144] width 28 height 4
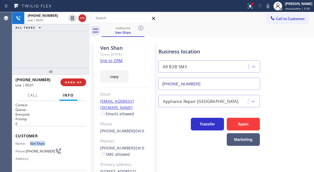
click at [40, 146] on span "Ven Shan" at bounding box center [44, 144] width 28 height 4
click at [71, 53] on div "[PHONE_NUMBER] Live | 00:07 ALL TASKS ALL TASKS ACTIVE TASKS TASKS IN WRAP UP" at bounding box center [50, 40] width 77 height 56
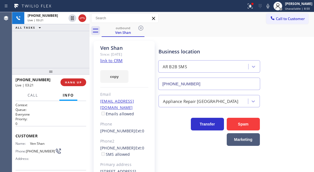
click at [66, 41] on div "[PHONE_NUMBER] Live | 03:21 ALL TASKS ALL TASKS ACTIVE TASKS TASKS IN WRAP UP" at bounding box center [50, 40] width 77 height 56
click at [78, 83] on span "HANG UP" at bounding box center [73, 83] width 17 height 4
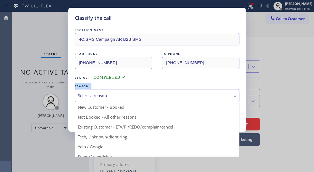
click at [96, 96] on div "Select a reason" at bounding box center [157, 96] width 158 height 6
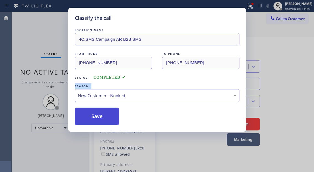
click at [105, 116] on button "Save" at bounding box center [97, 117] width 44 height 18
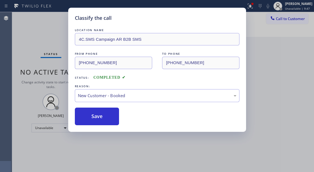
click at [295, 5] on div "Classify the call LOCATION NAME 4C.SMS Campaign AR B2B SMS FROM PHONE [PHONE_NU…" at bounding box center [157, 86] width 314 height 172
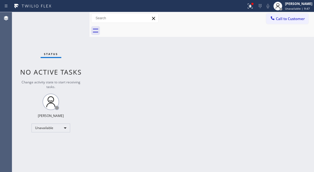
click at [294, 8] on span "Unavailable | 9:47" at bounding box center [297, 9] width 25 height 4
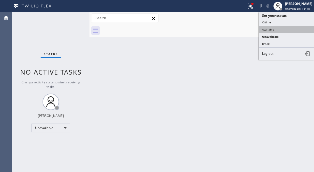
click at [277, 26] on button "Available" at bounding box center [285, 29] width 55 height 7
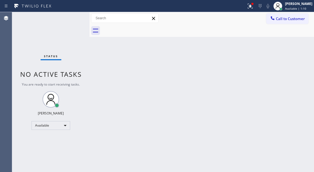
click at [71, 20] on div "Status No active tasks You are ready to start receiving tasks. [PERSON_NAME]" at bounding box center [50, 92] width 77 height 160
click at [288, 49] on div "Back to Dashboard Change Sender ID Customers Technicians Select a contact Outbo…" at bounding box center [201, 92] width 224 height 160
click at [252, 7] on icon at bounding box center [250, 6] width 7 height 7
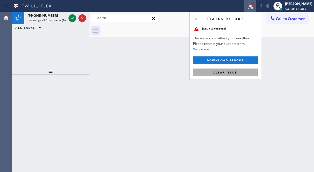
click at [228, 71] on span "Clear issue" at bounding box center [225, 73] width 24 height 4
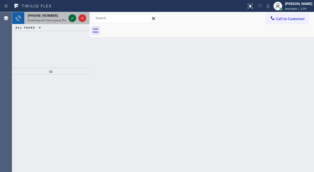
click at [73, 21] on icon at bounding box center [72, 18] width 7 height 7
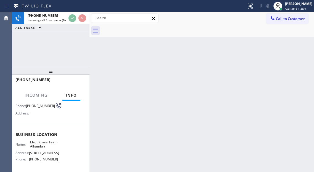
scroll to position [55, 0]
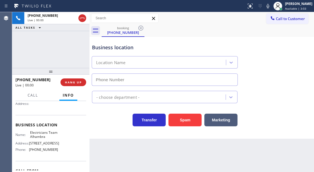
type input "[PHONE_NUMBER]"
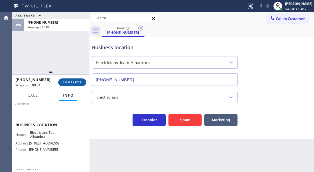
drag, startPoint x: 74, startPoint y: 87, endPoint x: 73, endPoint y: 82, distance: 5.2
click at [73, 86] on div "[PHONE_NUMBER] Wrap up | 00:01 COMPLETE" at bounding box center [50, 82] width 71 height 14
click at [74, 82] on span "COMPLETE" at bounding box center [72, 83] width 19 height 4
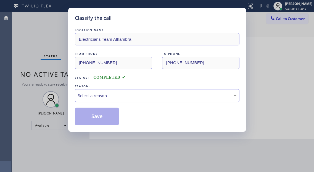
click at [111, 95] on div "Select a reason" at bounding box center [157, 96] width 158 height 6
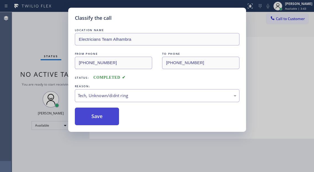
click at [113, 120] on button "Save" at bounding box center [97, 117] width 44 height 18
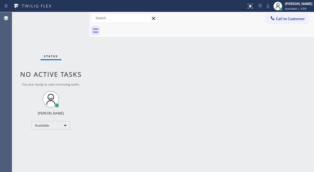
click at [307, 70] on div "Back to Dashboard Change Sender ID Customers Technicians Select a contact Outbo…" at bounding box center [201, 92] width 224 height 160
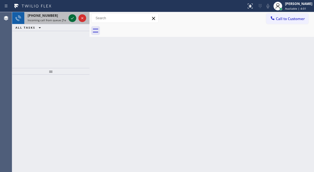
click at [71, 20] on icon at bounding box center [72, 18] width 7 height 7
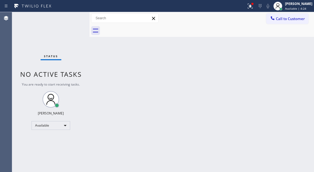
click at [66, 34] on div "Status No active tasks You are ready to start receiving tasks. [PERSON_NAME]" at bounding box center [50, 92] width 77 height 160
drag, startPoint x: 296, startPoint y: 73, endPoint x: 120, endPoint y: 20, distance: 183.6
click at [296, 73] on div "Back to Dashboard Change Sender ID Customers Technicians Select a contact Outbo…" at bounding box center [201, 92] width 224 height 160
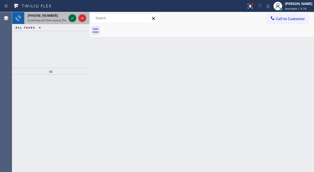
click at [71, 17] on icon at bounding box center [72, 18] width 7 height 7
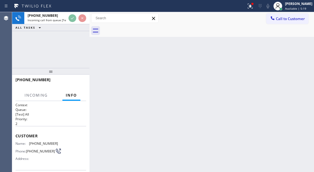
scroll to position [21, 0]
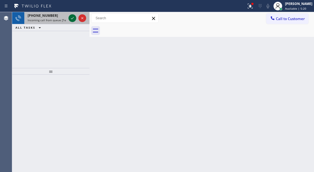
click at [70, 20] on icon at bounding box center [72, 18] width 7 height 7
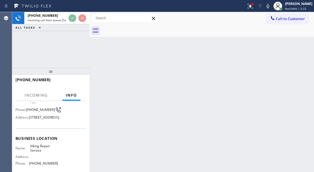
scroll to position [55, 0]
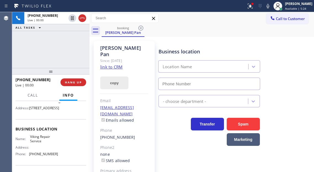
type input "[PHONE_NUMBER]"
click at [109, 64] on link "link to CRM" at bounding box center [111, 67] width 22 height 6
click at [290, 71] on div "Business location Viking Repair Service [PHONE_NUMBER]" at bounding box center [234, 65] width 155 height 50
click at [61, 36] on div "[PHONE_NUMBER] Live | 00:54 ALL TASKS ALL TASKS ACTIVE TASKS TASKS IN WRAP UP" at bounding box center [50, 40] width 77 height 56
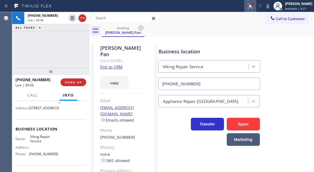
click at [253, 7] on icon at bounding box center [250, 6] width 7 height 7
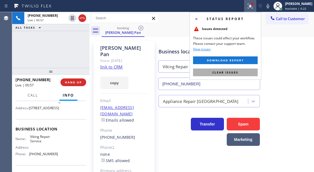
click at [243, 69] on button "Clear issues" at bounding box center [225, 73] width 65 height 8
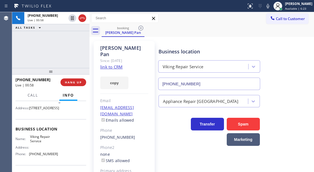
click at [62, 35] on div "[PHONE_NUMBER] Live | 00:58 ALL TASKS ALL TASKS ACTIVE TASKS TASKS IN WRAP UP" at bounding box center [50, 40] width 77 height 56
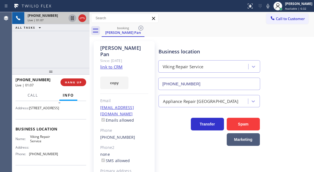
click at [71, 18] on icon at bounding box center [72, 18] width 7 height 7
click at [289, 72] on div "Business location Viking Repair Service [PHONE_NUMBER]" at bounding box center [234, 65] width 155 height 50
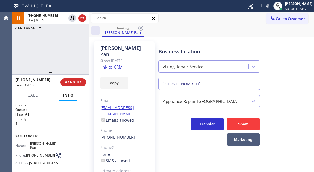
scroll to position [55, 0]
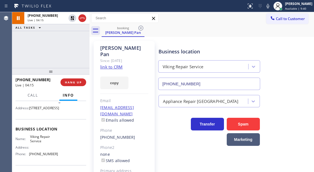
click at [53, 48] on div "[PHONE_NUMBER] Live | 04:15 ALL TASKS ALL TASKS ACTIVE TASKS TASKS IN WRAP UP" at bounding box center [50, 40] width 77 height 56
drag, startPoint x: 294, startPoint y: 62, endPoint x: 256, endPoint y: 44, distance: 41.4
click at [294, 62] on div "Business location Viking Repair Service [PHONE_NUMBER]" at bounding box center [234, 65] width 155 height 50
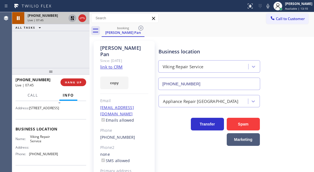
click at [73, 17] on icon at bounding box center [72, 18] width 4 height 4
drag, startPoint x: 294, startPoint y: 84, endPoint x: 286, endPoint y: 71, distance: 14.6
click at [294, 84] on div "Business location Viking Repair Service [PHONE_NUMBER]" at bounding box center [234, 65] width 155 height 50
click at [61, 53] on div "+19493504862 Live | 08:02 ALL TASKS ALL TASKS ACTIVE TASKS TASKS IN WRAP UP" at bounding box center [50, 40] width 77 height 56
click at [63, 53] on div "+19493504862 Live | 08:11 ALL TASKS ALL TASKS ACTIVE TASKS TASKS IN WRAP UP" at bounding box center [50, 40] width 77 height 56
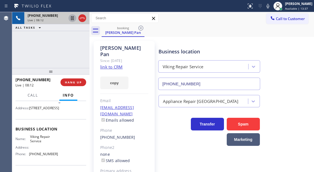
scroll to position [0, 0]
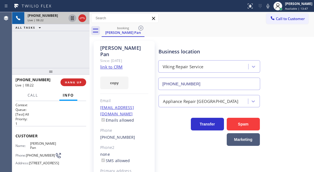
click at [46, 44] on div "+19493504862 Live | 08:22 ALL TASKS ALL TASKS ACTIVE TASKS TASKS IN WRAP UP" at bounding box center [50, 40] width 77 height 56
click at [285, 73] on div "Business location Viking Repair Service [PHONE_NUMBER]" at bounding box center [234, 65] width 155 height 50
click at [69, 47] on div "+19493504862 Live | 08:51 ALL TASKS ALL TASKS ACTIVE TASKS TASKS IN WRAP UP" at bounding box center [50, 40] width 77 height 56
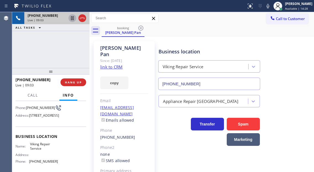
scroll to position [83, 0]
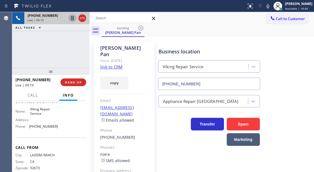
click at [53, 47] on div "+19493504862 Live | 09:19 ALL TASKS ALL TASKS ACTIVE TASKS TASKS IN WRAP UP" at bounding box center [50, 40] width 77 height 56
click at [74, 83] on span "HANG UP" at bounding box center [73, 83] width 17 height 4
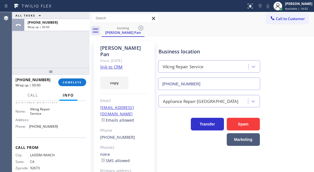
click at [281, 9] on icon at bounding box center [277, 6] width 7 height 7
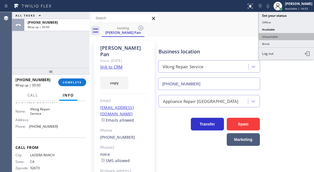
click at [275, 34] on button "Unavailable" at bounding box center [285, 36] width 55 height 7
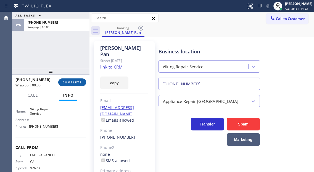
click at [76, 81] on span "COMPLETE" at bounding box center [72, 83] width 19 height 4
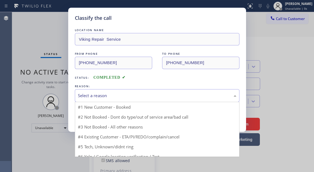
click at [111, 90] on div "Select a reason" at bounding box center [157, 95] width 164 height 13
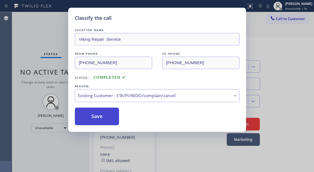
click at [115, 120] on button "Save" at bounding box center [97, 117] width 44 height 18
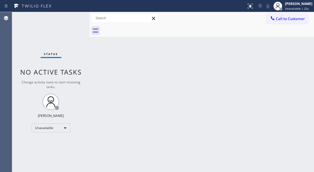
click at [290, 69] on div "Back to Dashboard Change Sender ID Customers Technicians Select a contact Outbo…" at bounding box center [201, 92] width 224 height 160
click at [58, 127] on div "Unavailable" at bounding box center [50, 128] width 39 height 9
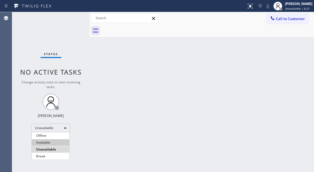
click at [57, 141] on li "Available" at bounding box center [51, 143] width 38 height 7
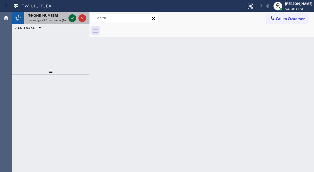
click at [70, 21] on icon at bounding box center [72, 18] width 7 height 7
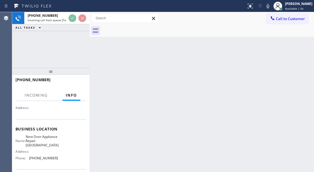
scroll to position [55, 0]
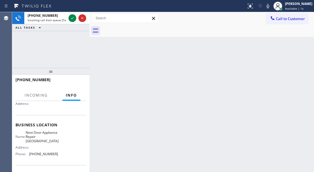
click at [46, 139] on span "Next Door Appliance Repair Fitler Square" at bounding box center [42, 137] width 33 height 13
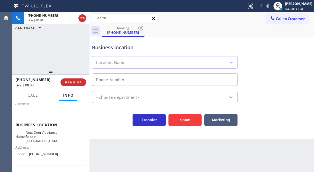
click at [46, 139] on span "Next Door Appliance Repair Fitler Square" at bounding box center [42, 137] width 33 height 13
type input "(267) 376-7312"
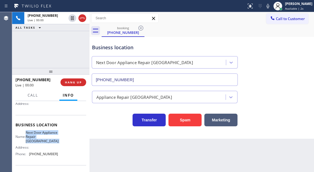
click at [46, 139] on span "Next Door Appliance Repair Fitler Square" at bounding box center [42, 137] width 33 height 13
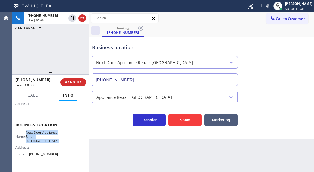
click at [46, 139] on span "Next Door Appliance Repair Fitler Square" at bounding box center [42, 137] width 33 height 13
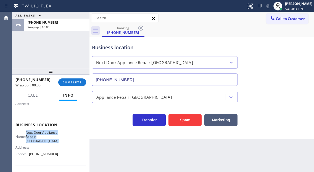
click at [296, 59] on div "Business location Next Door Appliance Repair Fitler Square (267) 376-7312" at bounding box center [201, 61] width 221 height 50
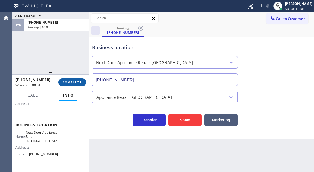
click at [78, 82] on span "COMPLETE" at bounding box center [72, 83] width 19 height 4
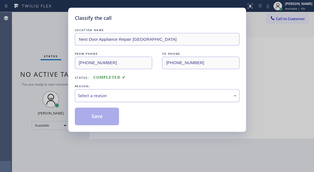
click at [109, 98] on div "Select a reason" at bounding box center [157, 96] width 158 height 6
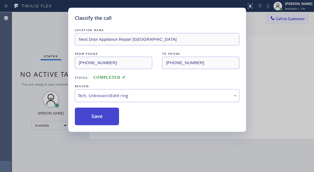
click at [101, 119] on button "Save" at bounding box center [97, 117] width 44 height 18
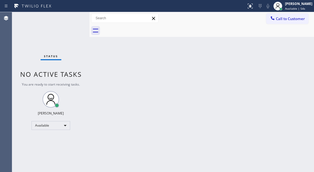
click at [299, 130] on div "Back to Dashboard Change Sender ID Customers Technicians Select a contact Outbo…" at bounding box center [201, 92] width 224 height 160
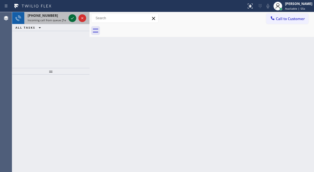
click at [71, 19] on icon at bounding box center [72, 18] width 7 height 7
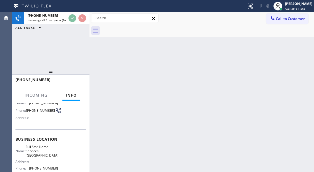
scroll to position [55, 0]
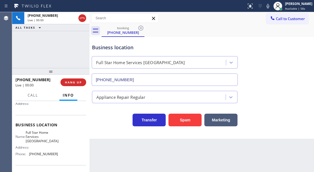
type input "(929) 309-2323"
click at [173, 117] on button "Spam" at bounding box center [184, 120] width 33 height 13
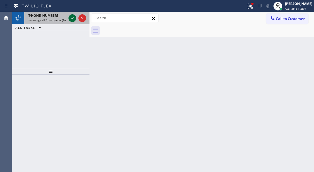
click at [70, 22] on button at bounding box center [72, 18] width 8 height 8
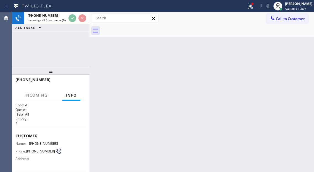
click at [33, 141] on div "Customer Name: (310) 225-3830 Phone: (310) 225-3830 Address:" at bounding box center [50, 148] width 71 height 44
click at [33, 144] on span "(310) 225-3830" at bounding box center [43, 144] width 29 height 4
copy span "(310) 225-3830"
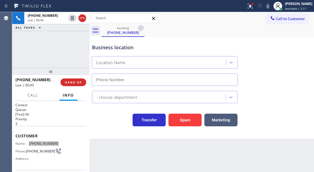
type input "(310) 361-4661"
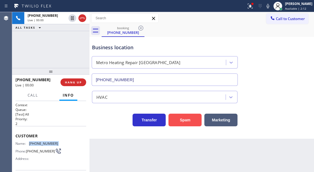
click at [186, 123] on button "Spam" at bounding box center [184, 120] width 33 height 13
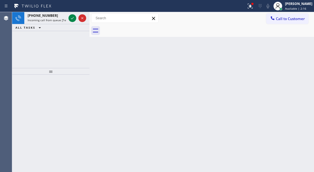
click at [293, 48] on div "Back to Dashboard Change Sender ID Customers Technicians Select a contact Outbo…" at bounding box center [201, 92] width 224 height 160
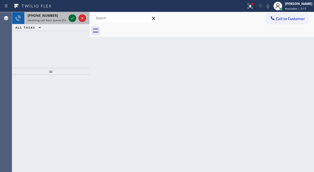
click at [72, 20] on icon at bounding box center [72, 18] width 7 height 7
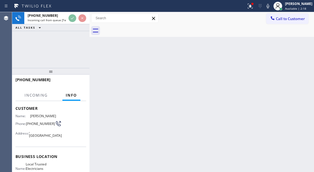
scroll to position [55, 0]
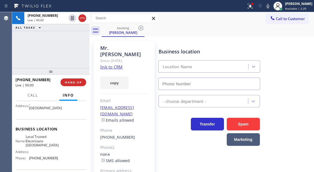
click at [53, 141] on span "Local Trusted Electricians Laguna Niguel" at bounding box center [42, 141] width 33 height 13
type input "(949) 334-2818"
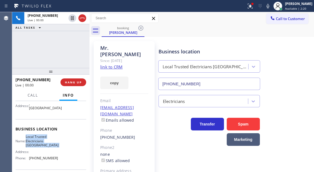
click at [53, 141] on span "Local Trusted Electricians Laguna Niguel" at bounding box center [42, 141] width 33 height 13
click at [114, 64] on link "link to CRM" at bounding box center [111, 67] width 22 height 6
click at [49, 143] on span "Local Trusted Electricians Laguna Niguel" at bounding box center [42, 141] width 33 height 13
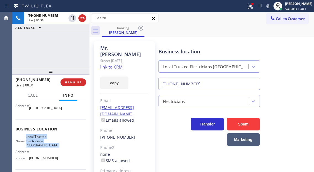
click at [49, 143] on span "Local Trusted Electricians Laguna Niguel" at bounding box center [42, 141] width 33 height 13
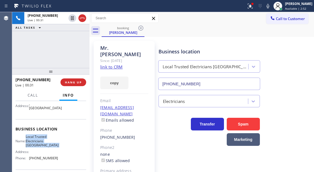
click at [49, 143] on span "Local Trusted Electricians Laguna Niguel" at bounding box center [42, 141] width 33 height 13
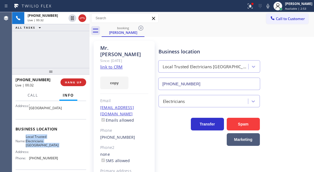
click at [49, 143] on span "Local Trusted Electricians Laguna Niguel" at bounding box center [42, 141] width 33 height 13
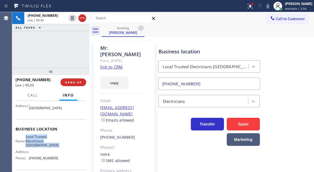
click at [49, 143] on span "Local Trusted Electricians Laguna Niguel" at bounding box center [42, 141] width 33 height 13
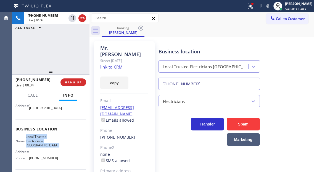
click at [49, 143] on span "Local Trusted Electricians Laguna Niguel" at bounding box center [42, 141] width 33 height 13
click at [48, 50] on div "+19494992129 Live | 00:35 ALL TASKS ALL TASKS ACTIVE TASKS TASKS IN WRAP UP" at bounding box center [50, 40] width 77 height 56
click at [47, 146] on span "Local Trusted Electricians Laguna Niguel" at bounding box center [42, 141] width 33 height 13
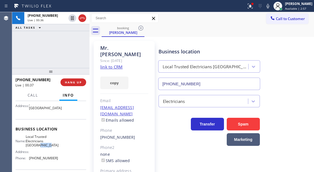
click at [47, 146] on span "Local Trusted Electricians Laguna Niguel" at bounding box center [42, 141] width 33 height 13
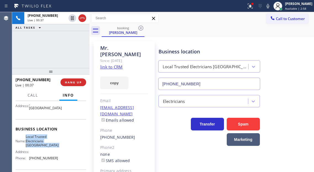
click at [47, 146] on span "Local Trusted Electricians Laguna Niguel" at bounding box center [42, 141] width 33 height 13
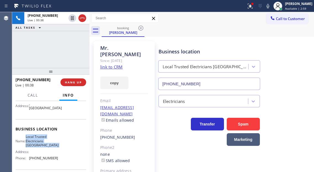
click at [47, 146] on span "Local Trusted Electricians Laguna Niguel" at bounding box center [42, 141] width 33 height 13
drag, startPoint x: 299, startPoint y: 61, endPoint x: 296, endPoint y: 61, distance: 2.8
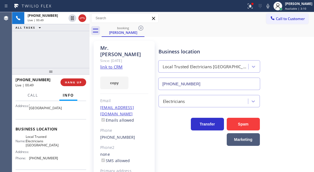
click at [299, 61] on div "Business location Local Trusted Electricians Laguna Niguel (949) 334-2818" at bounding box center [234, 65] width 155 height 50
click at [301, 78] on div "Business location Local Trusted Electricians Laguna Niguel (949) 334-2818" at bounding box center [234, 65] width 155 height 50
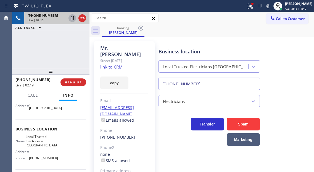
click at [74, 17] on icon at bounding box center [72, 18] width 7 height 7
click at [70, 17] on icon at bounding box center [72, 18] width 7 height 7
click at [61, 55] on div "+19494992129 Live | 04:25 ALL TASKS ALL TASKS ACTIVE TASKS TASKS IN WRAP UP" at bounding box center [50, 40] width 77 height 56
click at [62, 57] on div "+19494992129 Live | 04:31 ALL TASKS ALL TASKS ACTIVE TASKS TASKS IN WRAP UP" at bounding box center [50, 40] width 77 height 56
click at [56, 53] on div "+19494992129 Live | 04:45 ALL TASKS ALL TASKS ACTIVE TASKS TASKS IN WRAP UP" at bounding box center [50, 40] width 77 height 56
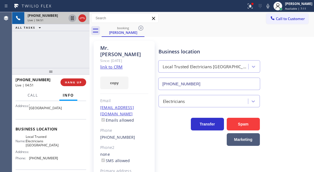
click at [73, 45] on div "+19494992129 Live | 04:51 ALL TASKS ALL TASKS ACTIVE TASKS TASKS IN WRAP UP" at bounding box center [50, 40] width 77 height 56
click at [72, 19] on icon at bounding box center [72, 18] width 3 height 4
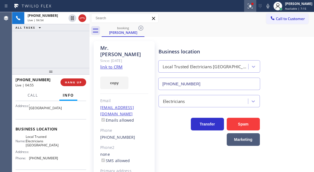
click at [252, 7] on icon at bounding box center [250, 6] width 7 height 7
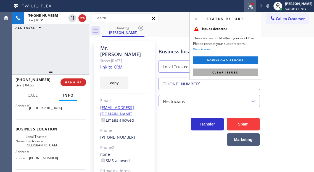
click at [236, 73] on span "Clear issues" at bounding box center [225, 73] width 26 height 4
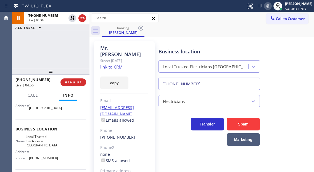
click at [271, 7] on icon at bounding box center [267, 6] width 7 height 7
click at [287, 58] on div "Business location Local Trusted Electricians Laguna Niguel (949) 334-2818" at bounding box center [234, 65] width 155 height 50
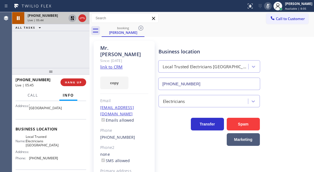
click at [71, 18] on icon at bounding box center [72, 18] width 4 height 4
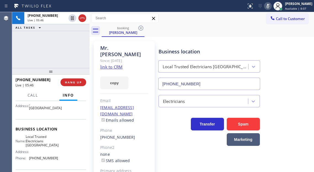
click at [244, 2] on div at bounding box center [123, 6] width 242 height 9
click at [270, 6] on icon at bounding box center [267, 6] width 7 height 7
click at [49, 52] on div "+19494992129 Live | 06:40 ALL TASKS ALL TASKS ACTIVE TASKS TASKS IN WRAP UP" at bounding box center [50, 40] width 77 height 56
click at [298, 78] on div "Business location Local Trusted Electricians Laguna Niguel (949) 334-2818" at bounding box center [234, 65] width 155 height 50
click at [51, 53] on div "+19494992129 Live | 07:13 ALL TASKS ALL TASKS ACTIVE TASKS TASKS IN WRAP UP" at bounding box center [50, 40] width 77 height 56
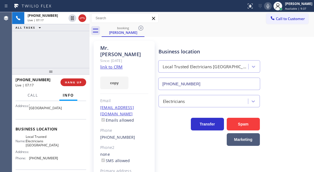
click at [55, 51] on div "+19494992129 Live | 07:17 ALL TASKS ALL TASKS ACTIVE TASKS TASKS IN WRAP UP" at bounding box center [50, 40] width 77 height 56
click at [70, 82] on span "HANG UP" at bounding box center [73, 83] width 17 height 4
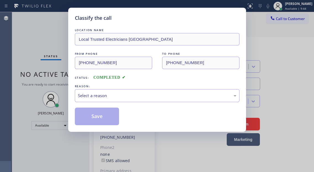
click at [70, 82] on div "Classify the call LOCATION NAME Local Trusted Electricians Laguna Niguel FROM P…" at bounding box center [157, 70] width 178 height 124
click at [101, 101] on div "Select a reason" at bounding box center [157, 95] width 164 height 13
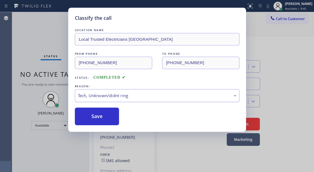
click at [111, 101] on div "Tech, Unknown/didnt ring" at bounding box center [157, 95] width 164 height 13
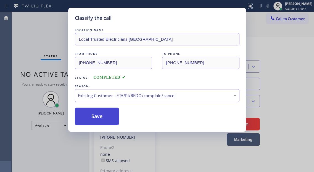
click at [106, 118] on button "Save" at bounding box center [97, 117] width 44 height 18
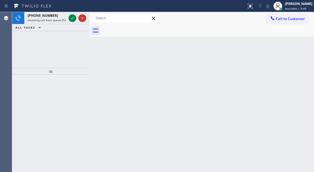
click at [294, 41] on div "Back to Dashboard Change Sender ID Customers Technicians Select a contact Outbo…" at bounding box center [201, 92] width 224 height 160
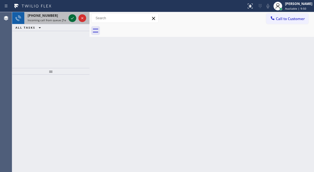
click at [69, 16] on icon at bounding box center [72, 18] width 7 height 7
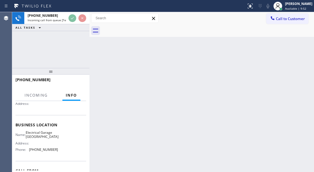
scroll to position [83, 0]
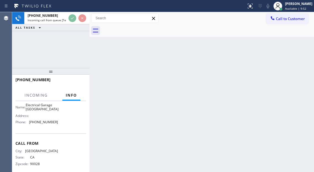
click at [46, 112] on span "Electrical Garage Los Angeles" at bounding box center [42, 107] width 33 height 9
click at [46, 111] on span "Electrical Garage Los Angeles" at bounding box center [42, 107] width 33 height 9
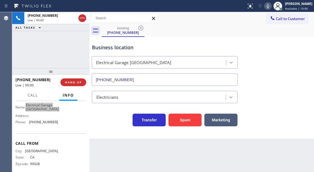
type input "(323) 909-4580"
click at [298, 85] on div "Business location Electrical Garage Los Angeles (323) 909-4580" at bounding box center [201, 61] width 221 height 50
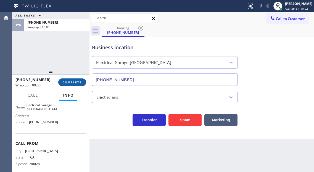
click at [77, 84] on span "COMPLETE" at bounding box center [72, 83] width 19 height 4
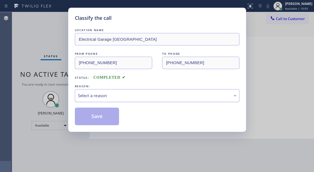
click at [105, 94] on div "Select a reason" at bounding box center [157, 96] width 158 height 6
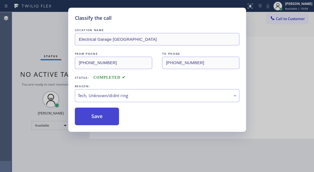
click at [99, 116] on button "Save" at bounding box center [97, 117] width 44 height 18
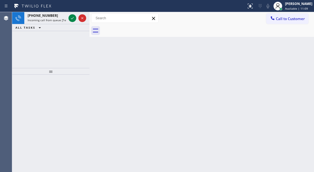
click at [298, 58] on div "Back to Dashboard Change Sender ID Customers Technicians Select a contact Outbo…" at bounding box center [201, 92] width 224 height 160
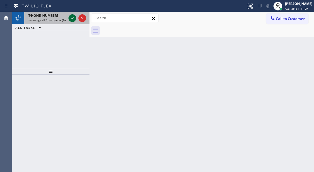
click at [72, 18] on icon at bounding box center [72, 18] width 7 height 7
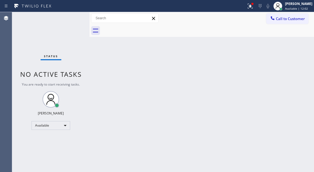
click at [287, 70] on div "Back to Dashboard Change Sender ID Customers Technicians Select a contact Outbo…" at bounding box center [201, 92] width 224 height 160
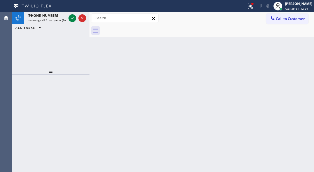
drag, startPoint x: 298, startPoint y: 49, endPoint x: 293, endPoint y: 49, distance: 4.1
click at [298, 49] on div "Back to Dashboard Change Sender ID Customers Technicians Select a contact Outbo…" at bounding box center [201, 92] width 224 height 160
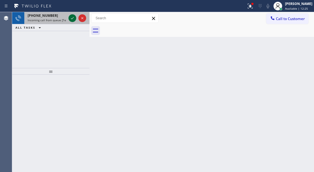
click at [72, 20] on icon at bounding box center [72, 18] width 7 height 7
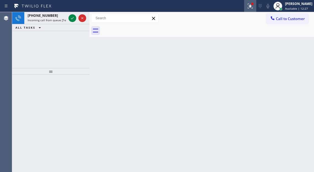
click at [253, 9] on icon at bounding box center [250, 6] width 7 height 7
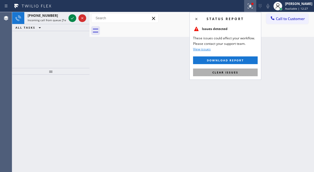
click at [240, 71] on button "Clear issues" at bounding box center [225, 73] width 65 height 8
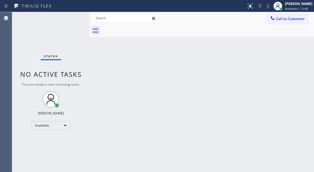
click at [287, 65] on div "Back to Dashboard Change Sender ID Customers Technicians Select a contact Outbo…" at bounding box center [201, 92] width 224 height 160
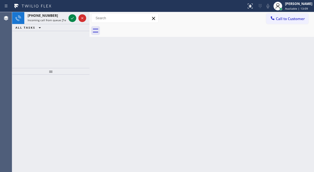
click at [70, 18] on icon at bounding box center [72, 18] width 7 height 7
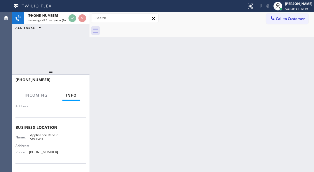
scroll to position [55, 0]
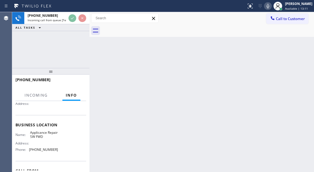
click at [36, 138] on span "Applicance Repair SW FWD" at bounding box center [44, 135] width 28 height 9
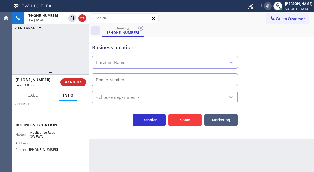
click at [36, 138] on span "Applicance Repair SW FWD" at bounding box center [44, 135] width 28 height 9
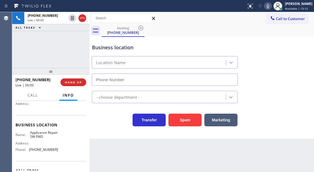
click at [36, 138] on span "Applicance Repair SW FWD" at bounding box center [44, 135] width 28 height 9
type input "[PHONE_NUMBER]"
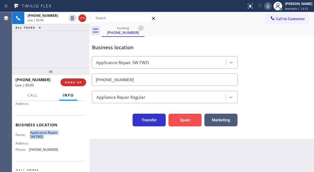
click at [187, 119] on button "Spam" at bounding box center [184, 120] width 33 height 13
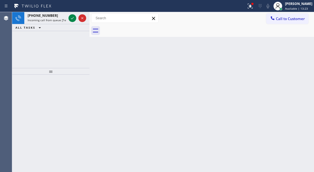
click at [288, 48] on div "Back to Dashboard Change Sender ID Customers Technicians Select a contact Outbo…" at bounding box center [201, 92] width 224 height 160
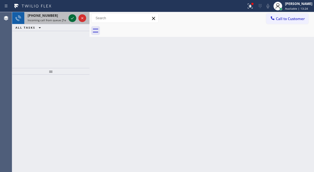
click at [70, 18] on icon at bounding box center [72, 18] width 7 height 7
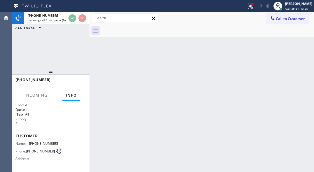
scroll to position [28, 0]
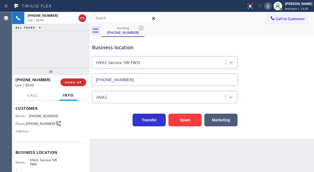
type input "[PHONE_NUMBER]"
click at [264, 99] on div "HVAC" at bounding box center [201, 96] width 221 height 15
click at [188, 123] on button "Spam" at bounding box center [184, 120] width 33 height 13
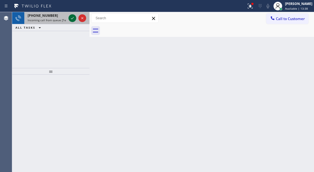
click at [71, 17] on icon at bounding box center [72, 18] width 7 height 7
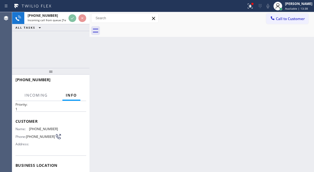
scroll to position [55, 0]
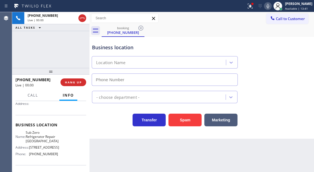
type input "(773) 917-0590"
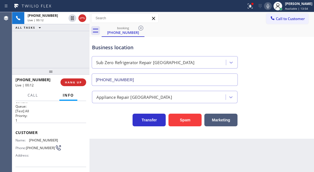
scroll to position [0, 0]
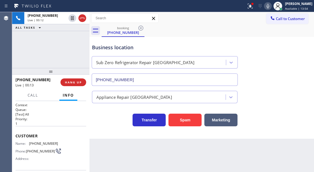
click at [33, 144] on span "(415) 516-5161" at bounding box center [43, 144] width 29 height 4
copy span "(415) 516-5161"
click at [63, 56] on div "+14155165161 Live | 00:15 ALL TASKS ALL TASKS ACTIVE TASKS TASKS IN WRAP UP" at bounding box center [50, 40] width 77 height 56
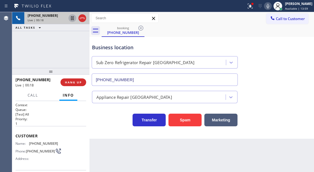
click at [71, 19] on icon at bounding box center [72, 18] width 3 height 4
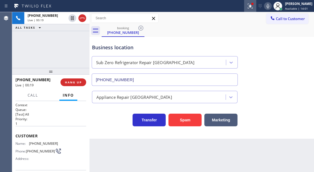
click at [253, 7] on icon at bounding box center [250, 6] width 7 height 7
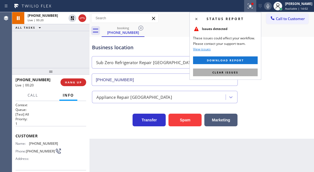
click at [238, 70] on button "Clear issues" at bounding box center [225, 73] width 65 height 8
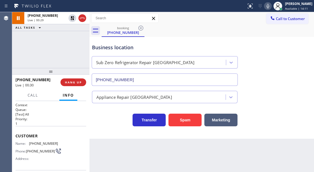
drag, startPoint x: 296, startPoint y: 56, endPoint x: 273, endPoint y: 45, distance: 25.9
click at [296, 56] on div "Business location Sub Zero Refrigerator Repair Chicago (773) 917-0590" at bounding box center [201, 61] width 221 height 50
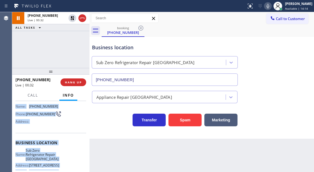
scroll to position [98, 0]
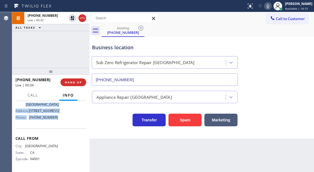
drag, startPoint x: 15, startPoint y: 136, endPoint x: 61, endPoint y: 120, distance: 48.7
click at [61, 120] on div "Context Queue: [Test] All Priority: 1 Customer Name: (415) 516-5161 Phone: (415…" at bounding box center [50, 91] width 71 height 160
copy div "Customer Name: (415) 516-5161 Phone: (415) 516-5161 Address: Business location …"
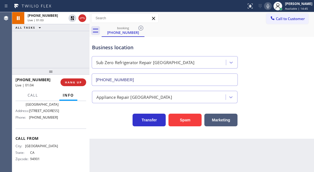
click at [294, 86] on div "Appliance Repair [GEOGRAPHIC_DATA]" at bounding box center [201, 94] width 221 height 17
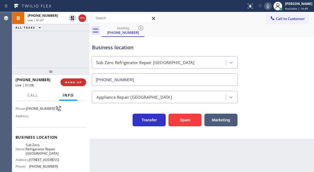
scroll to position [15, 0]
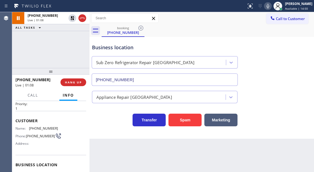
click at [33, 136] on span "(415) 516-5161" at bounding box center [40, 136] width 29 height 4
copy div "(415) 516-5161"
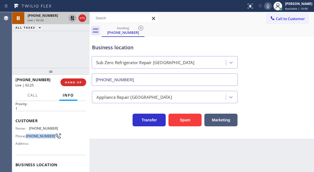
click at [73, 21] on icon at bounding box center [72, 18] width 7 height 7
click at [298, 75] on div "Business location Sub Zero Refrigerator Repair Chicago (773) 917-0590" at bounding box center [201, 61] width 221 height 50
click at [69, 44] on div "+14155165161 Live | 02:40 ALL TASKS ALL TASKS ACTIVE TASKS TASKS IN WRAP UP" at bounding box center [50, 40] width 77 height 56
click at [286, 63] on div "Business location Sub Zero Refrigerator Repair Chicago (773) 917-0590" at bounding box center [201, 61] width 221 height 50
click at [42, 129] on span "(415) 516-5161" at bounding box center [43, 129] width 29 height 4
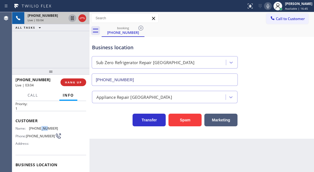
click at [42, 129] on span "(415) 516-5161" at bounding box center [43, 129] width 29 height 4
copy span "(415) 516-5161"
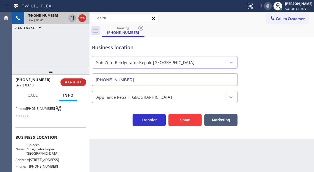
click at [48, 151] on span "Sub Zero Refrigerator Repair Chicago" at bounding box center [42, 149] width 33 height 13
copy span "Sub Zero Refrigerator Repair Chicago"
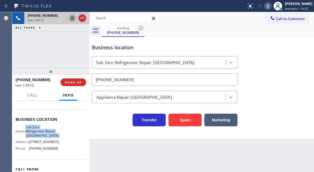
scroll to position [70, 0]
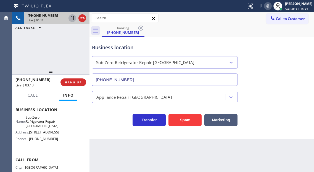
click at [49, 141] on span "(773) 917-0590" at bounding box center [43, 139] width 29 height 4
copy span "(773) 917-0590"
click at [288, 59] on div "Business location Sub Zero Refrigerator Repair Chicago (773) 917-0590" at bounding box center [201, 61] width 221 height 50
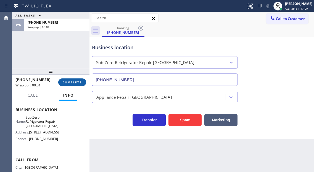
click at [66, 84] on span "COMPLETE" at bounding box center [72, 83] width 19 height 4
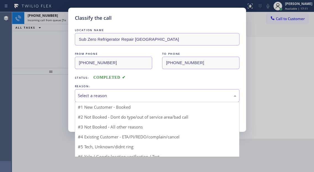
click at [122, 98] on div "Select a reason" at bounding box center [157, 96] width 158 height 6
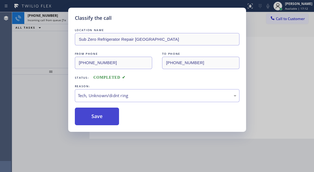
click at [108, 119] on button "Save" at bounding box center [97, 117] width 44 height 18
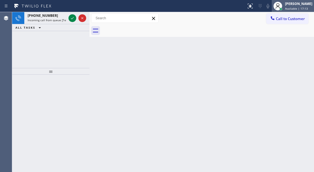
click at [283, 7] on div at bounding box center [277, 6] width 12 height 12
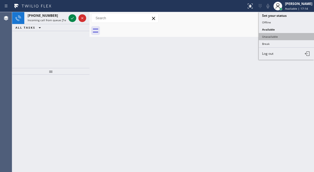
click at [277, 39] on button "Unavailable" at bounding box center [285, 36] width 55 height 7
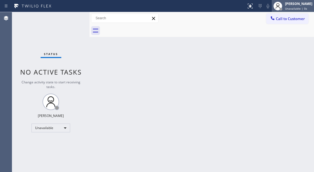
click at [293, 6] on div "Esmael Jarina Unavailable | 0s" at bounding box center [298, 6] width 30 height 10
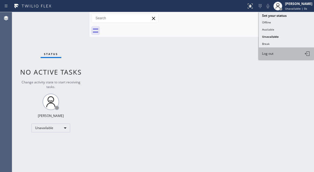
click at [276, 55] on button "Log out" at bounding box center [285, 54] width 55 height 12
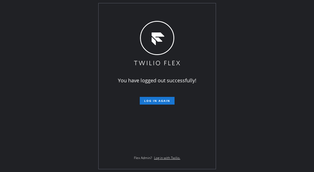
click at [289, 63] on div "You have logged out successfully! Log in again Flex Admin? Log in with Twilio." at bounding box center [157, 86] width 314 height 172
click at [295, 73] on div "You have logged out successfully! Log in again Flex Admin? Log in with Twilio." at bounding box center [157, 86] width 314 height 172
drag, startPoint x: 290, startPoint y: 71, endPoint x: 268, endPoint y: 66, distance: 22.8
click at [290, 71] on div "You have logged out successfully! Log in again Flex Admin? Log in with Twilio." at bounding box center [157, 86] width 314 height 172
click at [298, 68] on div "You have logged out successfully! Log in again Flex Admin? Log in with Twilio." at bounding box center [157, 86] width 314 height 172
